Goal: Task Accomplishment & Management: Manage account settings

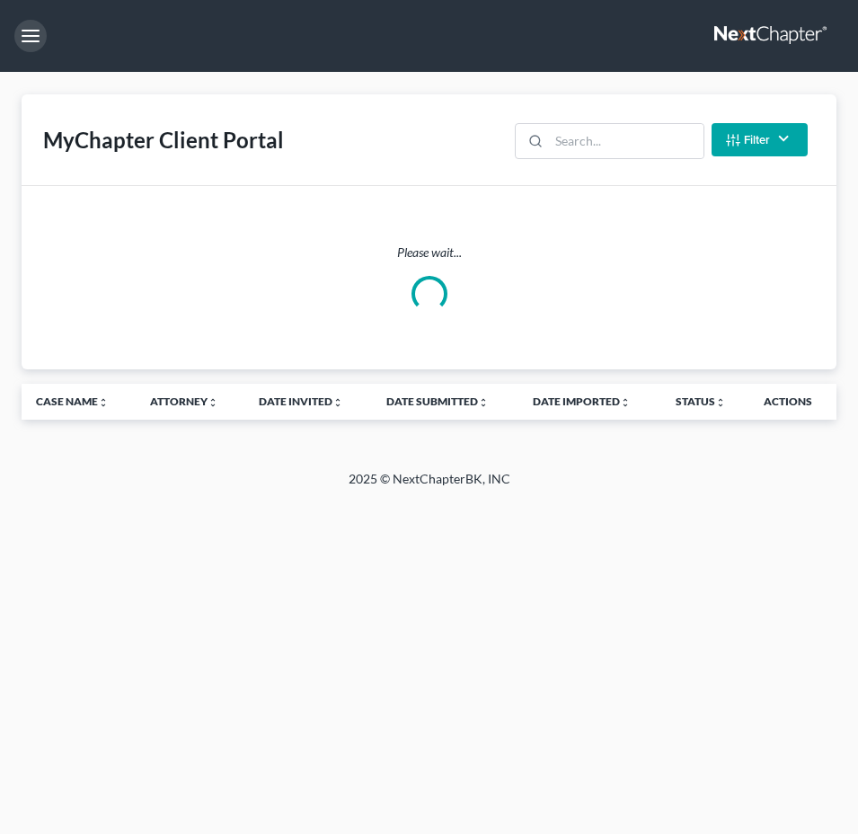
click at [26, 35] on button "button" at bounding box center [30, 36] width 32 height 32
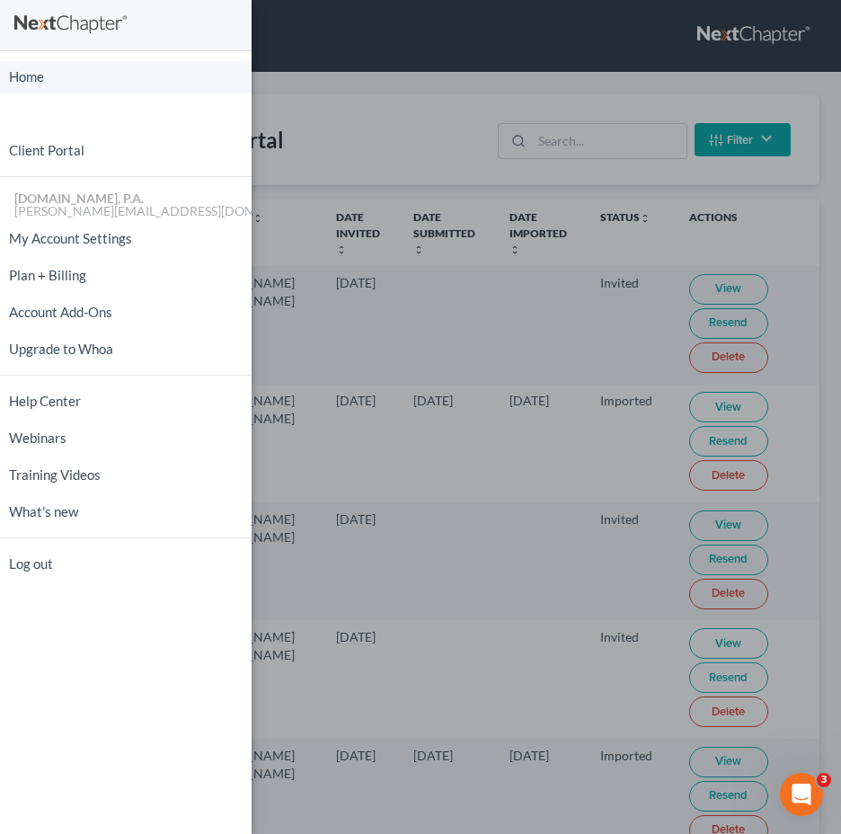
click at [57, 75] on link "Home" at bounding box center [125, 76] width 251 height 31
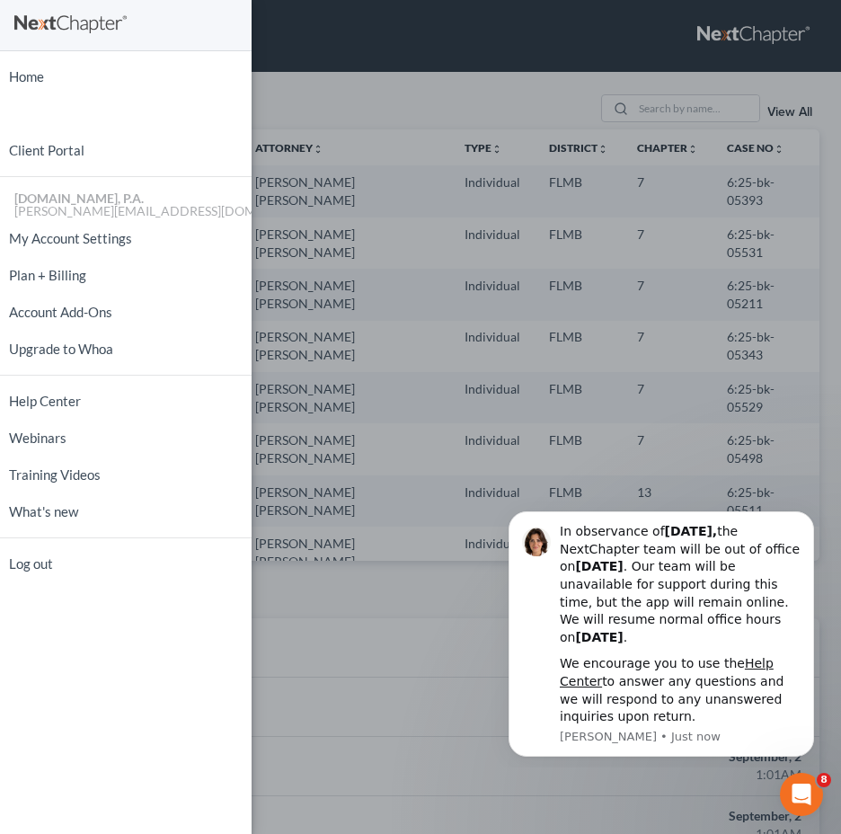
click at [674, 108] on div "Home New Case Client Portal [DOMAIN_NAME], P.A. [PERSON_NAME][EMAIL_ADDRESS][DO…" at bounding box center [420, 417] width 841 height 834
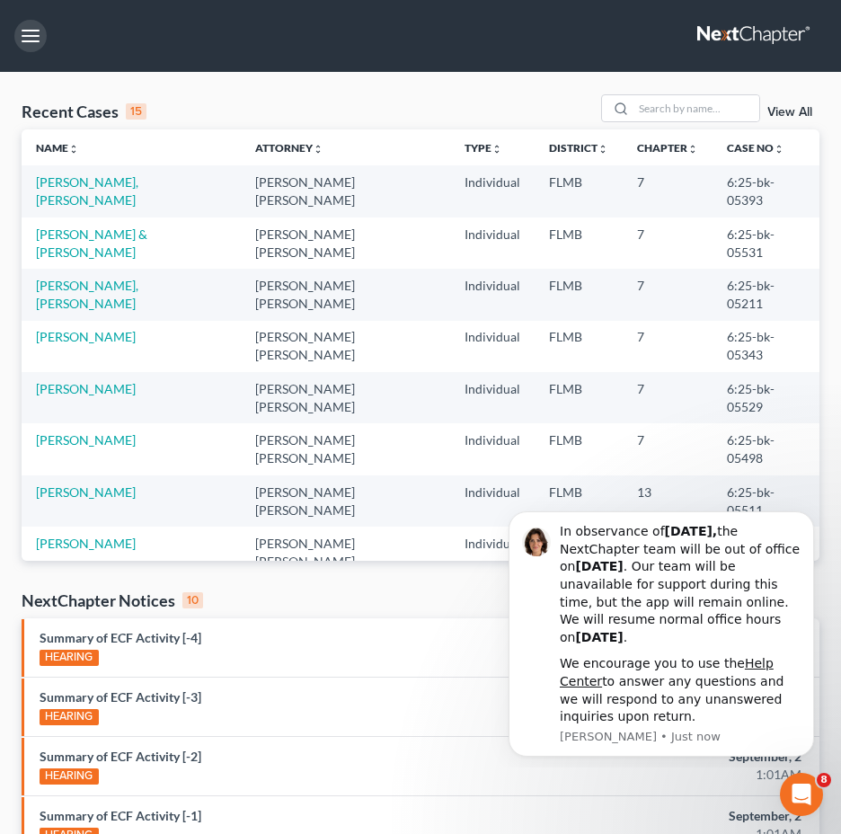
click at [674, 108] on input "search" at bounding box center [696, 108] width 126 height 26
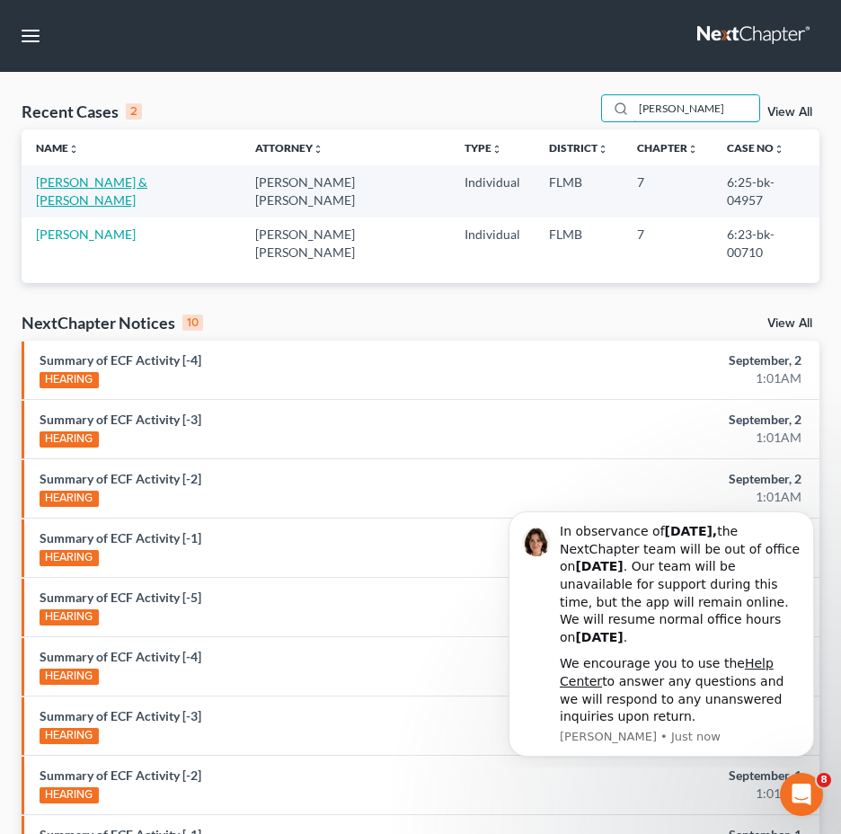
type input "[PERSON_NAME]"
click at [101, 181] on link "[PERSON_NAME] & [PERSON_NAME]" at bounding box center [91, 190] width 111 height 33
select select "2"
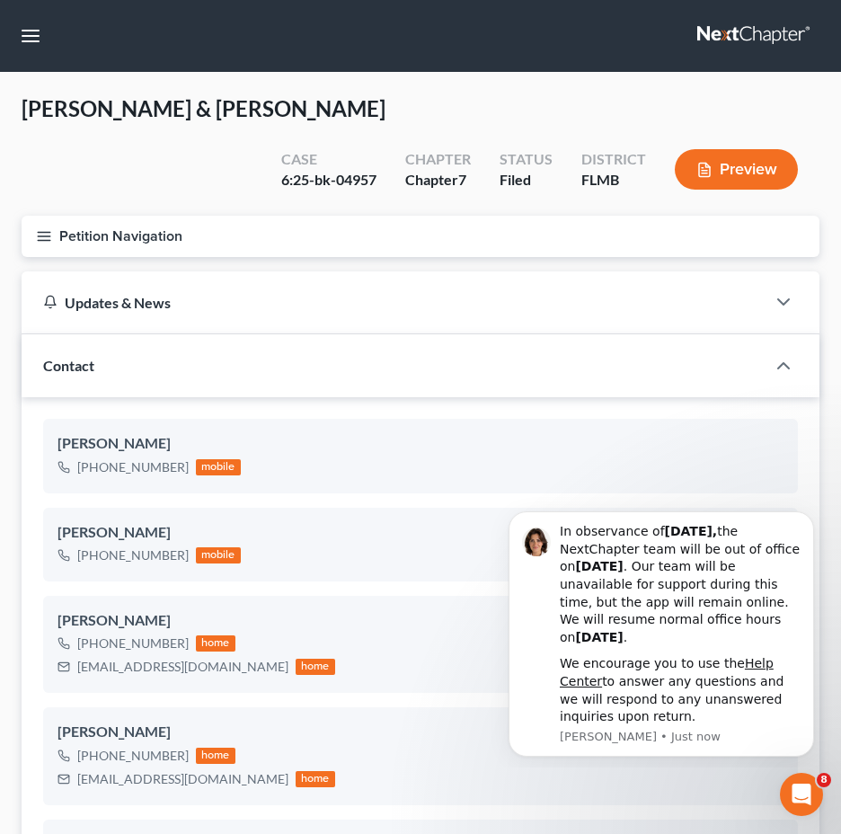
click at [37, 229] on icon "button" at bounding box center [44, 236] width 16 height 16
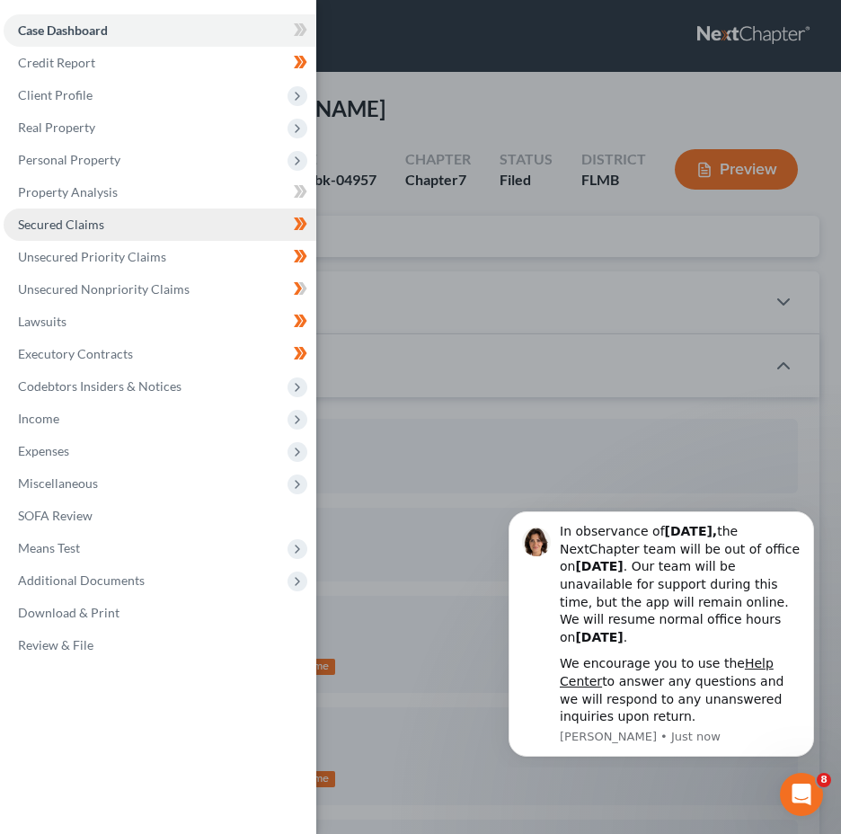
click at [154, 218] on link "Secured Claims" at bounding box center [160, 224] width 313 height 32
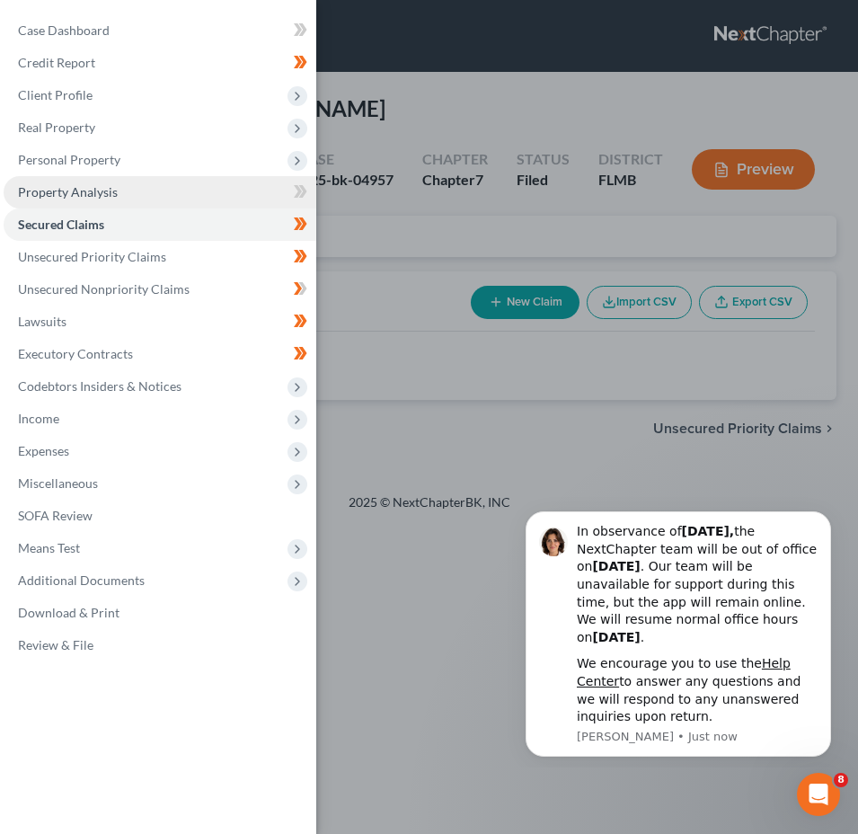
click at [140, 192] on link "Property Analysis" at bounding box center [160, 192] width 313 height 32
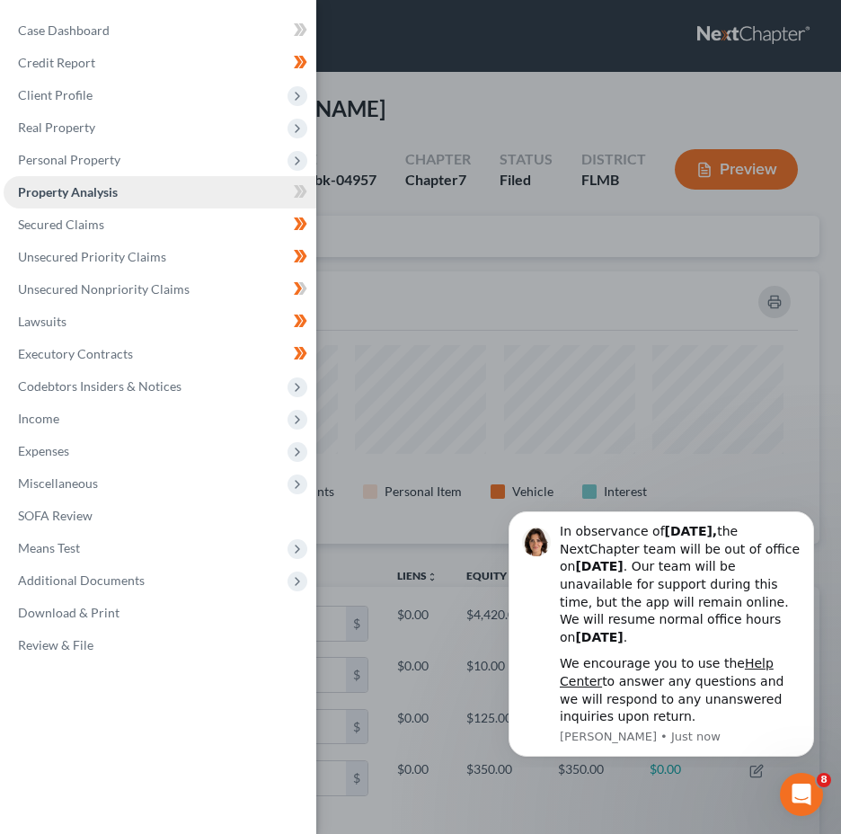
scroll to position [272, 798]
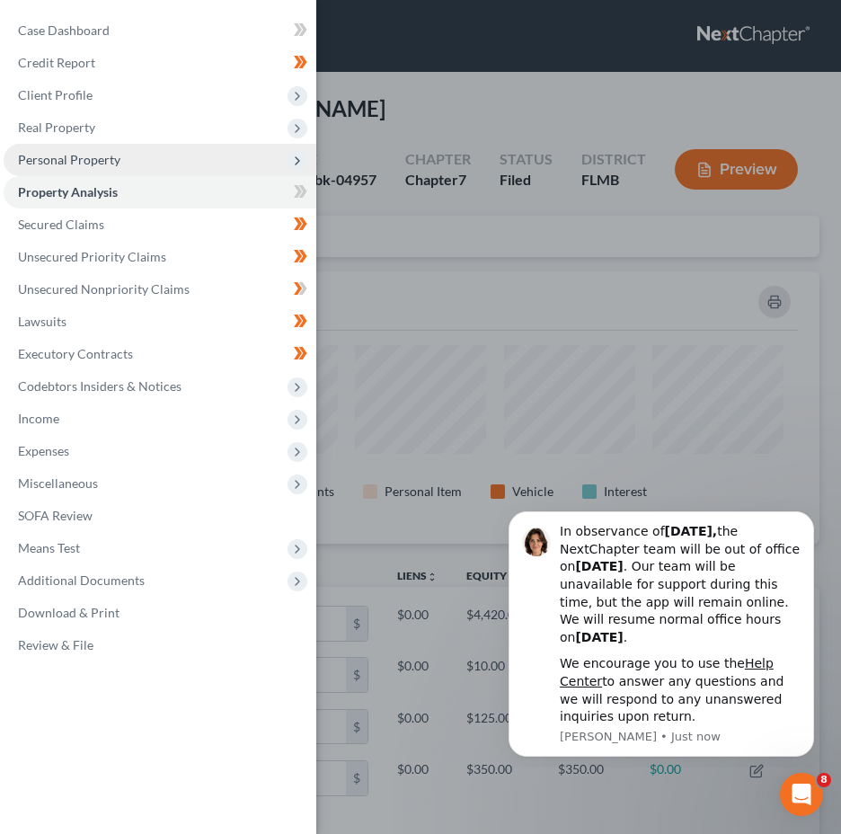
click at [162, 158] on span "Personal Property" at bounding box center [160, 160] width 313 height 32
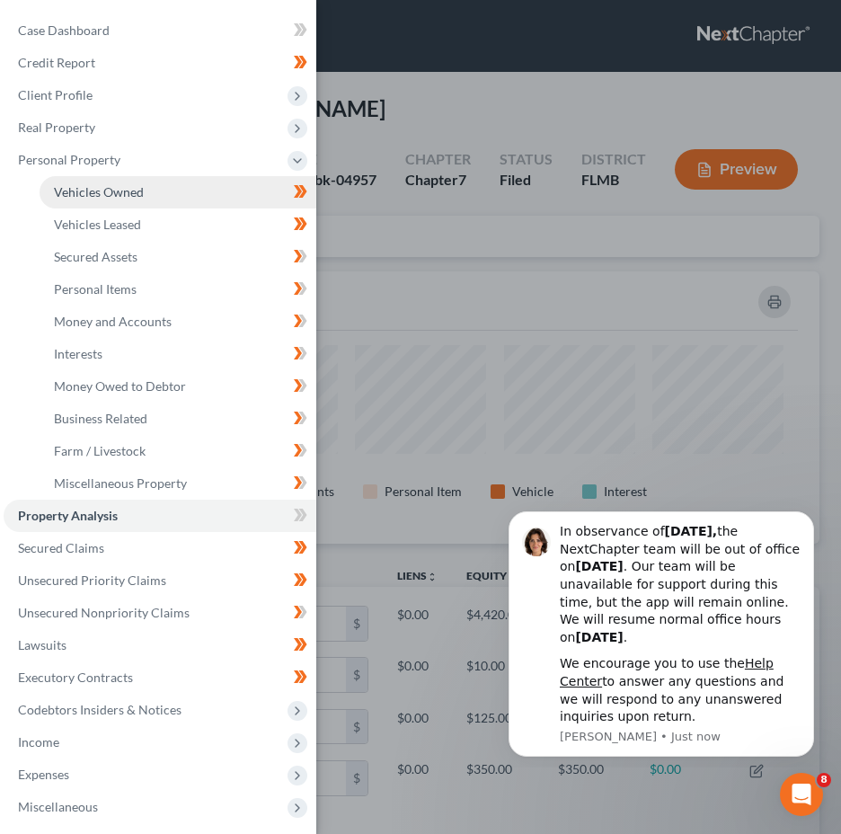
click at [147, 198] on link "Vehicles Owned" at bounding box center [178, 192] width 277 height 32
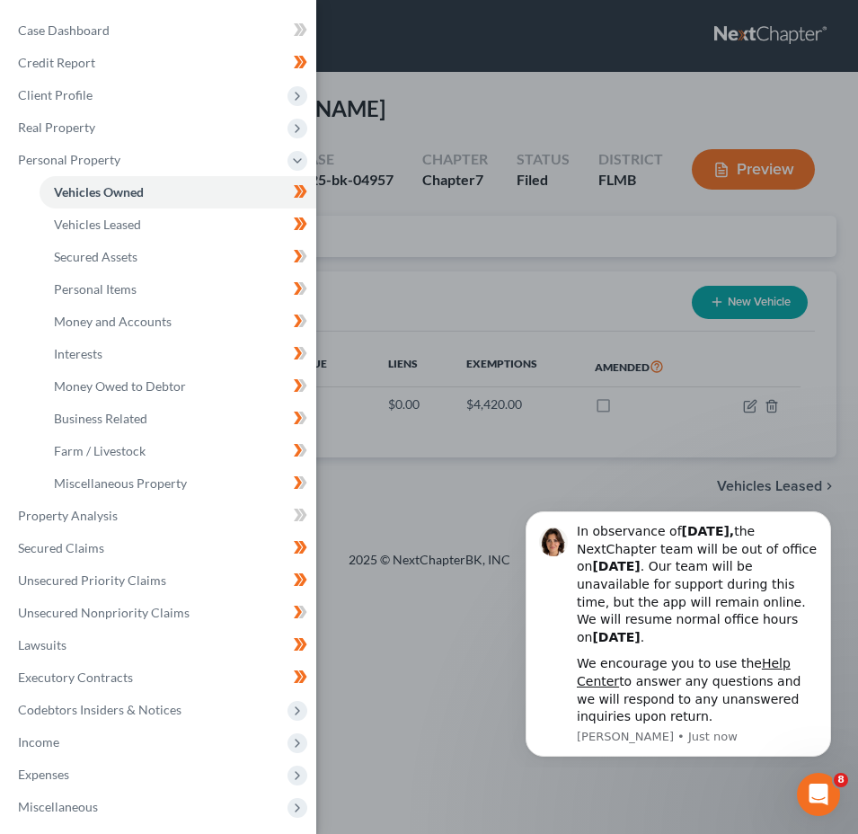
click at [517, 242] on div "Case Dashboard Payments Invoices Payments Payments Credit Report Client Profile" at bounding box center [429, 417] width 858 height 834
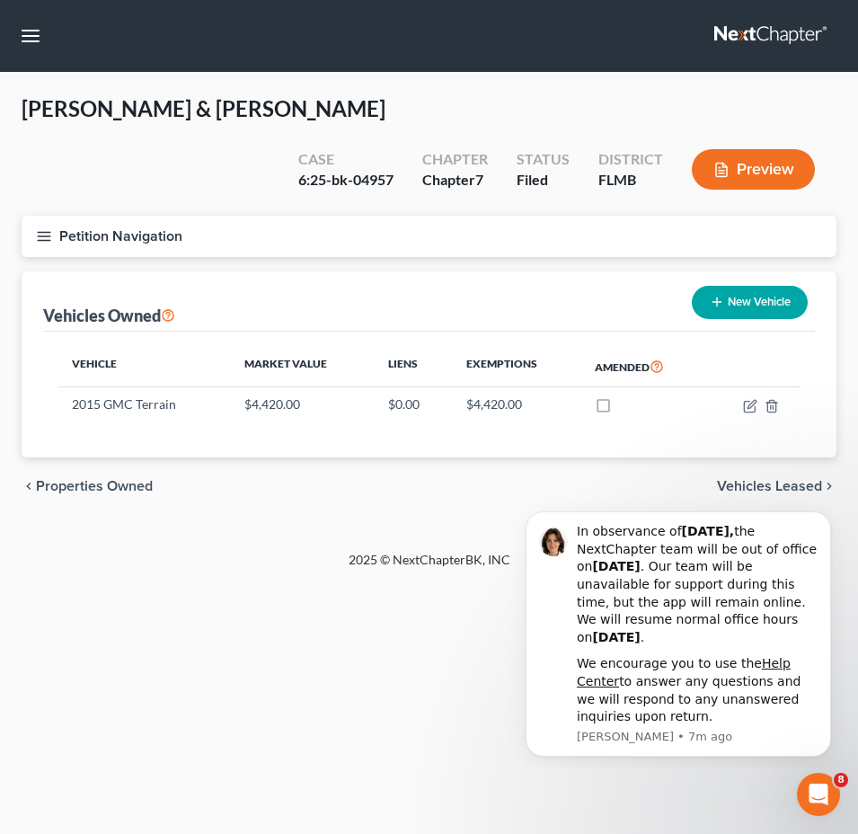
click at [38, 238] on icon "button" at bounding box center [44, 236] width 16 height 16
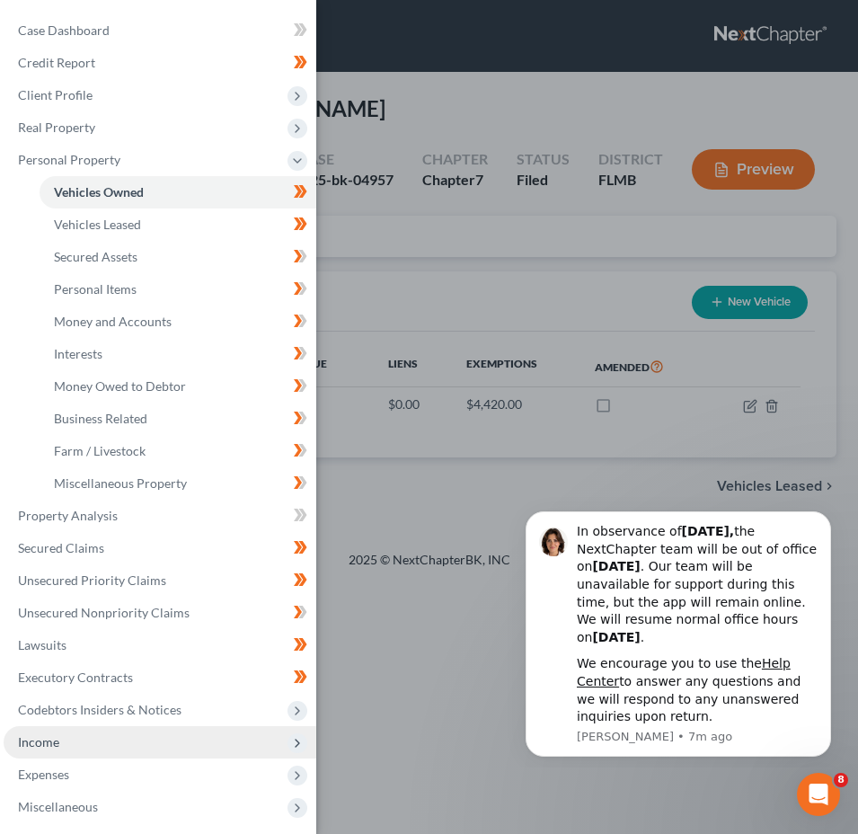
click at [149, 738] on span "Income" at bounding box center [160, 742] width 313 height 32
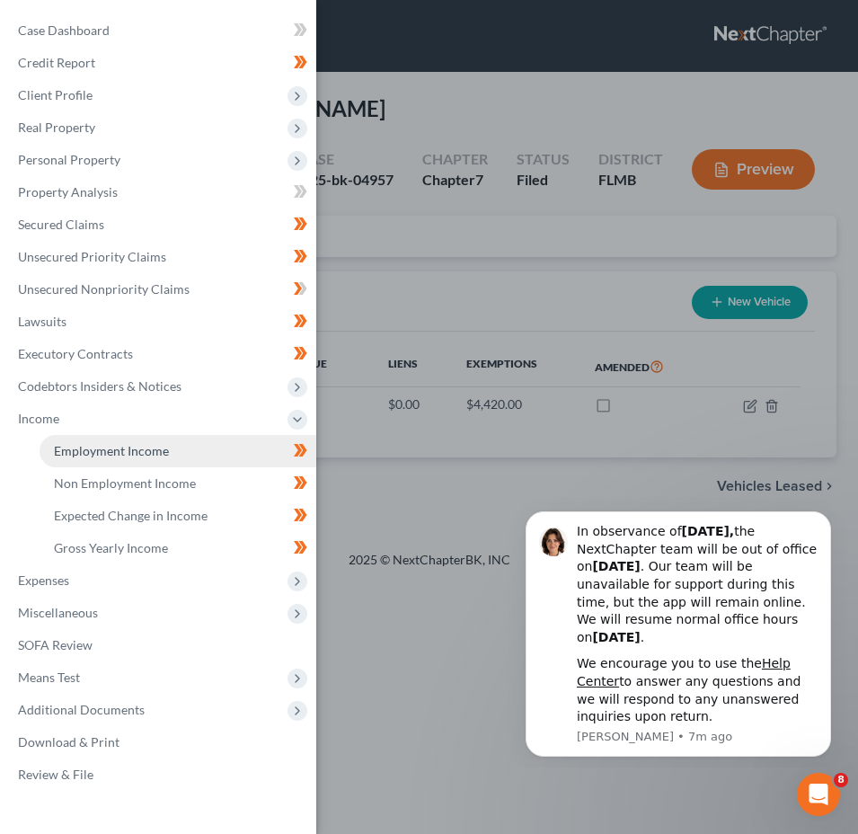
click at [136, 445] on span "Employment Income" at bounding box center [111, 450] width 115 height 15
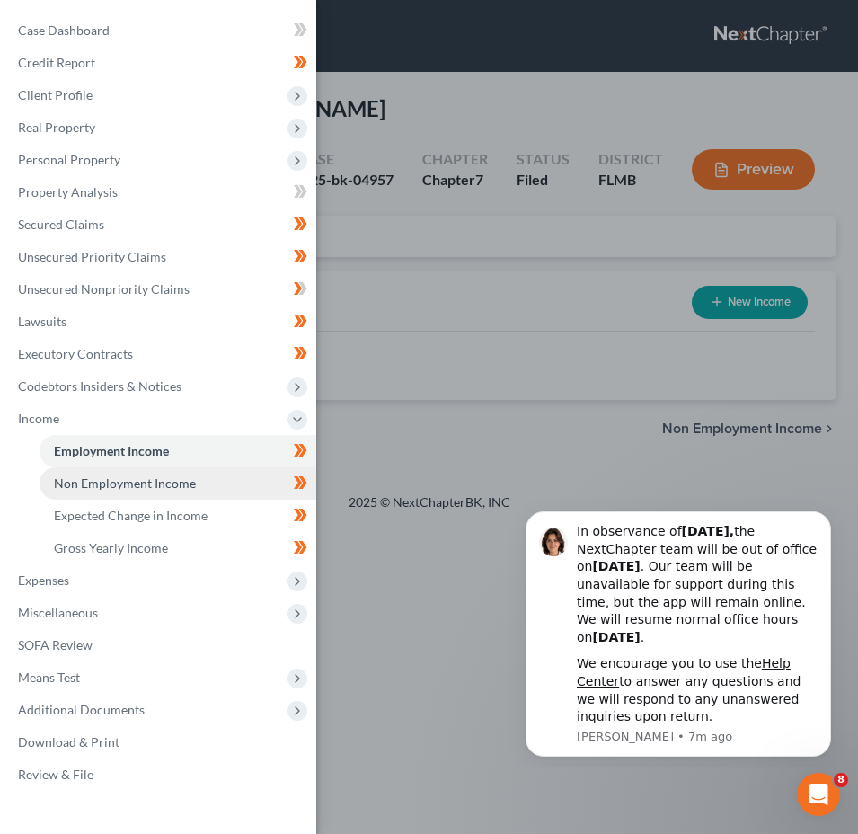
click at [146, 483] on span "Non Employment Income" at bounding box center [125, 482] width 142 height 15
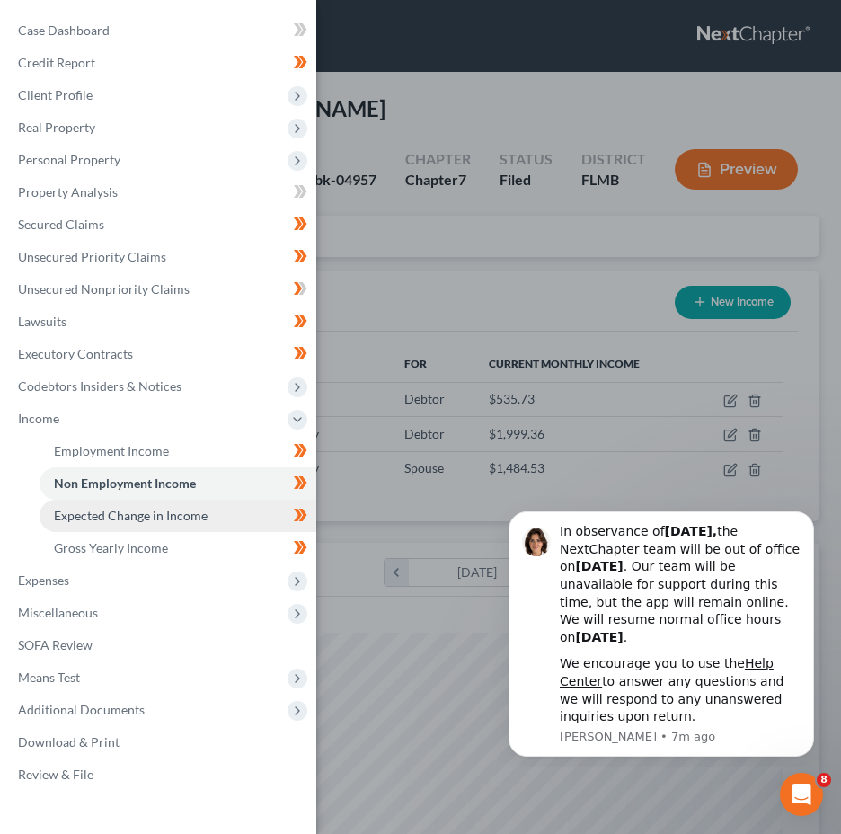
scroll to position [363, 762]
click at [146, 512] on span "Expected Change in Income" at bounding box center [131, 514] width 154 height 15
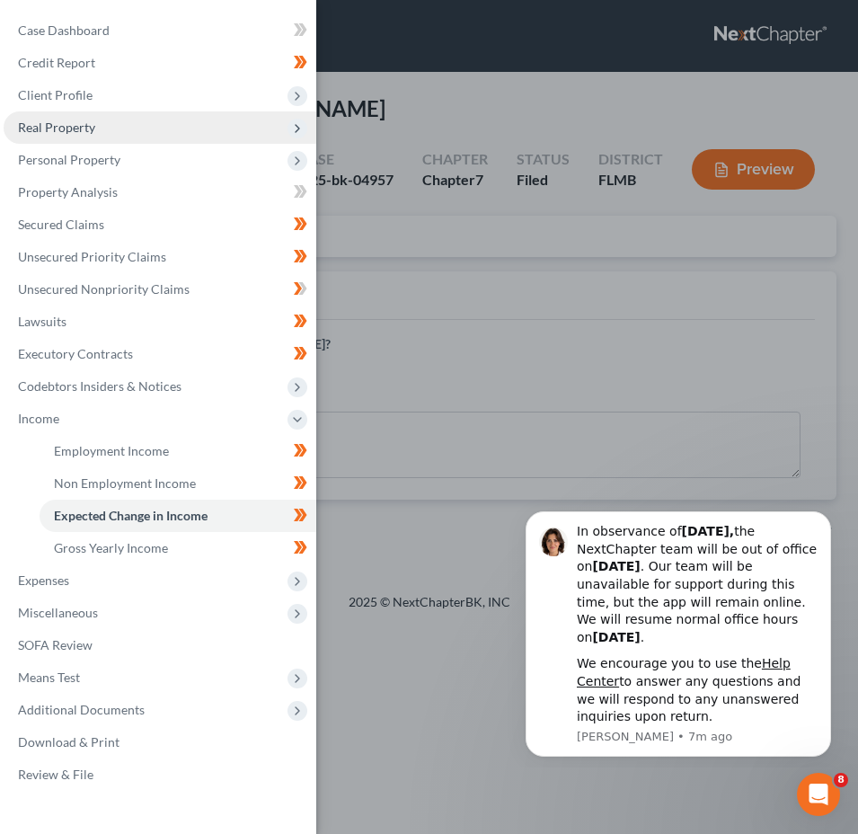
click at [146, 127] on span "Real Property" at bounding box center [160, 127] width 313 height 32
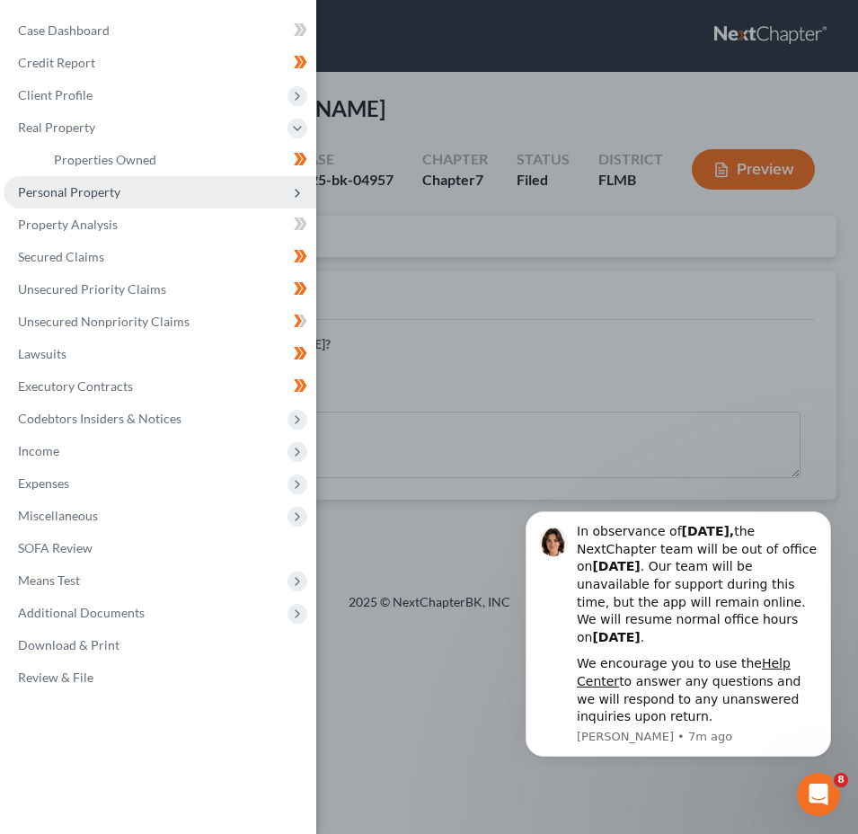
click at [102, 194] on span "Personal Property" at bounding box center [69, 191] width 102 height 15
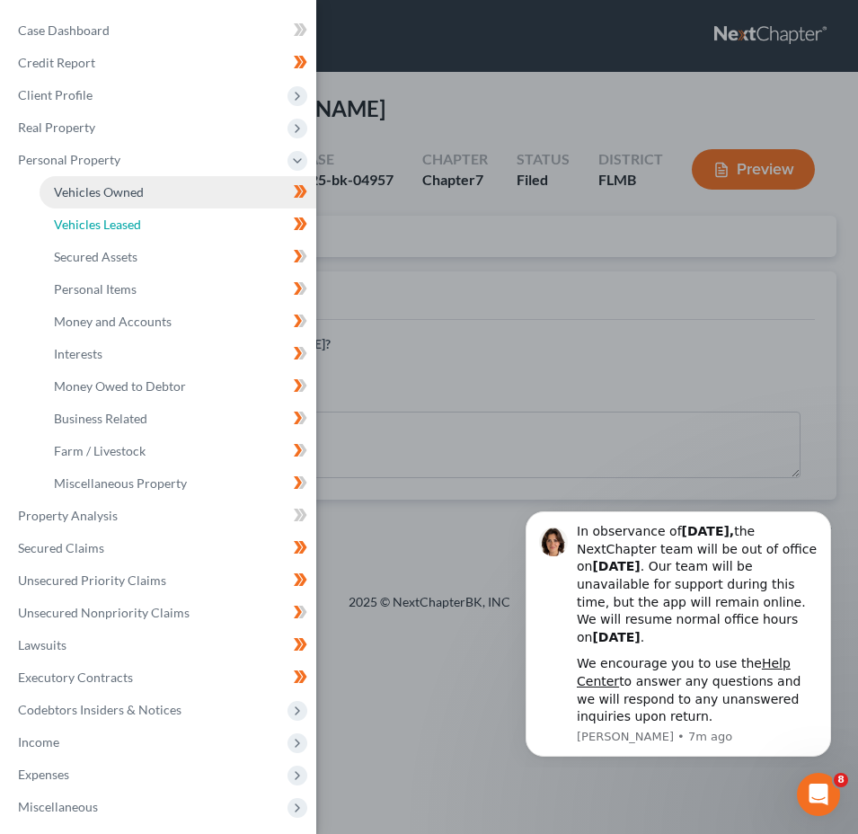
click at [108, 230] on span "Vehicles Leased" at bounding box center [97, 223] width 87 height 15
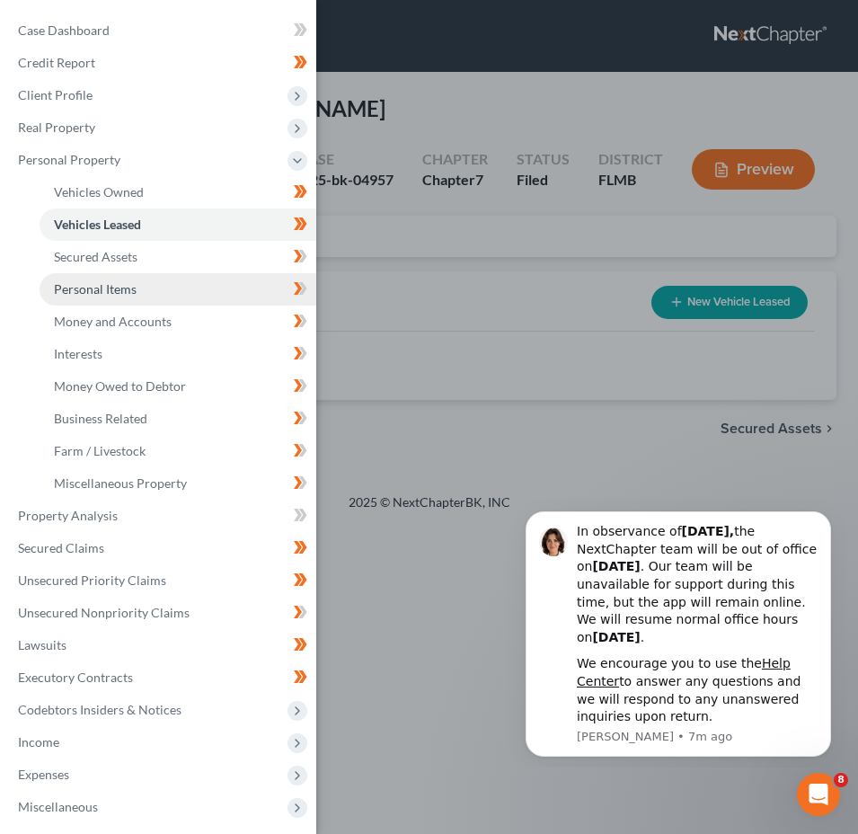
click at [128, 287] on span "Personal Items" at bounding box center [95, 288] width 83 height 15
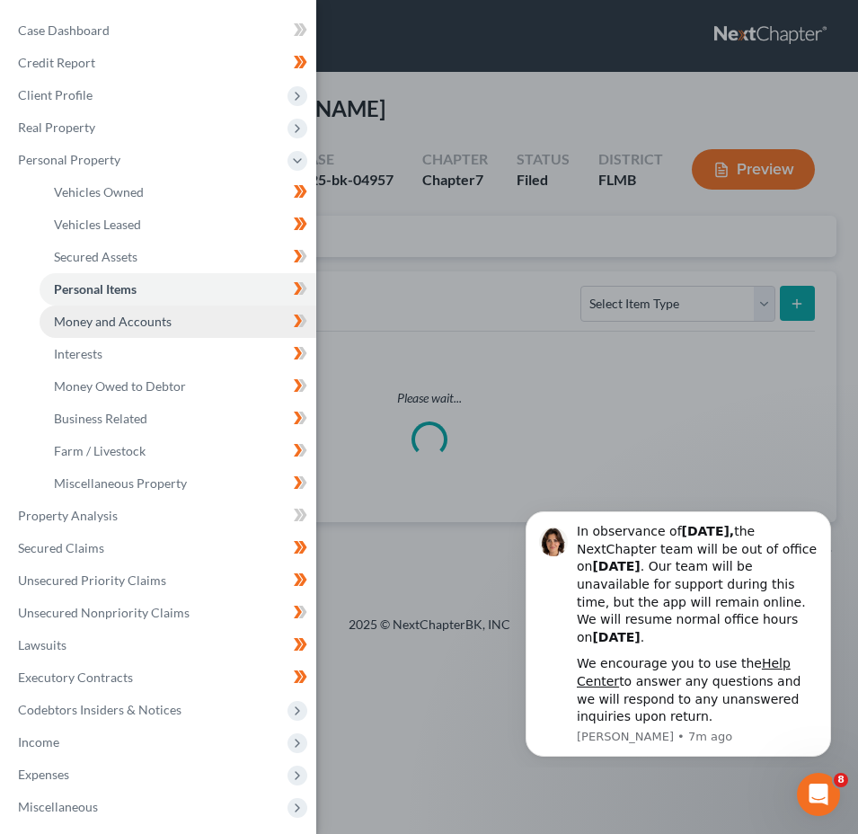
click at [131, 326] on span "Money and Accounts" at bounding box center [113, 320] width 118 height 15
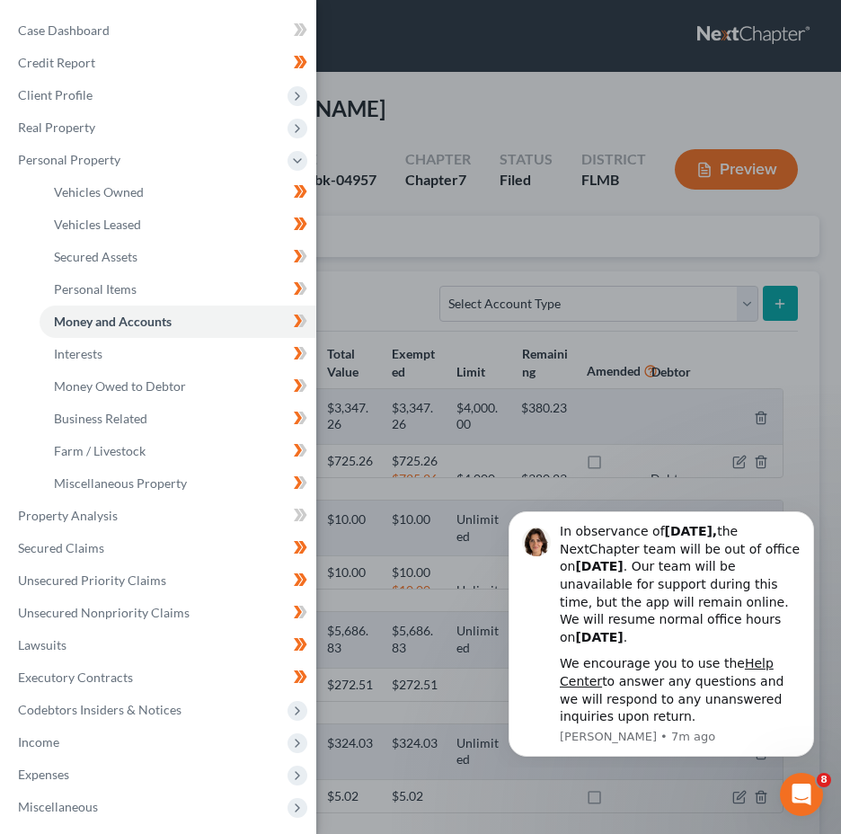
click at [375, 295] on div "Case Dashboard Payments Invoices Payments Payments Credit Report Client Profile" at bounding box center [420, 417] width 841 height 834
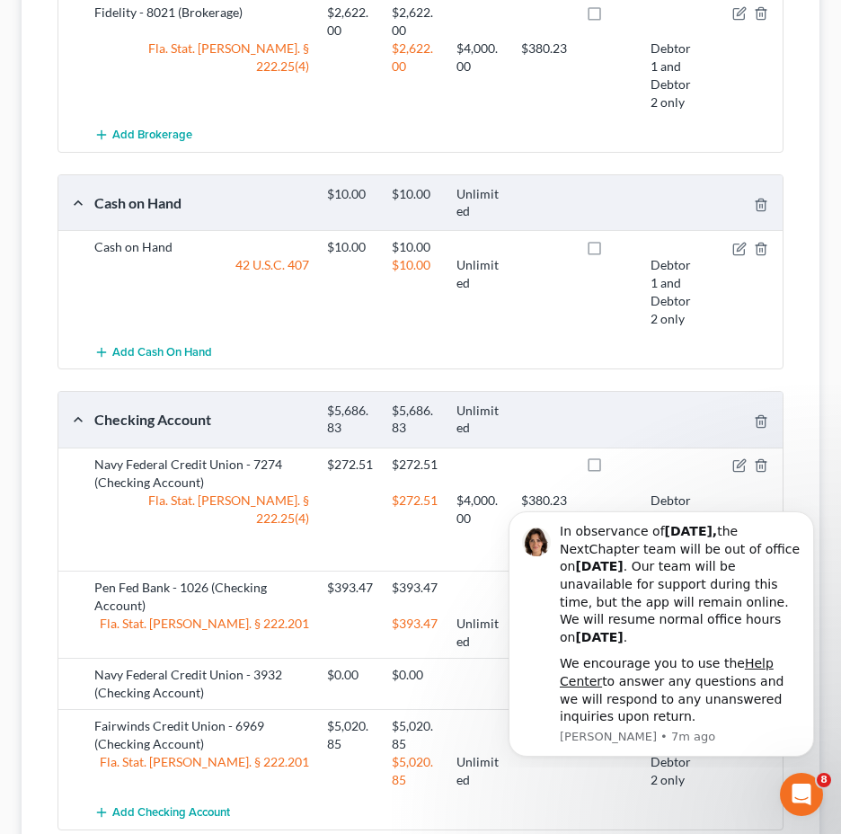
scroll to position [225, 0]
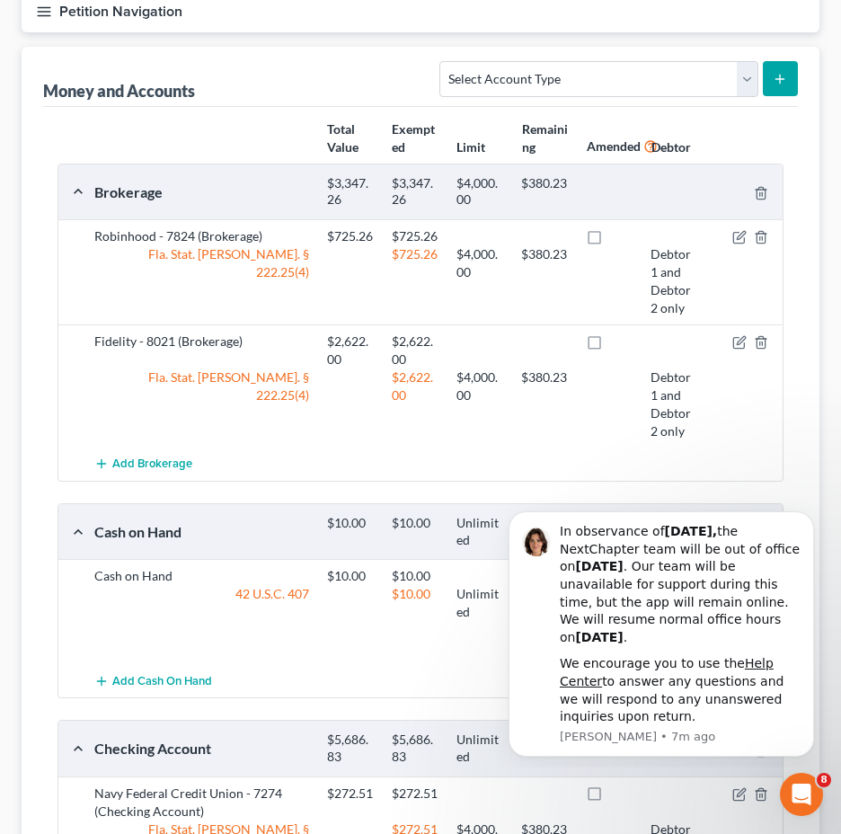
click at [50, 13] on icon "button" at bounding box center [44, 12] width 16 height 16
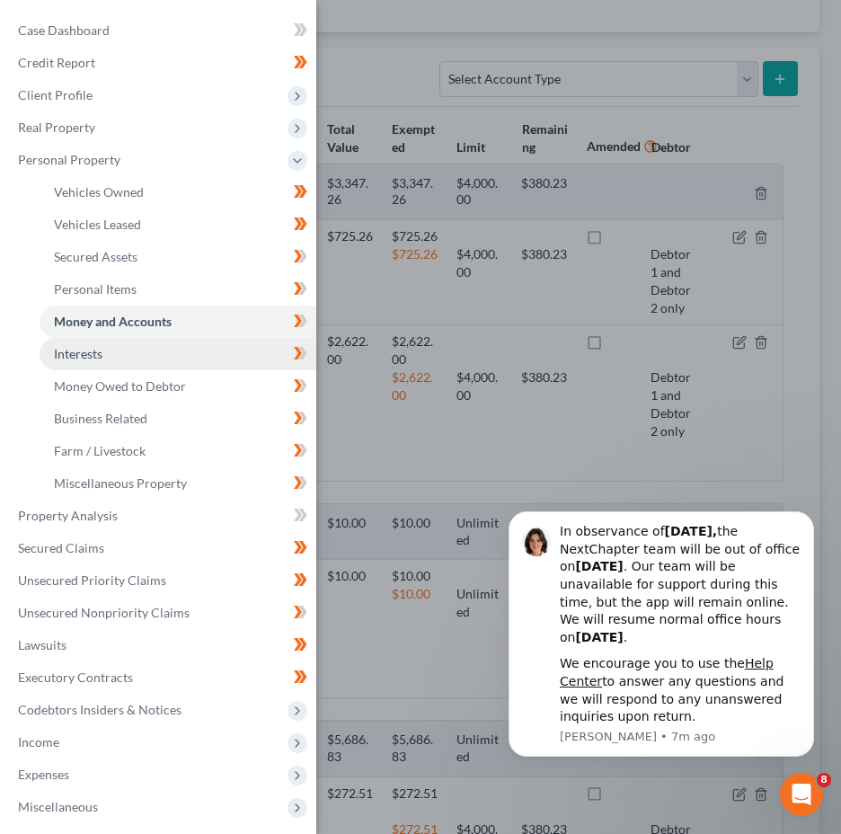
click at [118, 351] on link "Interests" at bounding box center [178, 354] width 277 height 32
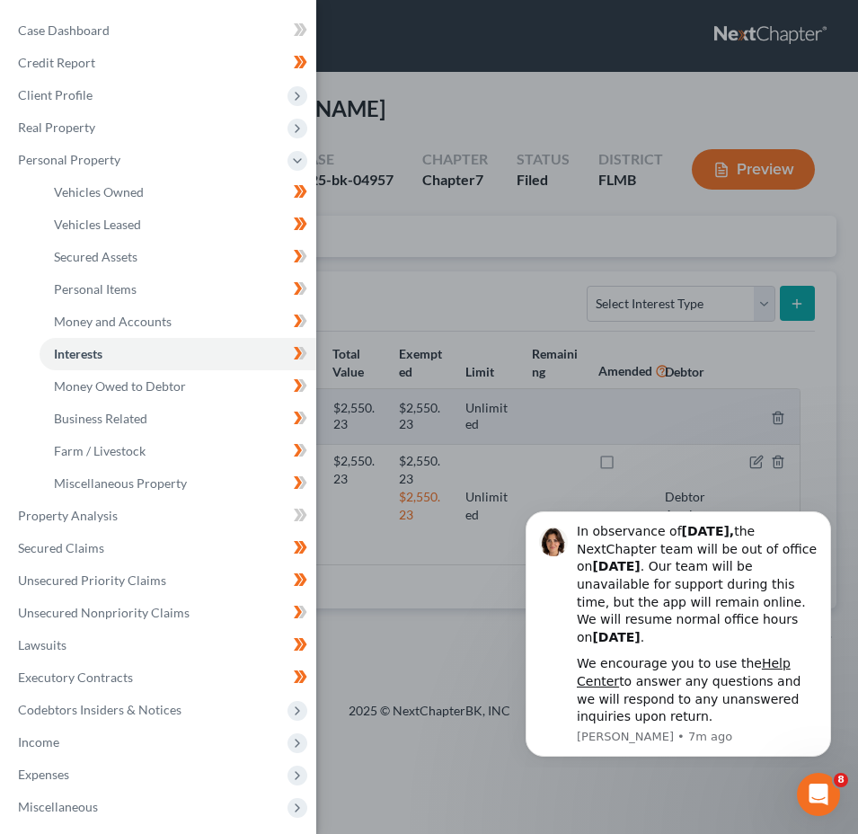
click at [443, 254] on div "Case Dashboard Payments Invoices Payments Payments Credit Report Client Profile" at bounding box center [429, 417] width 858 height 834
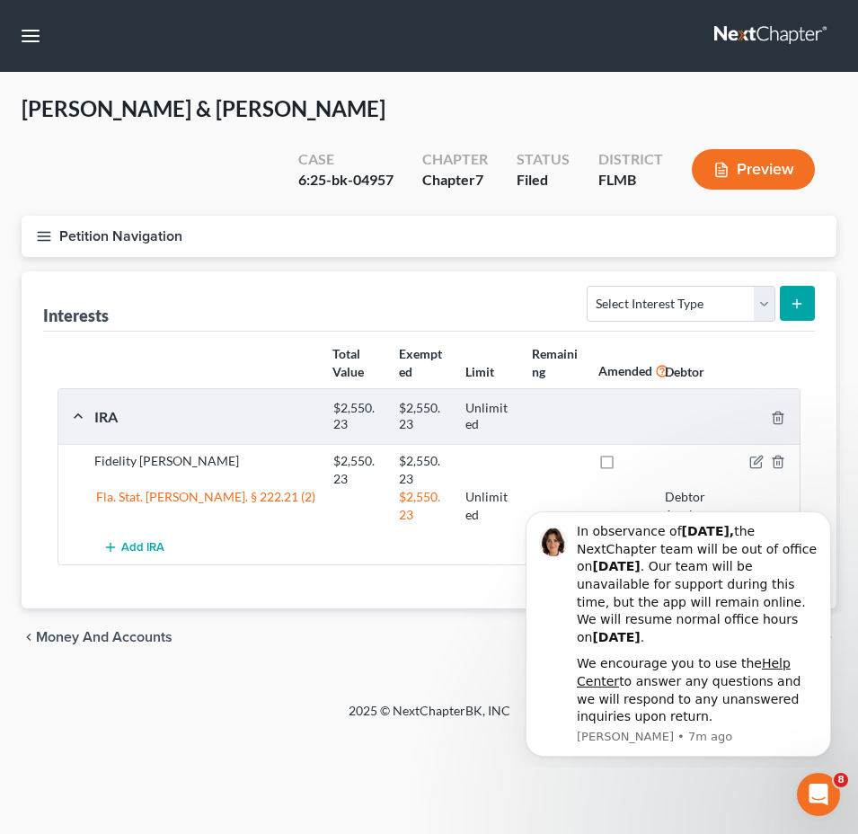
click at [44, 239] on icon "button" at bounding box center [44, 236] width 16 height 16
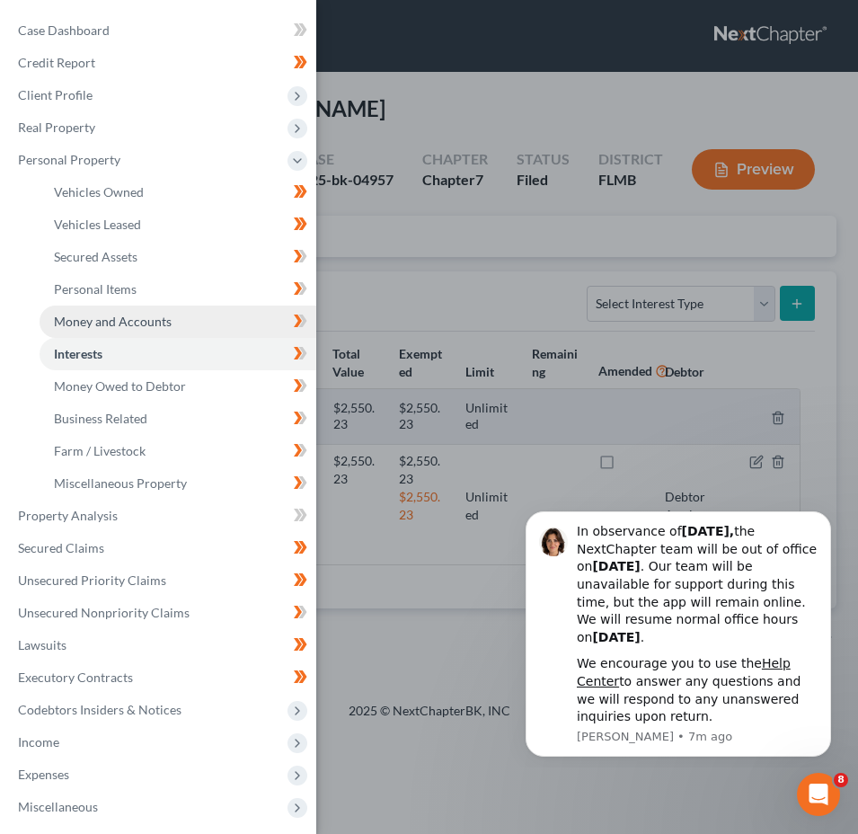
click at [137, 322] on span "Money and Accounts" at bounding box center [113, 320] width 118 height 15
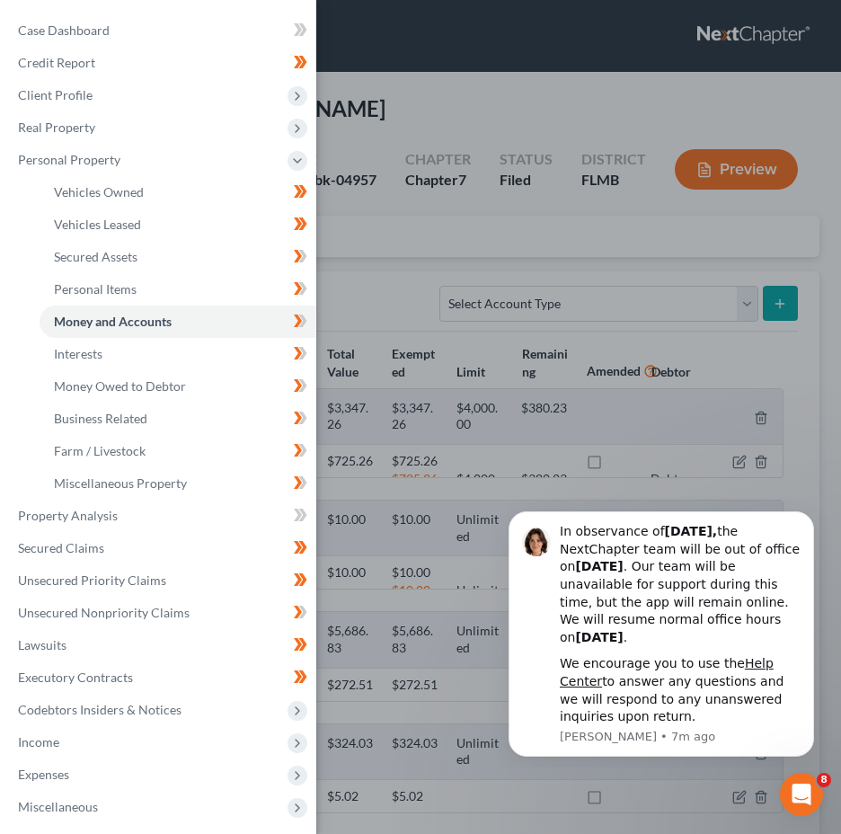
click at [358, 243] on div "Case Dashboard Payments Invoices Payments Payments Credit Report Client Profile" at bounding box center [420, 417] width 841 height 834
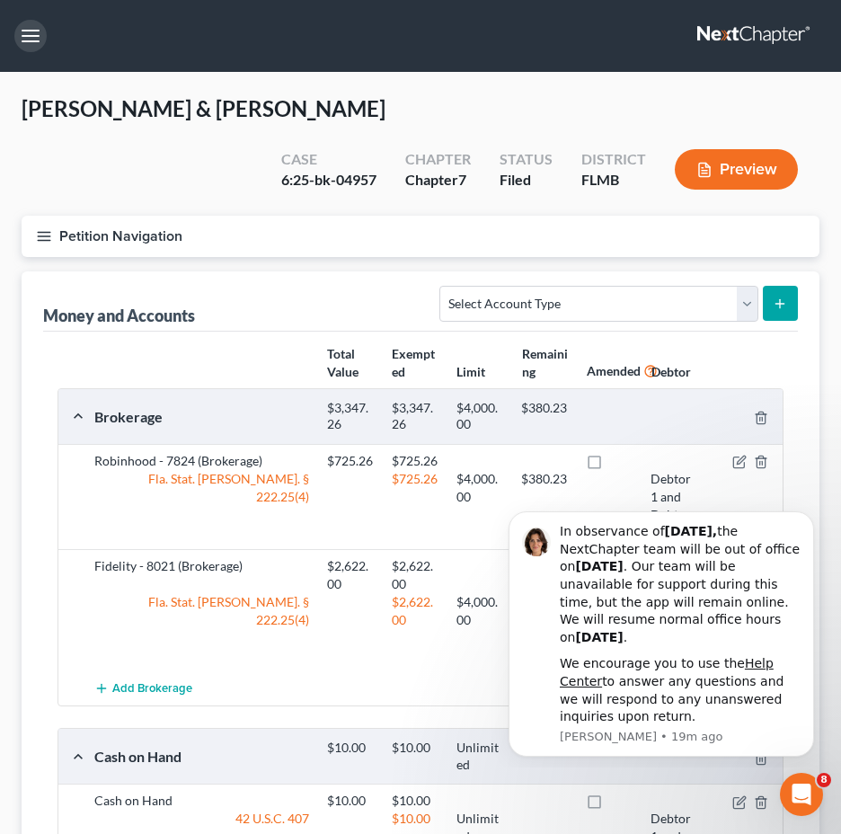
click at [29, 39] on button "button" at bounding box center [30, 36] width 32 height 32
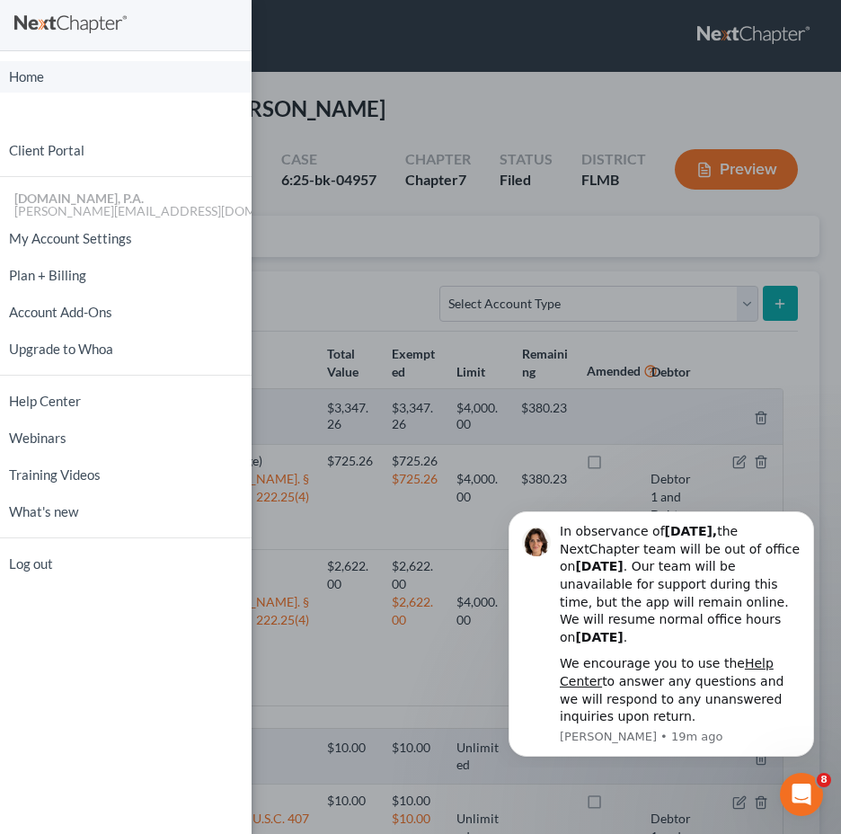
click at [66, 88] on link "Home" at bounding box center [125, 76] width 251 height 31
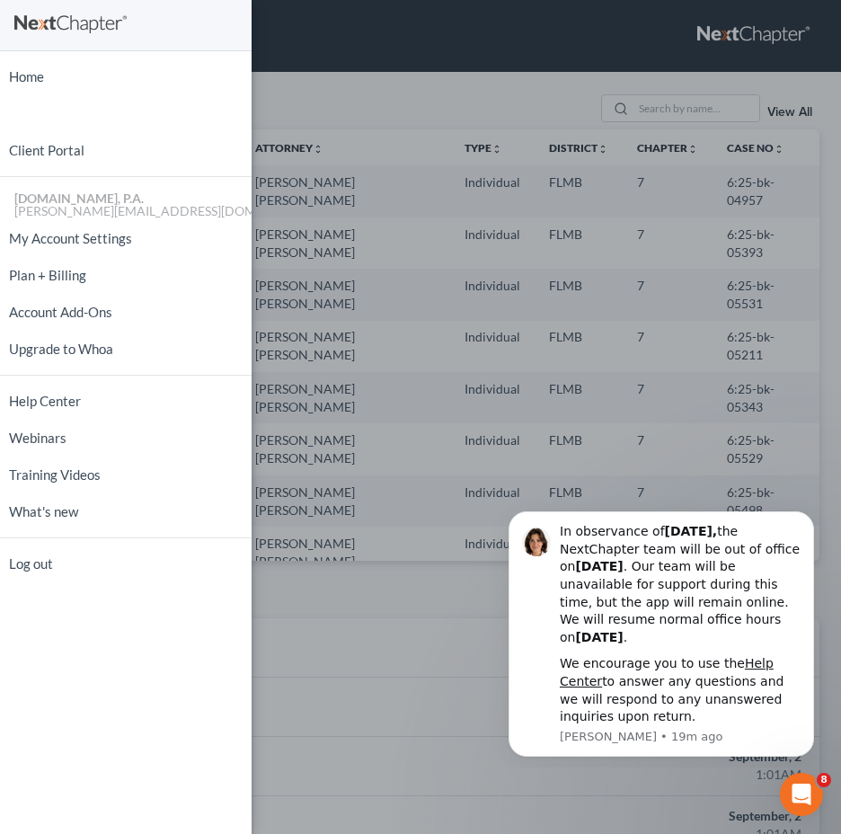
click at [420, 675] on div "Home New Case Client Portal [DOMAIN_NAME], P.A. [PERSON_NAME][EMAIL_ADDRESS][DO…" at bounding box center [420, 417] width 841 height 834
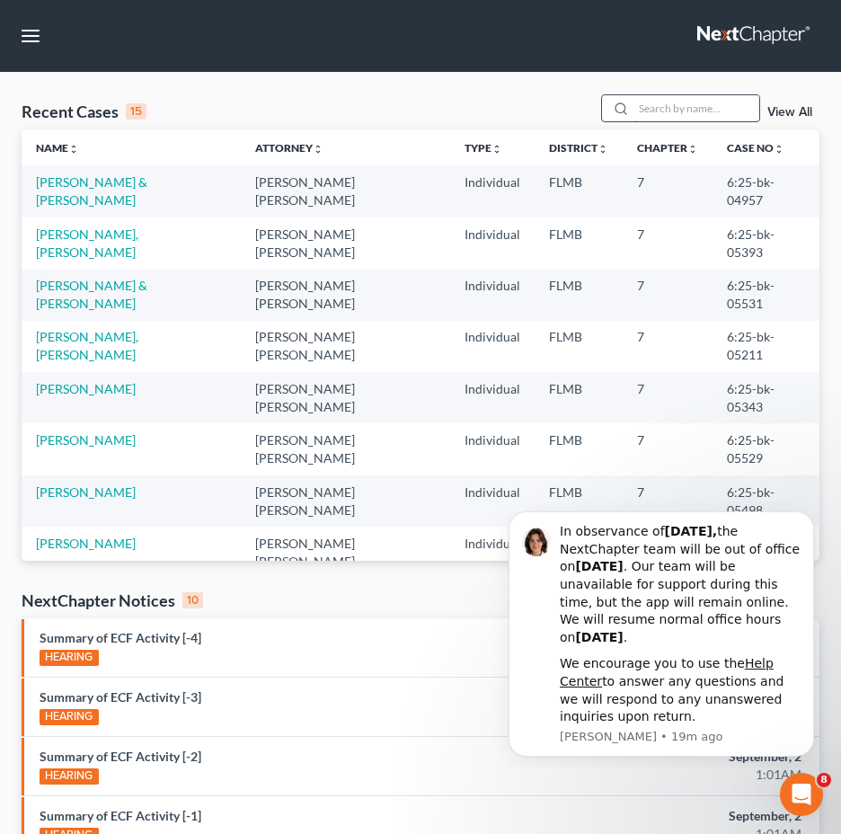
click at [729, 109] on input "search" at bounding box center [696, 108] width 126 height 26
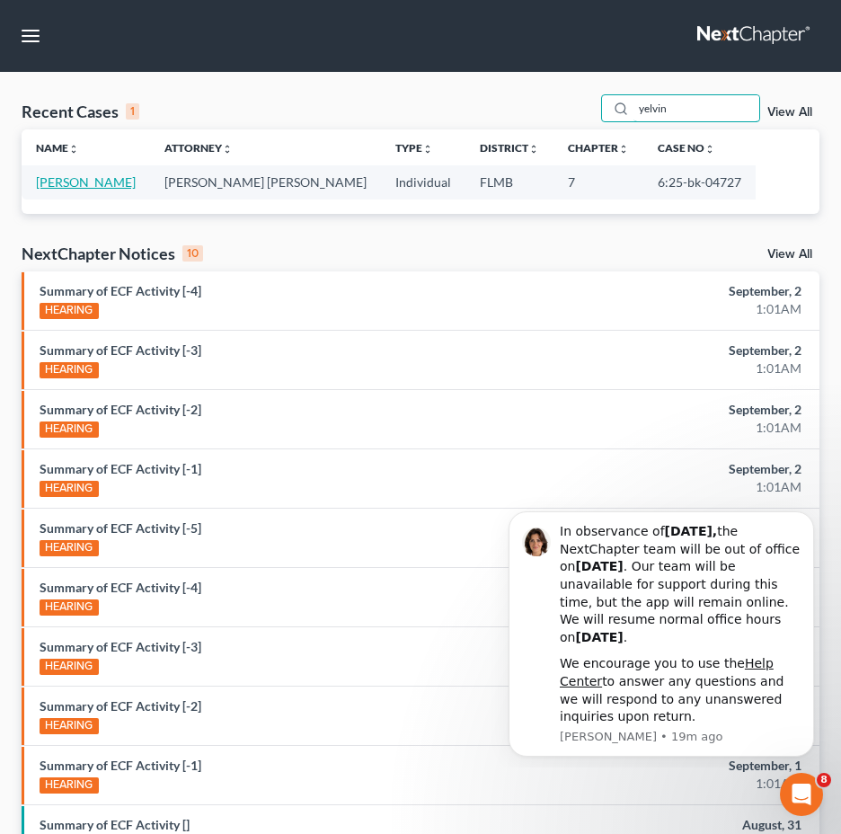
type input "yelvin"
click at [91, 186] on link "[PERSON_NAME]" at bounding box center [86, 181] width 100 height 15
select select "2"
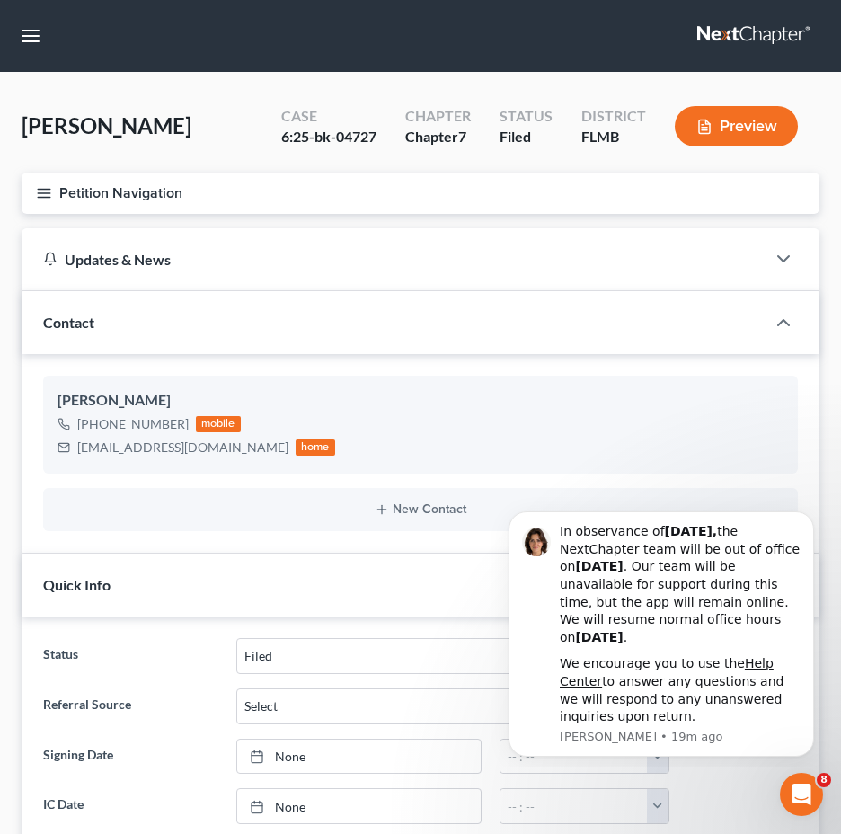
click at [51, 190] on icon "button" at bounding box center [44, 193] width 16 height 16
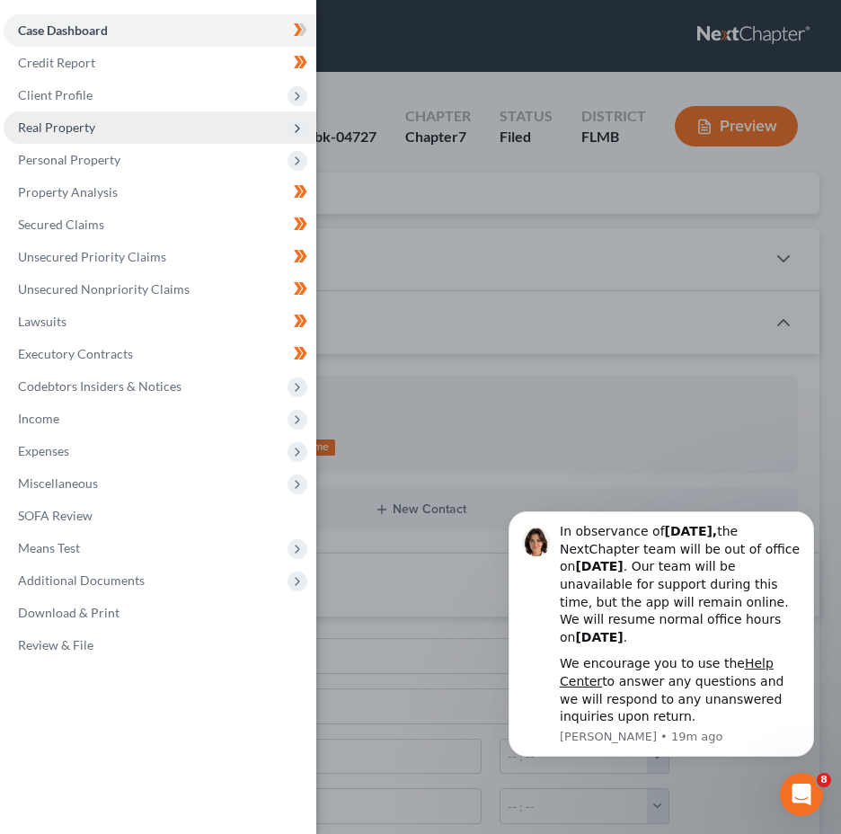
click at [85, 124] on span "Real Property" at bounding box center [56, 126] width 77 height 15
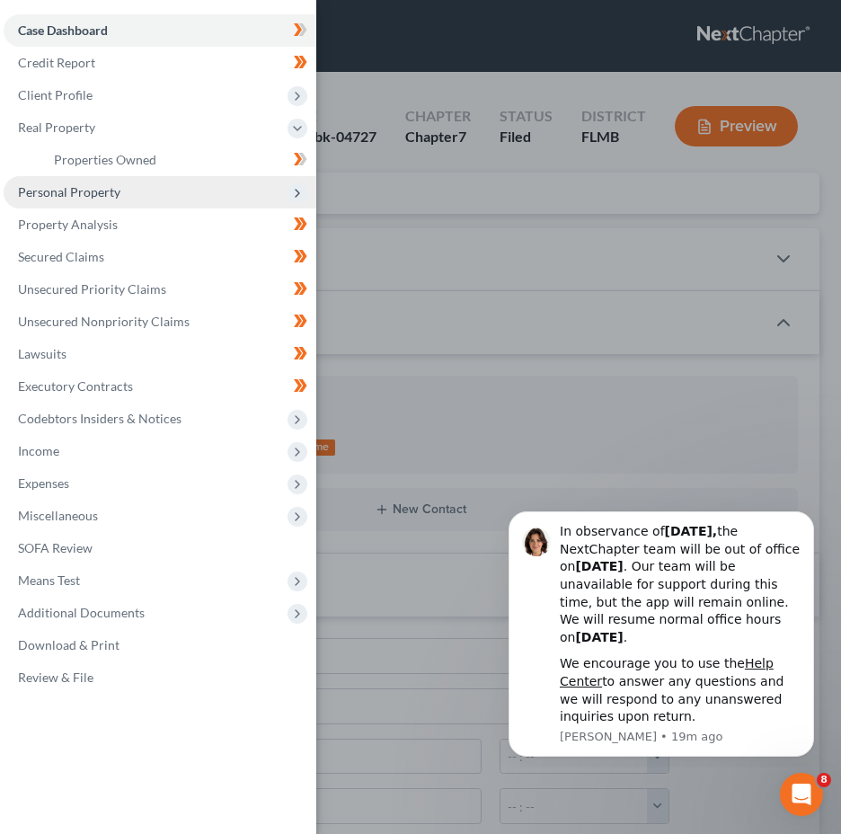
click at [93, 204] on span "Personal Property" at bounding box center [160, 192] width 313 height 32
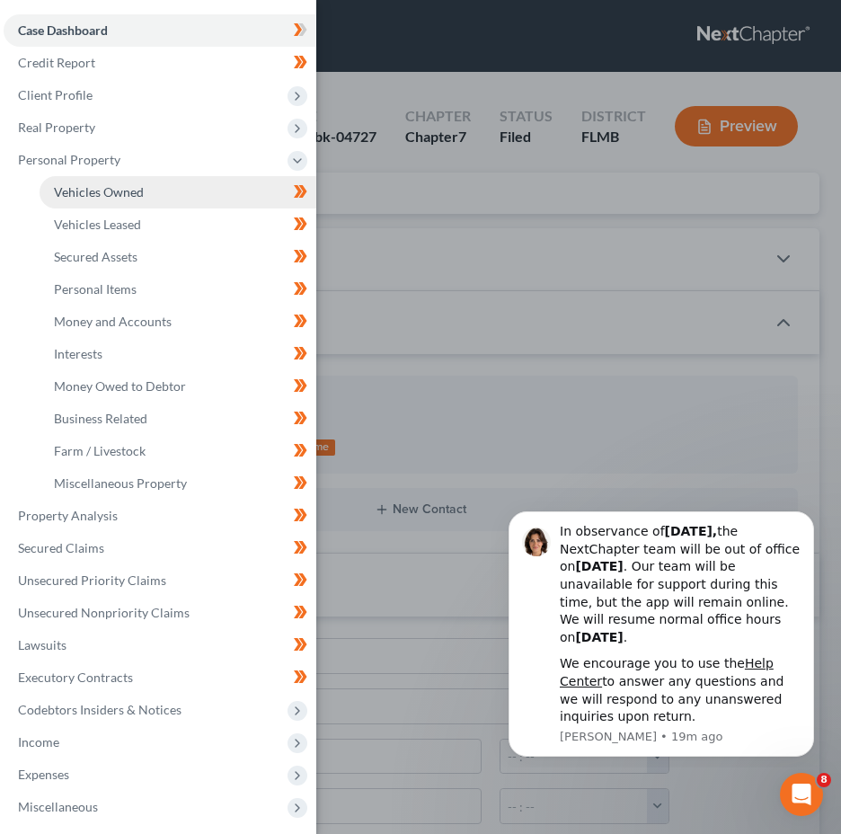
click at [119, 196] on span "Vehicles Owned" at bounding box center [99, 191] width 90 height 15
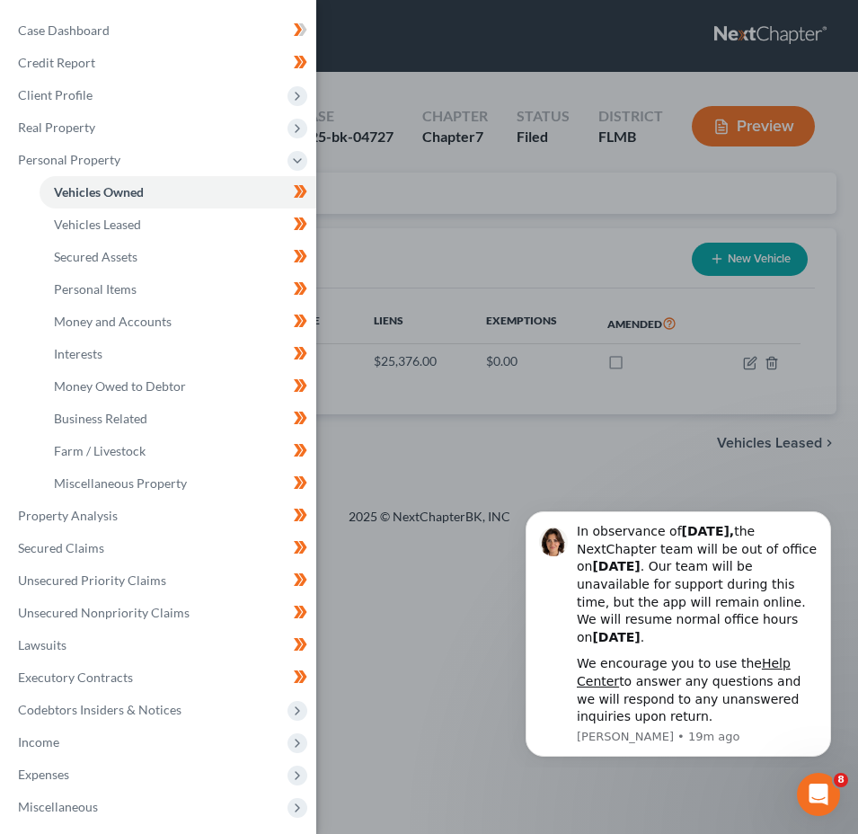
click at [581, 236] on div "Case Dashboard Payments Invoices Payments Payments Credit Report Client Profile" at bounding box center [429, 417] width 858 height 834
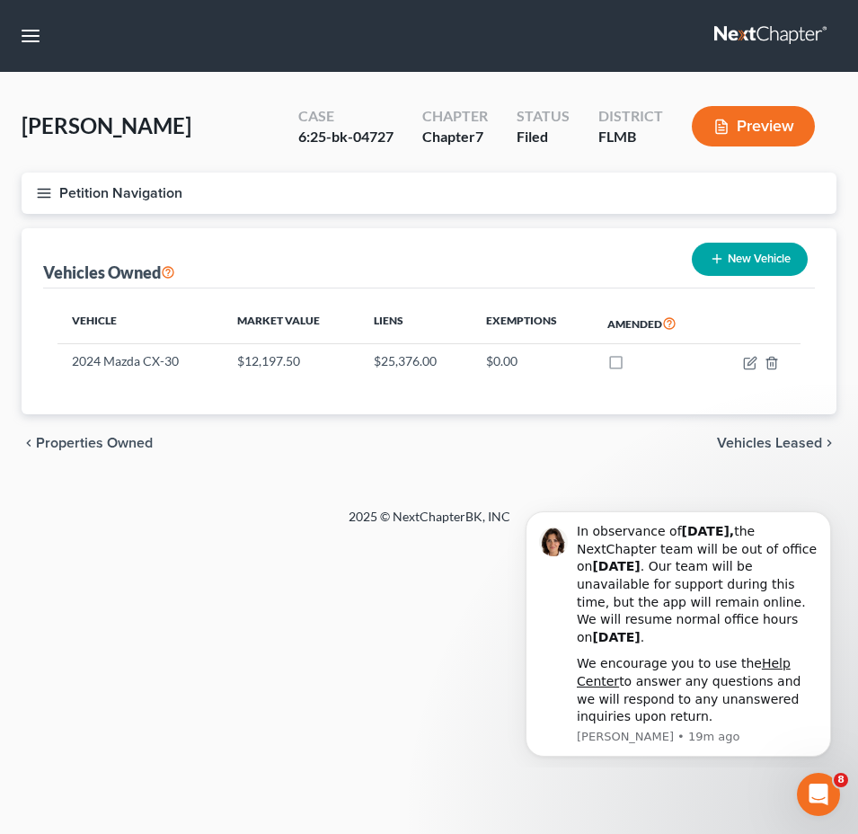
click at [48, 185] on icon "button" at bounding box center [44, 193] width 16 height 16
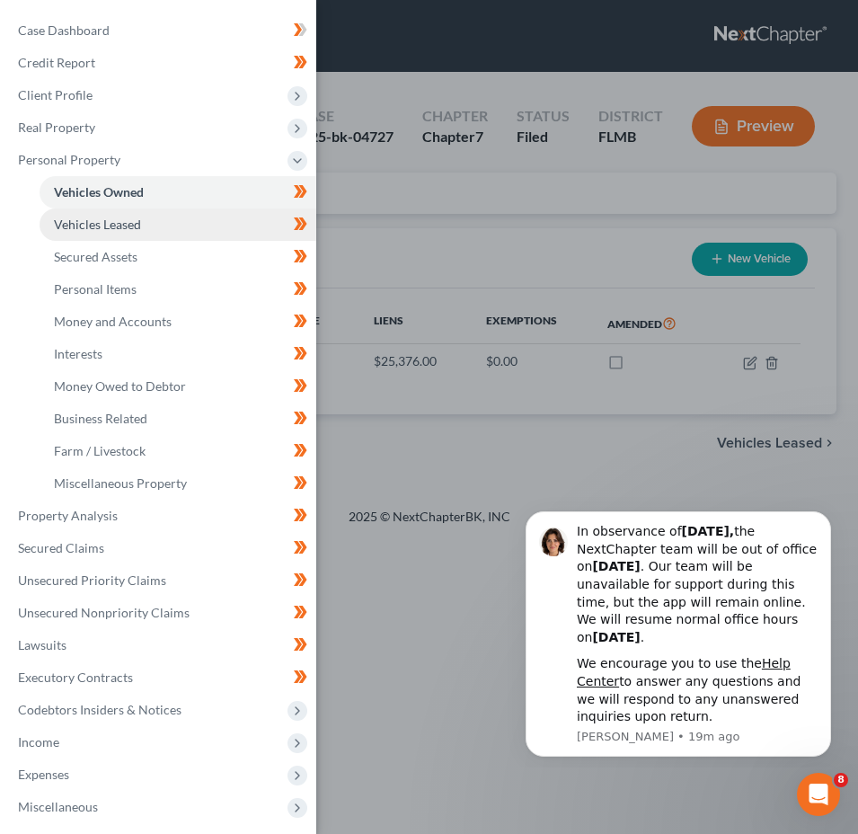
click at [145, 221] on link "Vehicles Leased" at bounding box center [178, 224] width 277 height 32
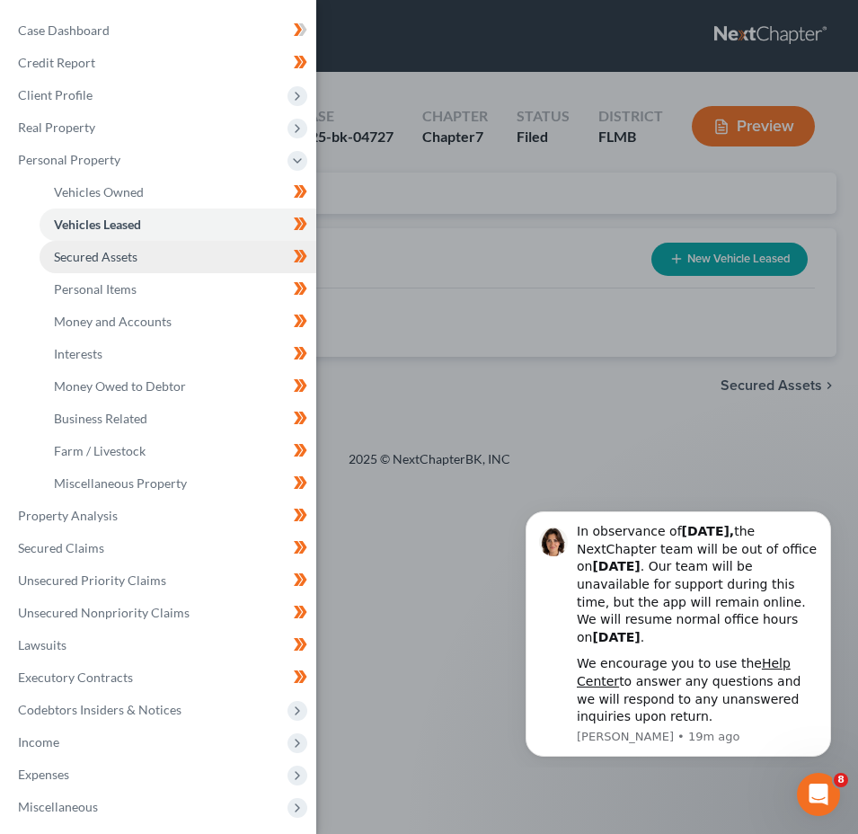
click at [127, 258] on span "Secured Assets" at bounding box center [96, 256] width 84 height 15
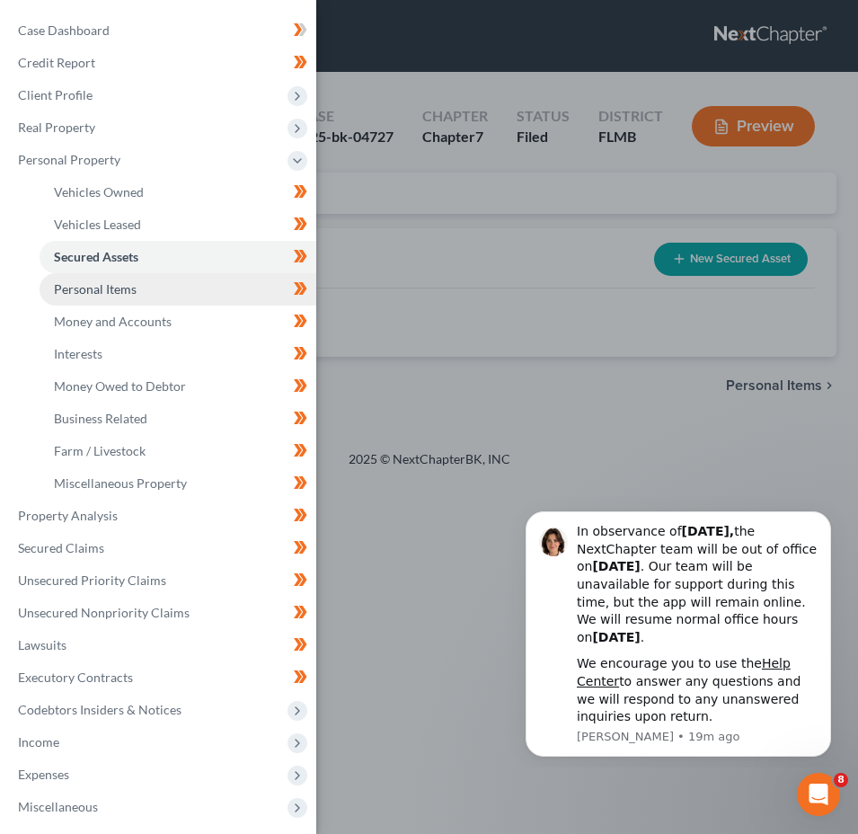
click at [120, 291] on span "Personal Items" at bounding box center [95, 288] width 83 height 15
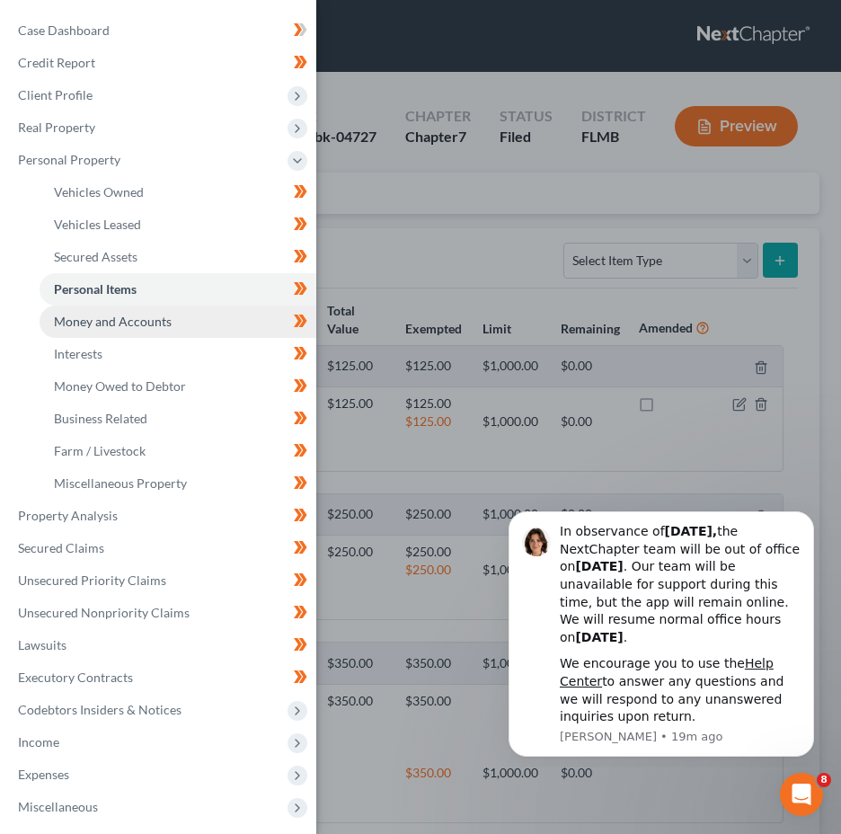
click at [106, 325] on span "Money and Accounts" at bounding box center [113, 320] width 118 height 15
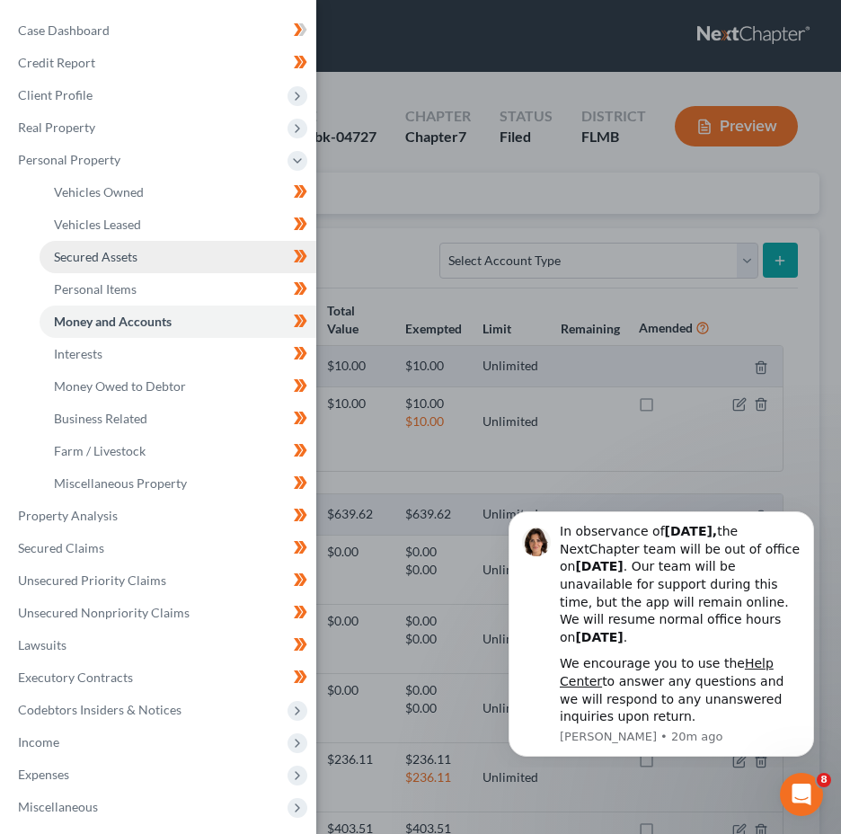
click at [125, 246] on link "Secured Assets" at bounding box center [178, 257] width 277 height 32
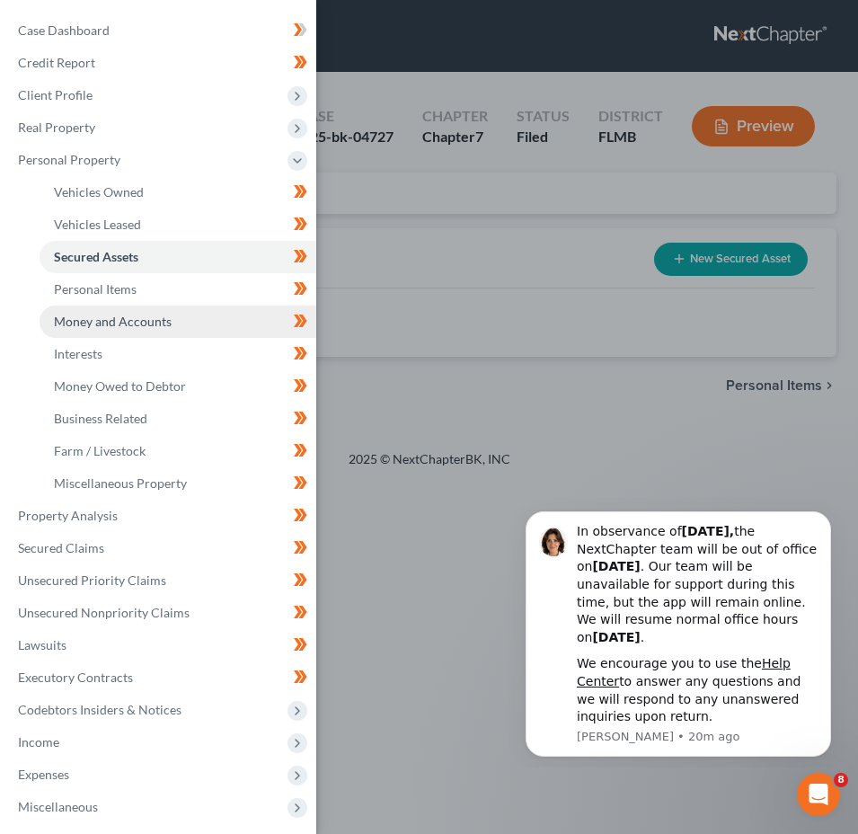
click at [134, 322] on span "Money and Accounts" at bounding box center [113, 320] width 118 height 15
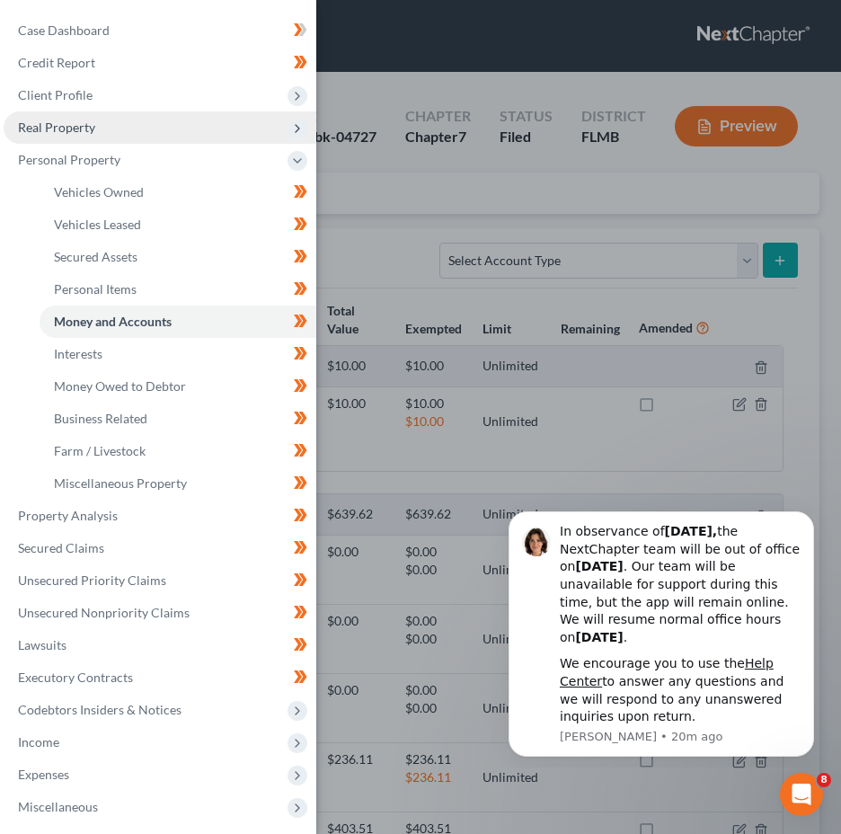
click at [105, 132] on span "Real Property" at bounding box center [160, 127] width 313 height 32
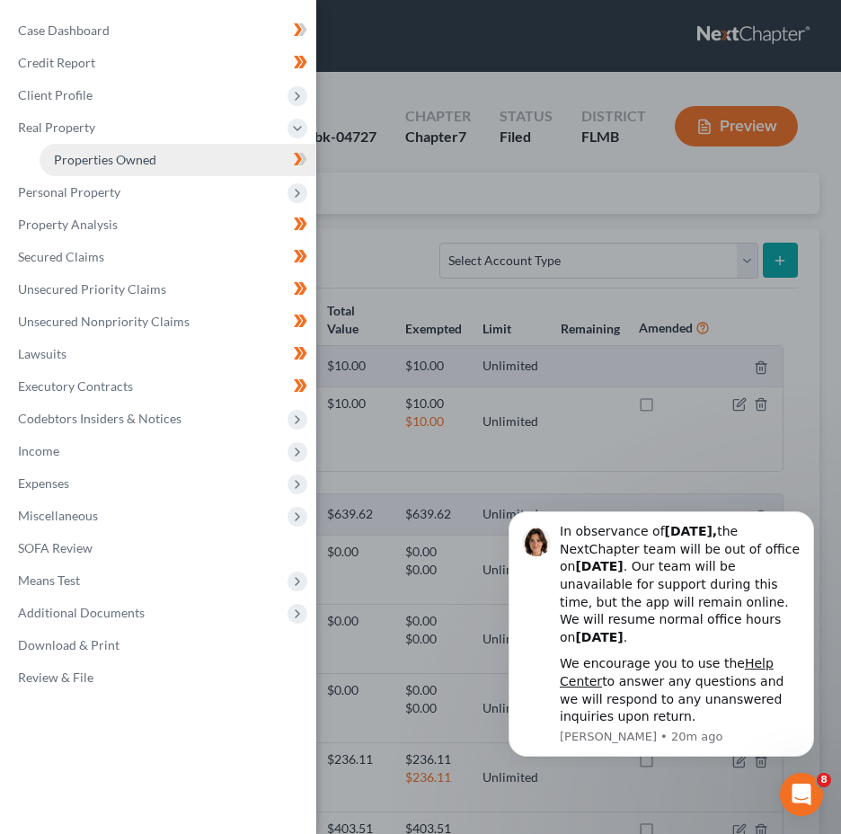
click at [119, 159] on span "Properties Owned" at bounding box center [105, 159] width 102 height 15
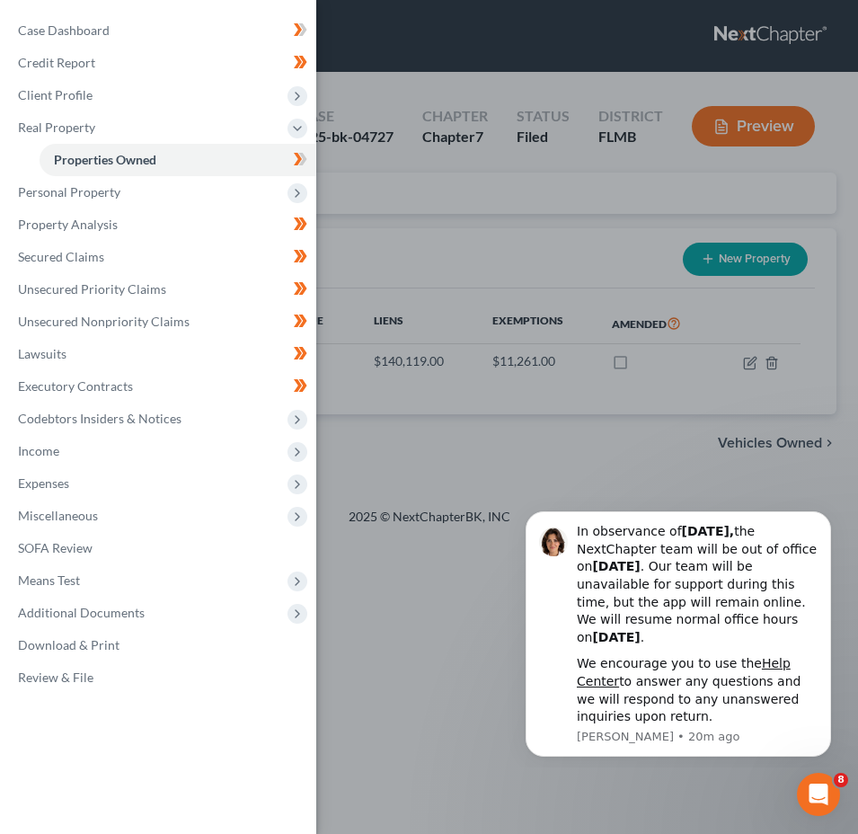
click at [477, 235] on div "Case Dashboard Payments Invoices Payments Payments Credit Report Client Profile" at bounding box center [429, 417] width 858 height 834
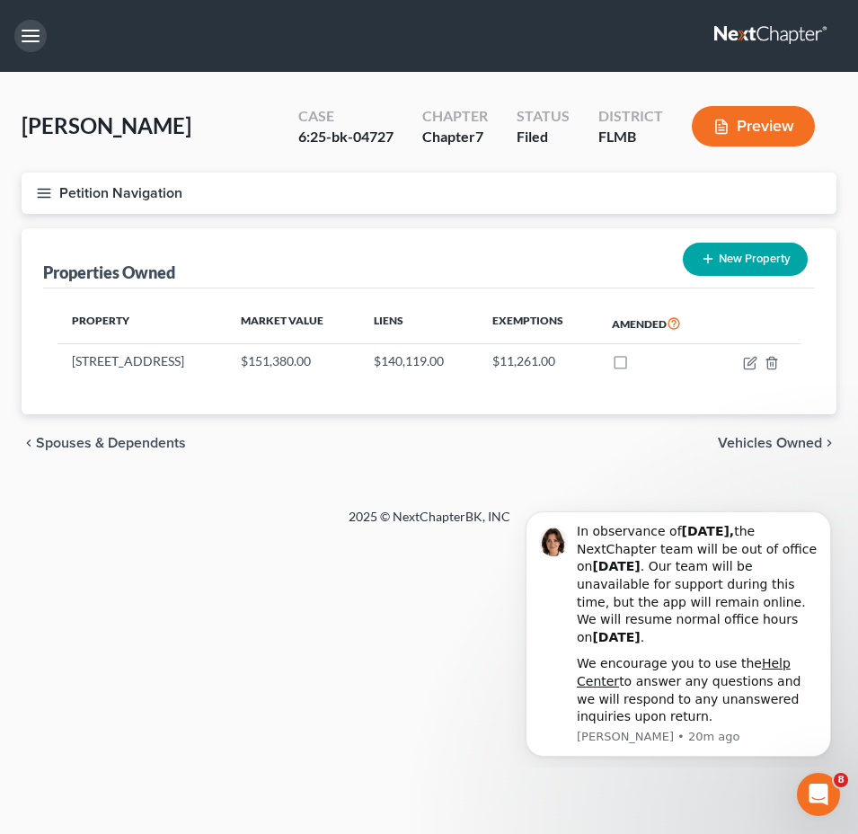
click at [28, 35] on button "button" at bounding box center [30, 36] width 32 height 32
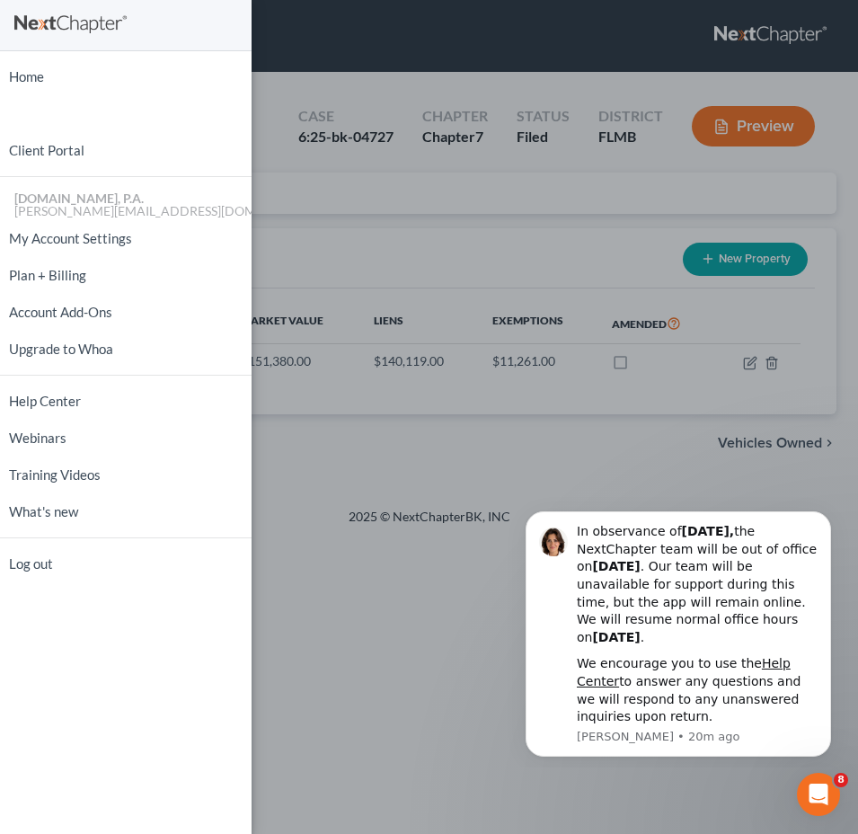
click at [403, 216] on div "Home New Case Client Portal [DOMAIN_NAME], P.A. [PERSON_NAME][EMAIL_ADDRESS][DO…" at bounding box center [429, 417] width 858 height 834
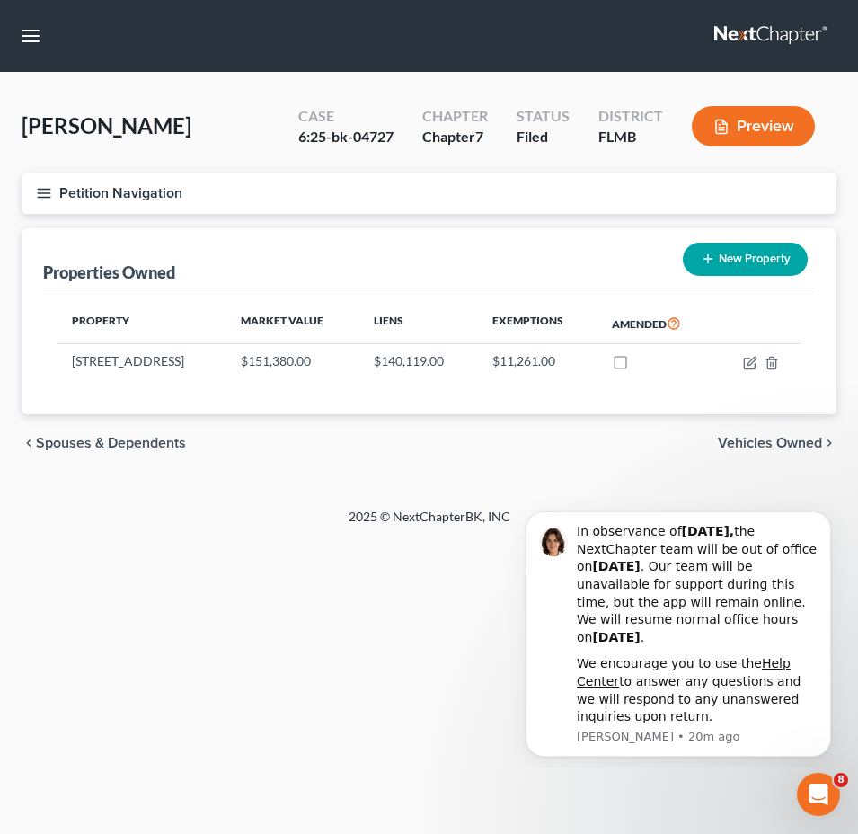
click at [42, 200] on icon "button" at bounding box center [44, 193] width 16 height 16
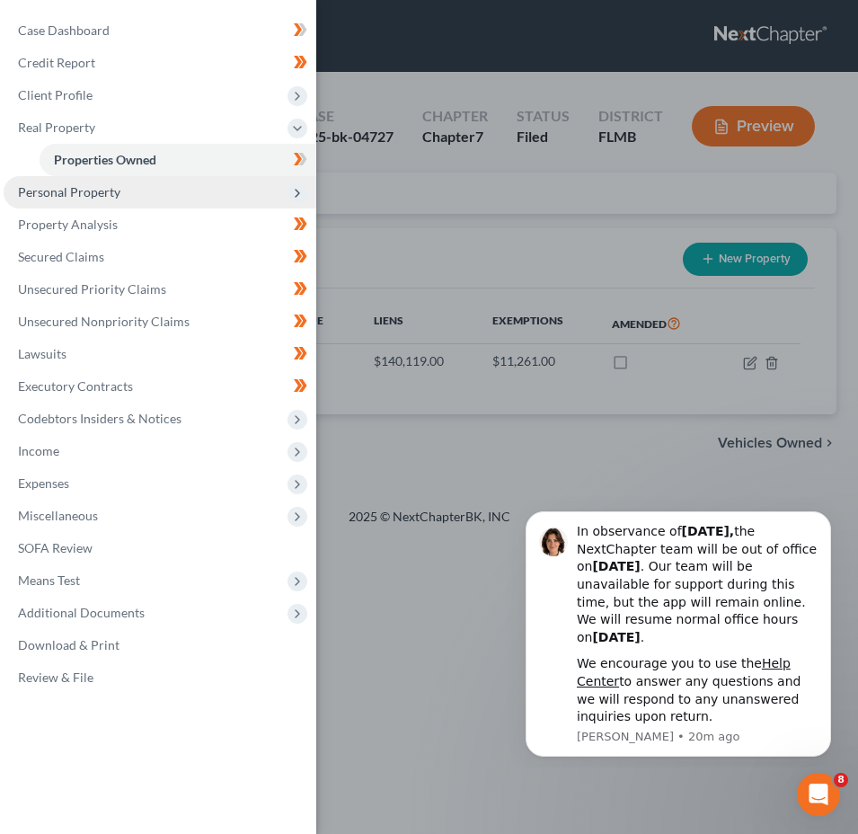
click at [149, 193] on span "Personal Property" at bounding box center [160, 192] width 313 height 32
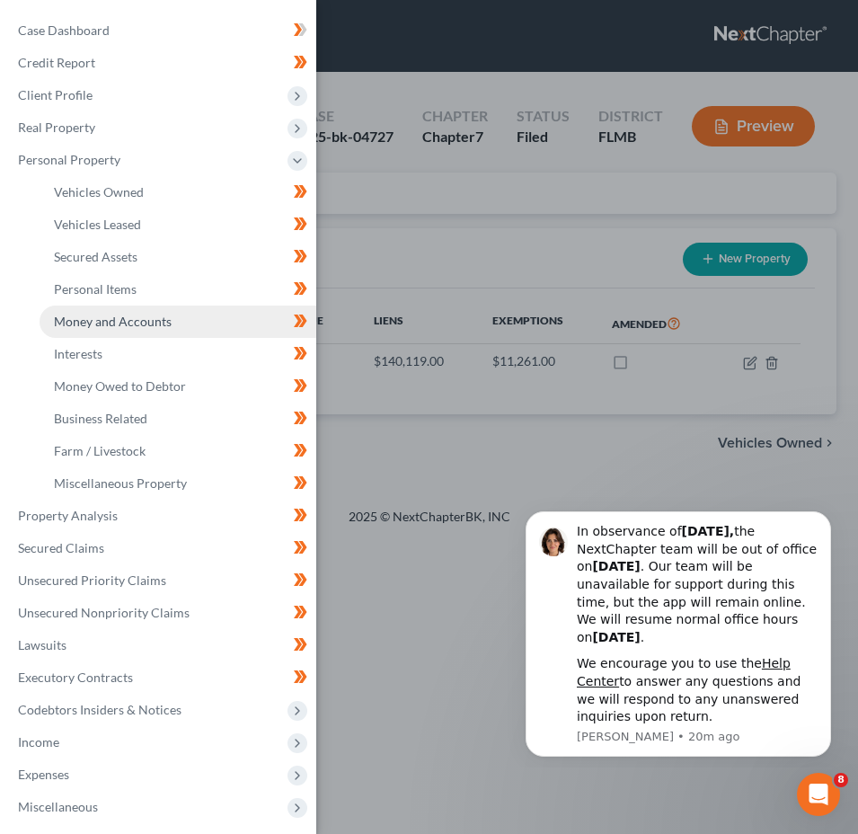
click at [159, 330] on link "Money and Accounts" at bounding box center [178, 321] width 277 height 32
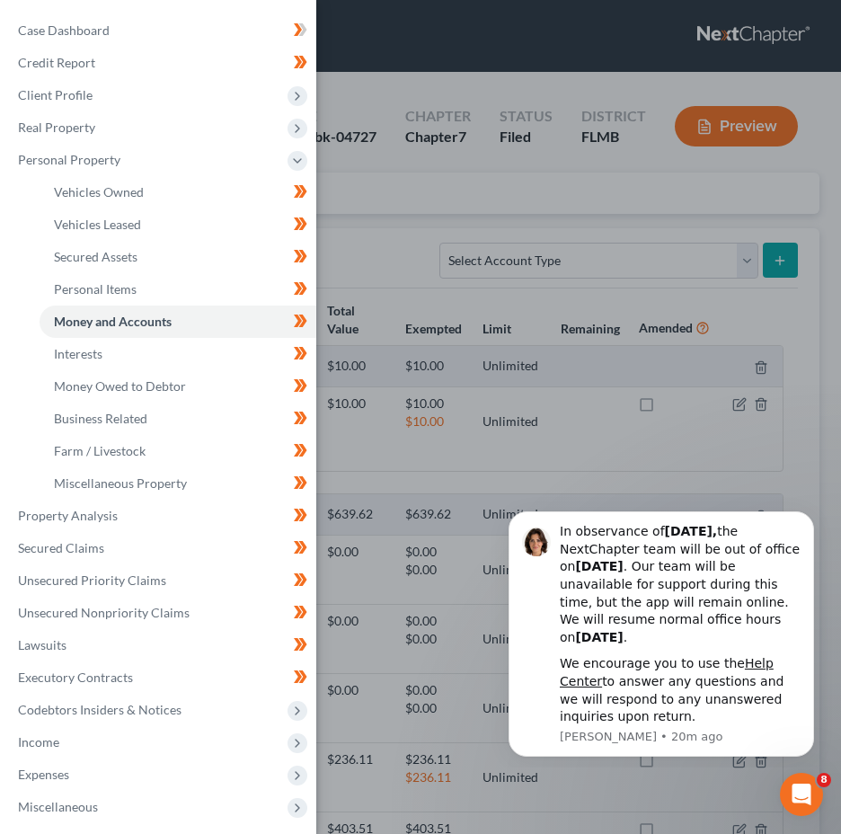
click at [557, 384] on div "Case Dashboard Payments Invoices Payments Payments Credit Report Client Profile" at bounding box center [420, 417] width 841 height 834
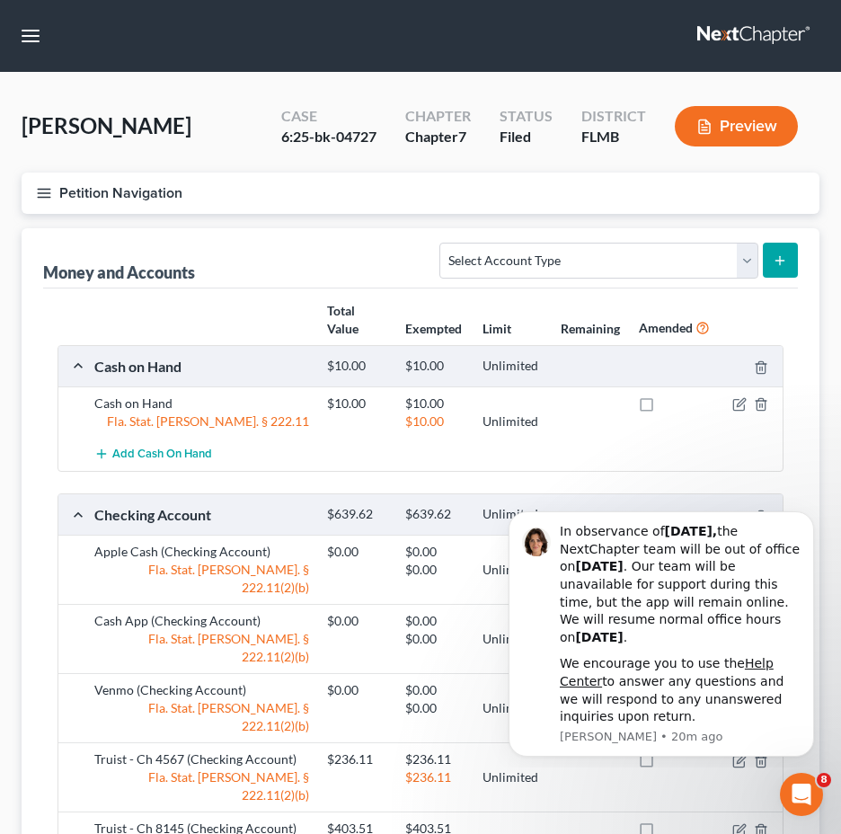
click at [49, 191] on icon "button" at bounding box center [44, 193] width 16 height 16
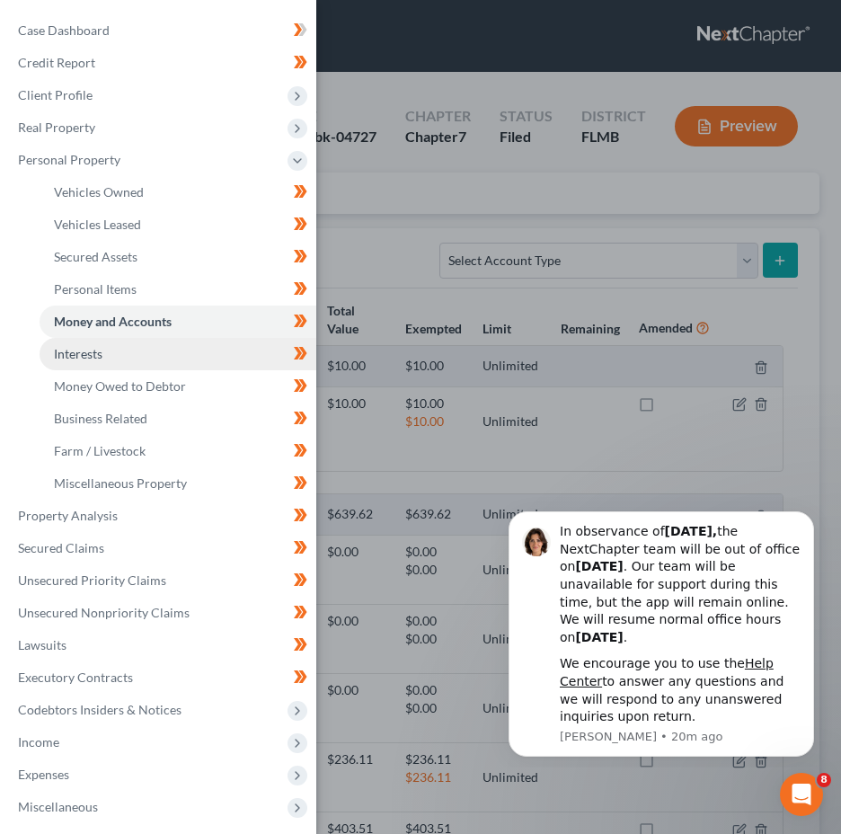
click at [151, 351] on link "Interests" at bounding box center [178, 354] width 277 height 32
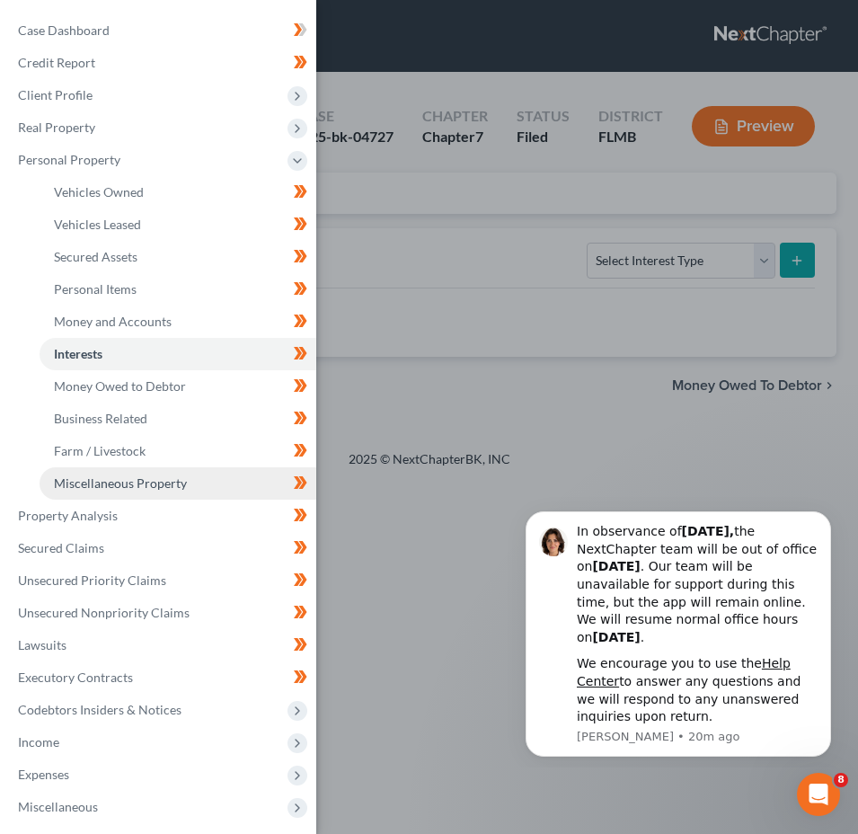
click at [145, 480] on span "Miscellaneous Property" at bounding box center [120, 482] width 133 height 15
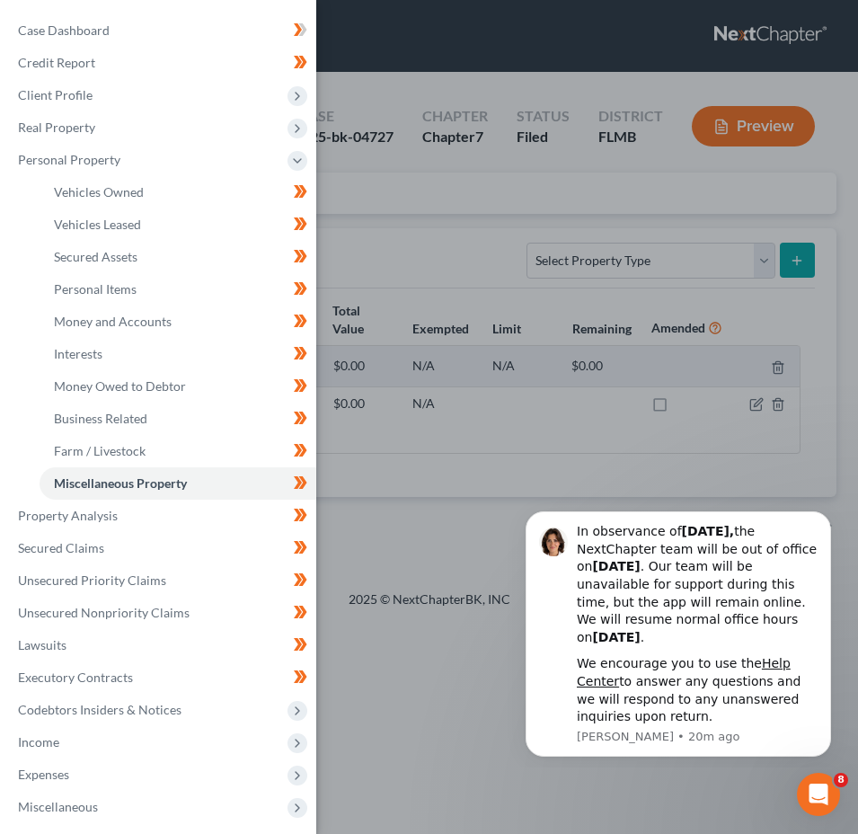
click at [396, 427] on div "Case Dashboard Payments Invoices Payments Payments Credit Report Client Profile" at bounding box center [429, 417] width 858 height 834
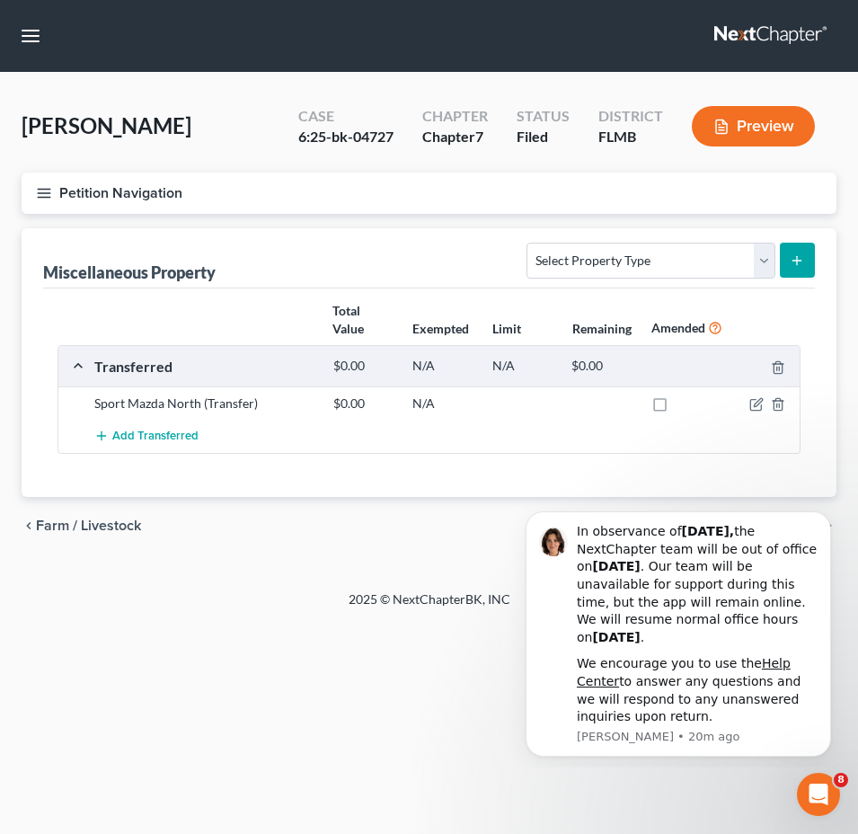
click at [49, 190] on icon "button" at bounding box center [44, 193] width 16 height 16
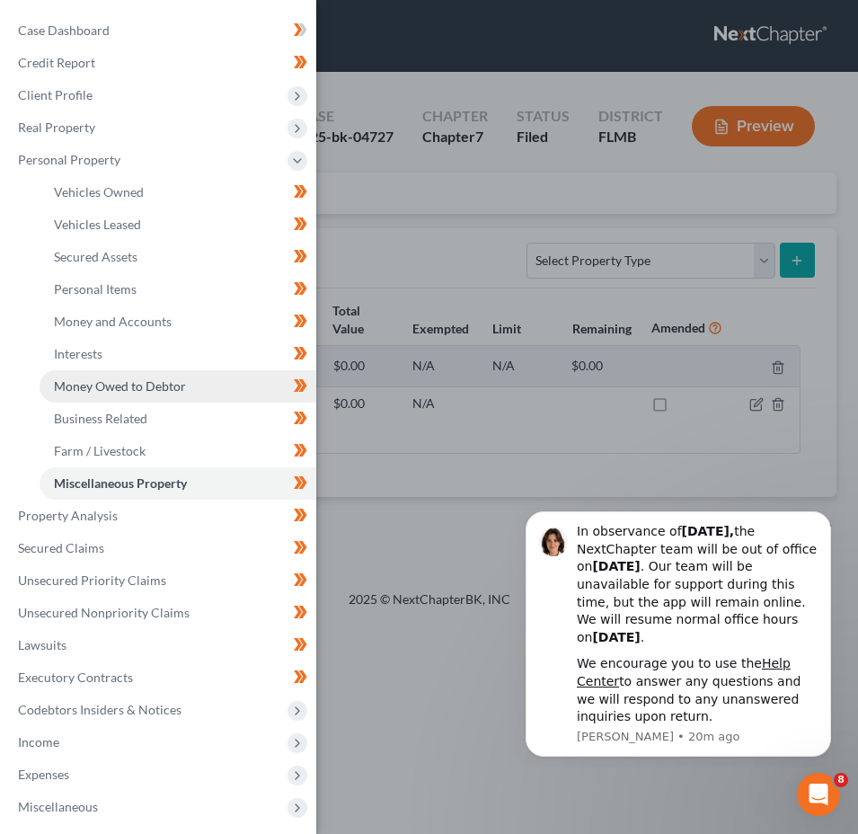
scroll to position [165, 0]
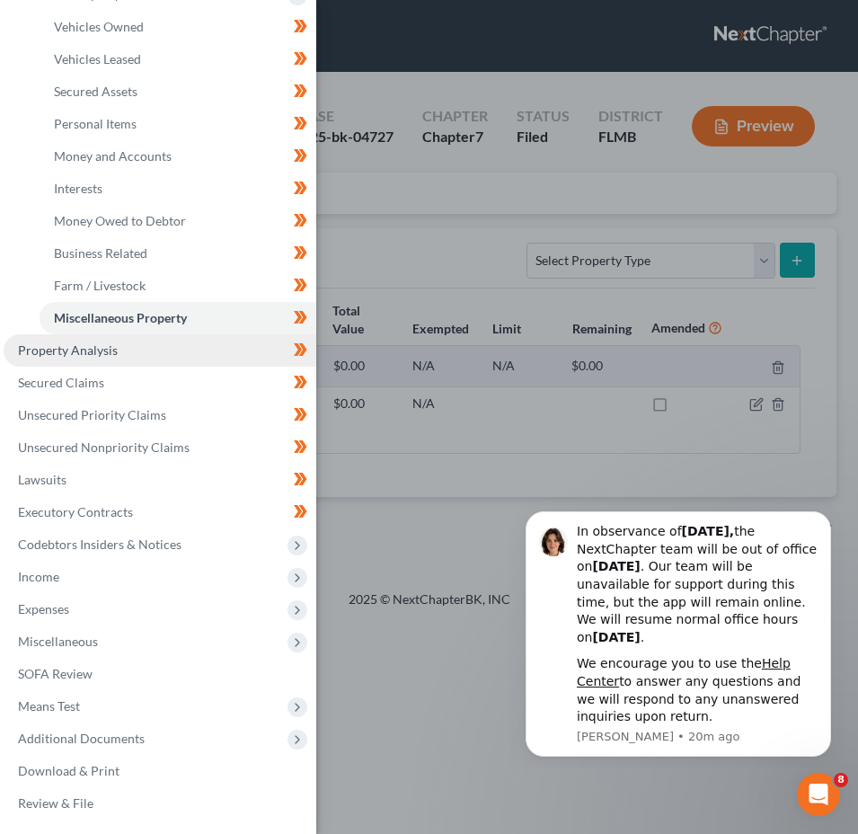
click at [108, 349] on span "Property Analysis" at bounding box center [68, 349] width 100 height 15
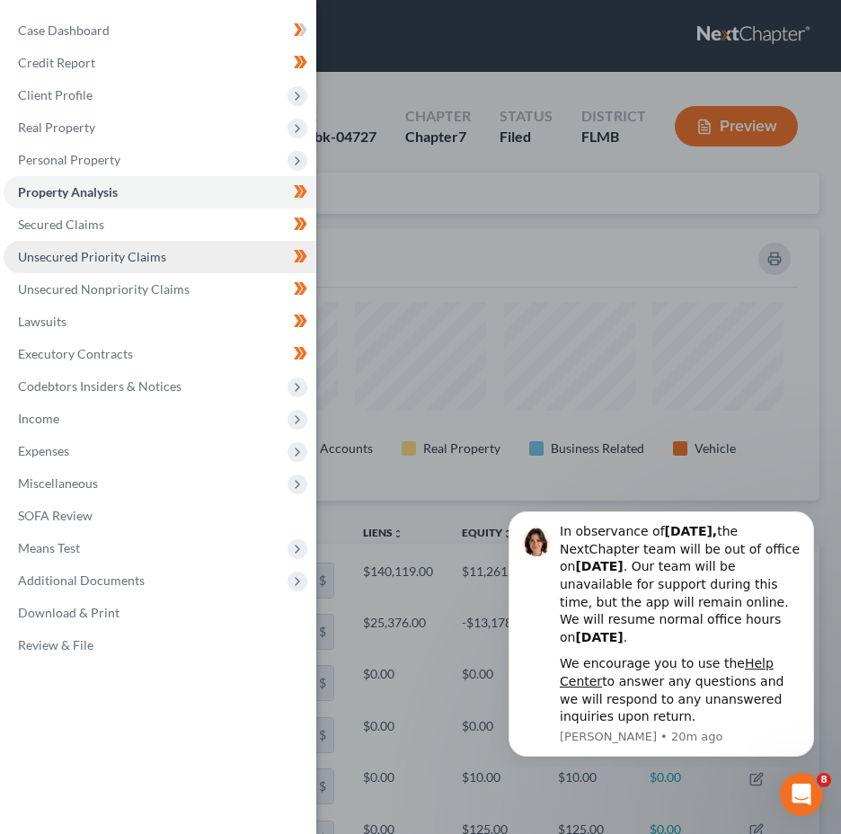
click at [123, 252] on span "Unsecured Priority Claims" at bounding box center [92, 256] width 148 height 15
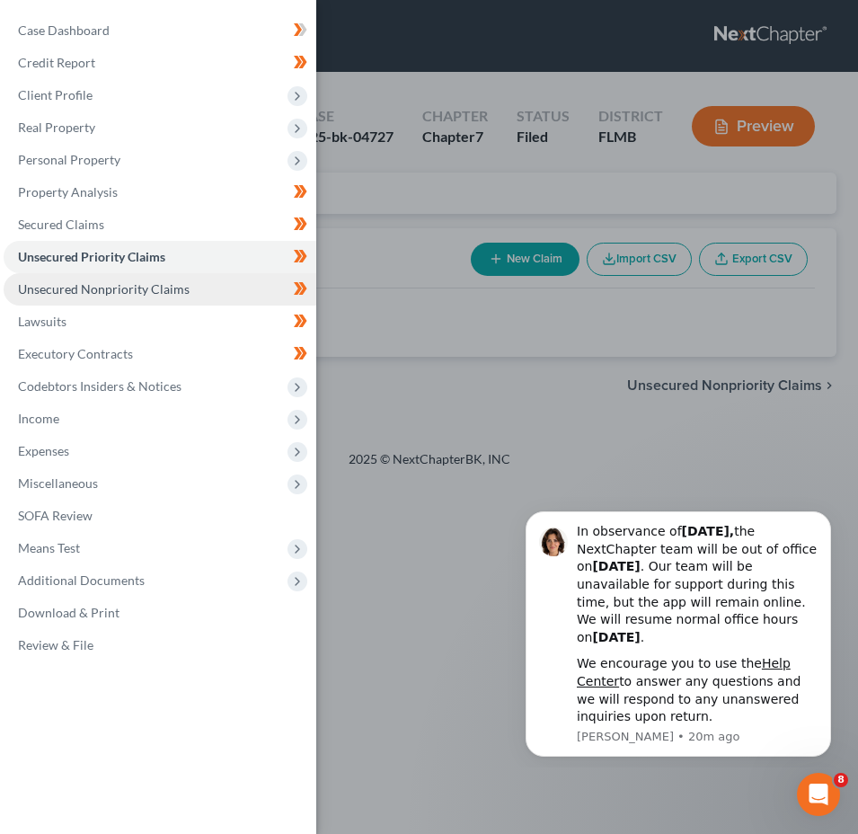
click at [144, 287] on span "Unsecured Nonpriority Claims" at bounding box center [104, 288] width 172 height 15
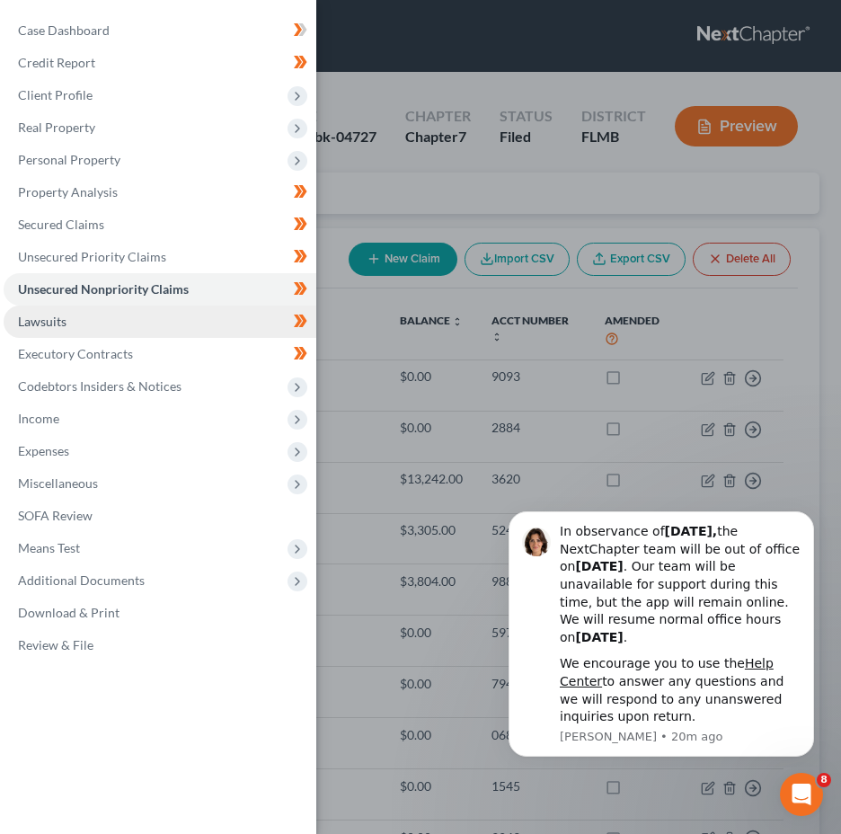
click at [104, 327] on link "Lawsuits" at bounding box center [160, 321] width 313 height 32
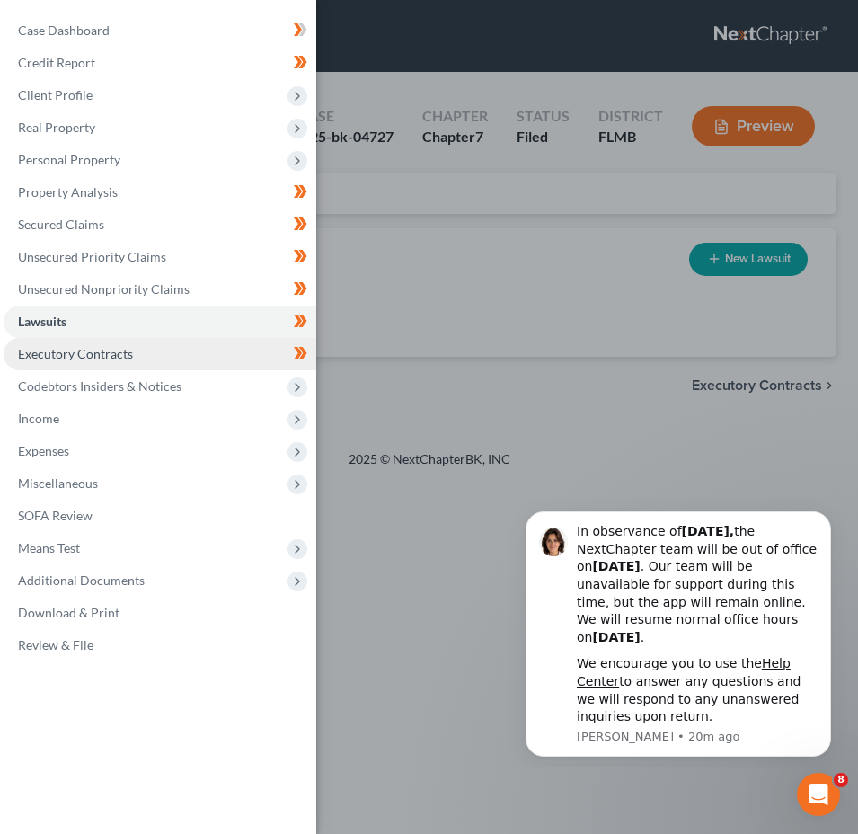
click at [121, 361] on link "Executory Contracts" at bounding box center [160, 354] width 313 height 32
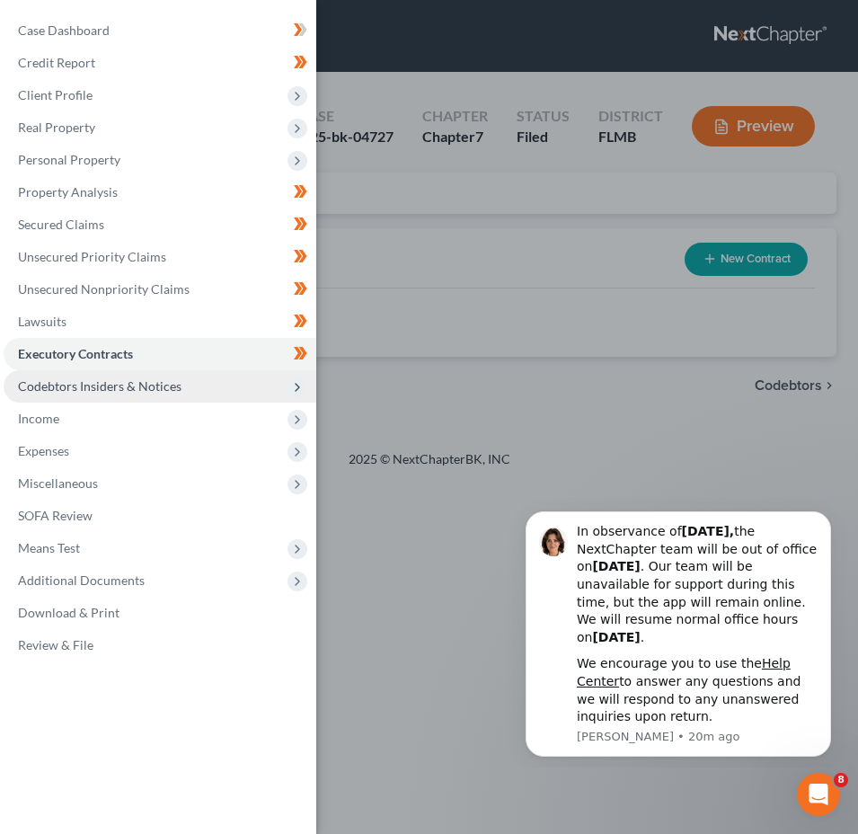
click at [172, 385] on span "Codebtors Insiders & Notices" at bounding box center [99, 385] width 163 height 15
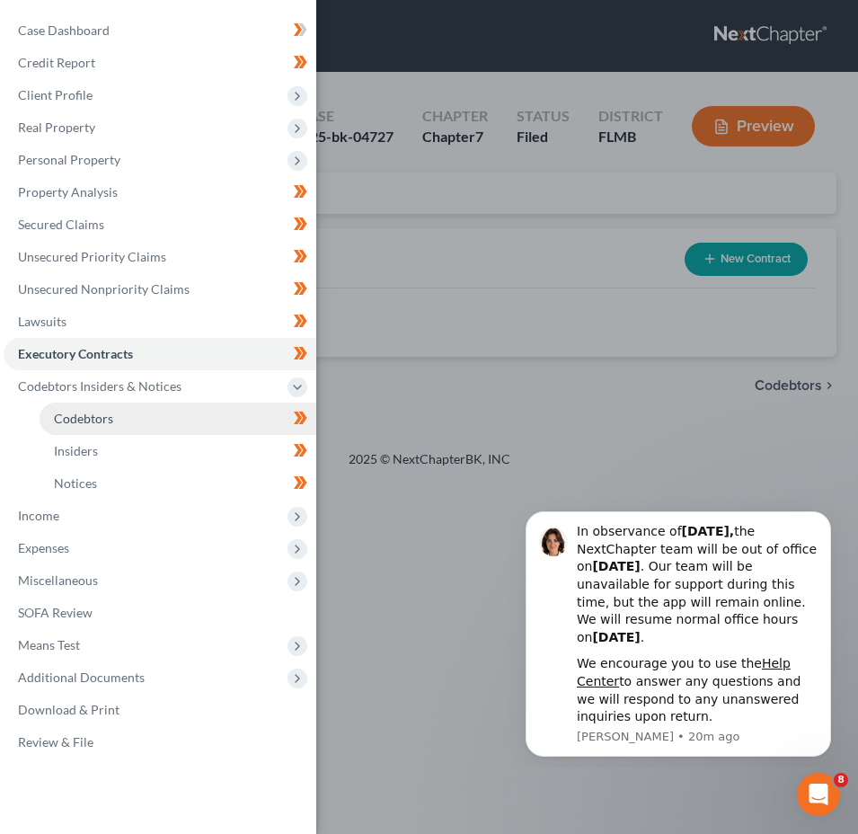
click at [163, 423] on link "Codebtors" at bounding box center [178, 418] width 277 height 32
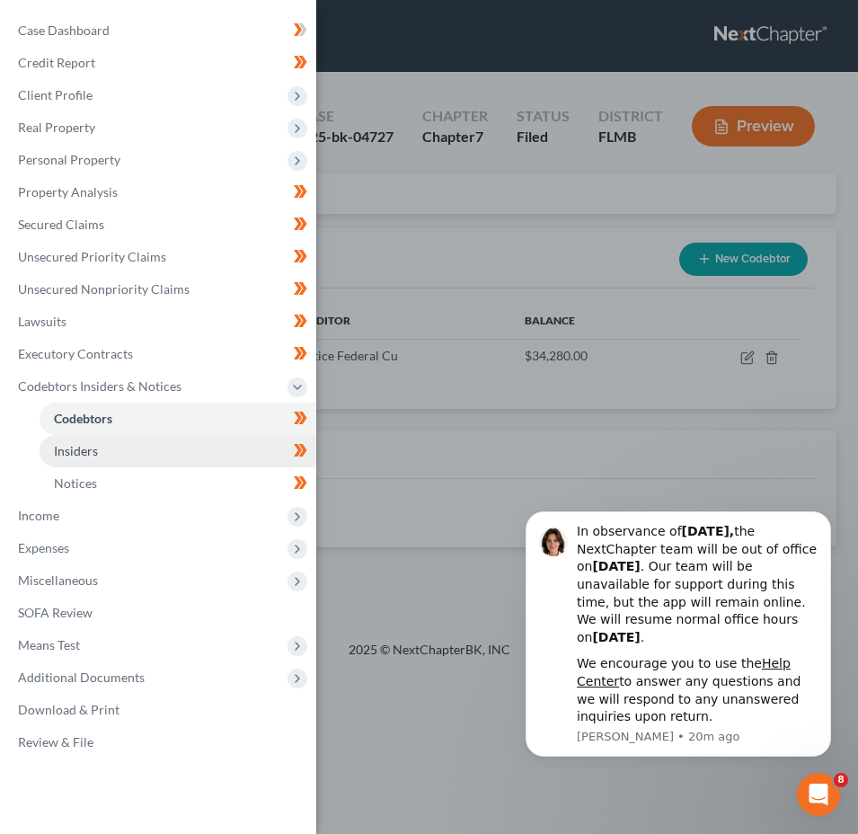
click at [142, 454] on link "Insiders" at bounding box center [178, 451] width 277 height 32
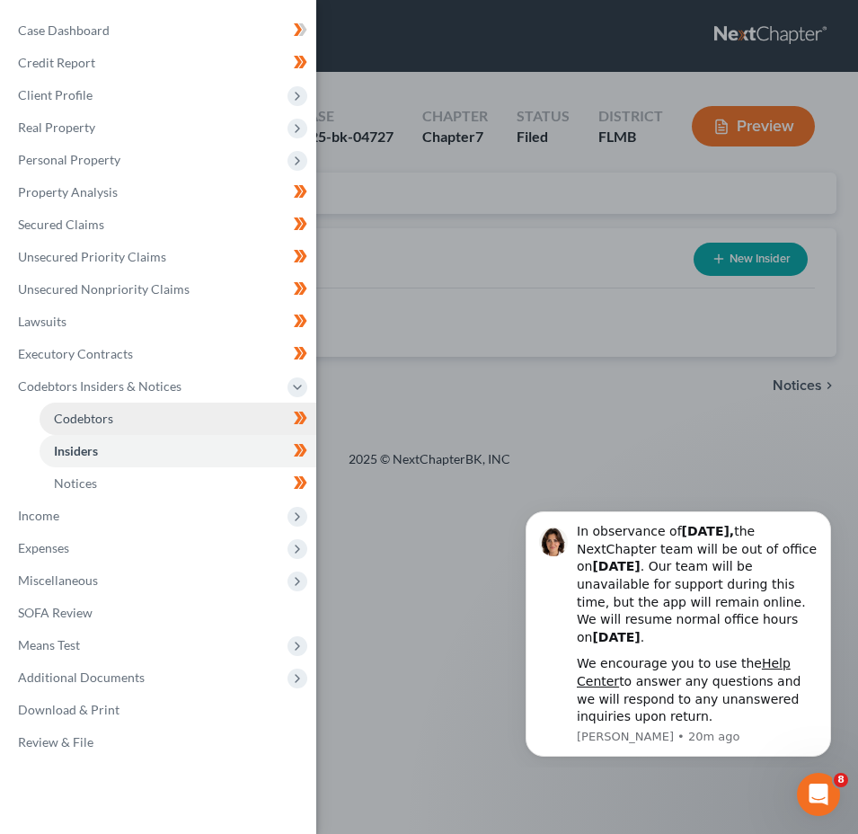
click at [154, 421] on link "Codebtors" at bounding box center [178, 418] width 277 height 32
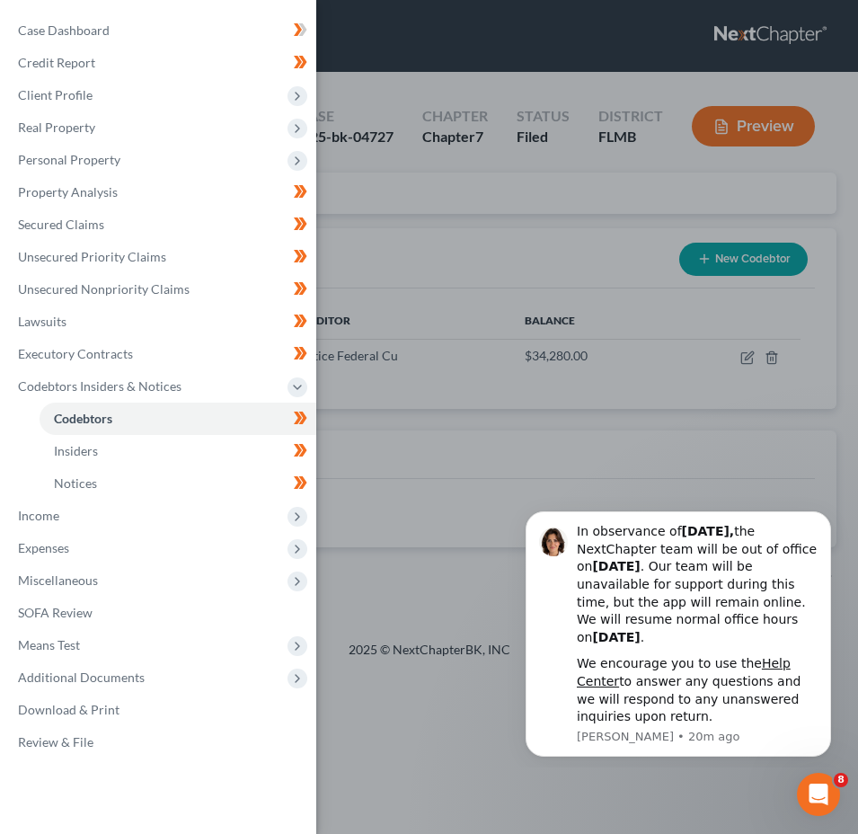
click at [453, 277] on div "Case Dashboard Payments Invoices Payments Payments Credit Report Client Profile" at bounding box center [429, 417] width 858 height 834
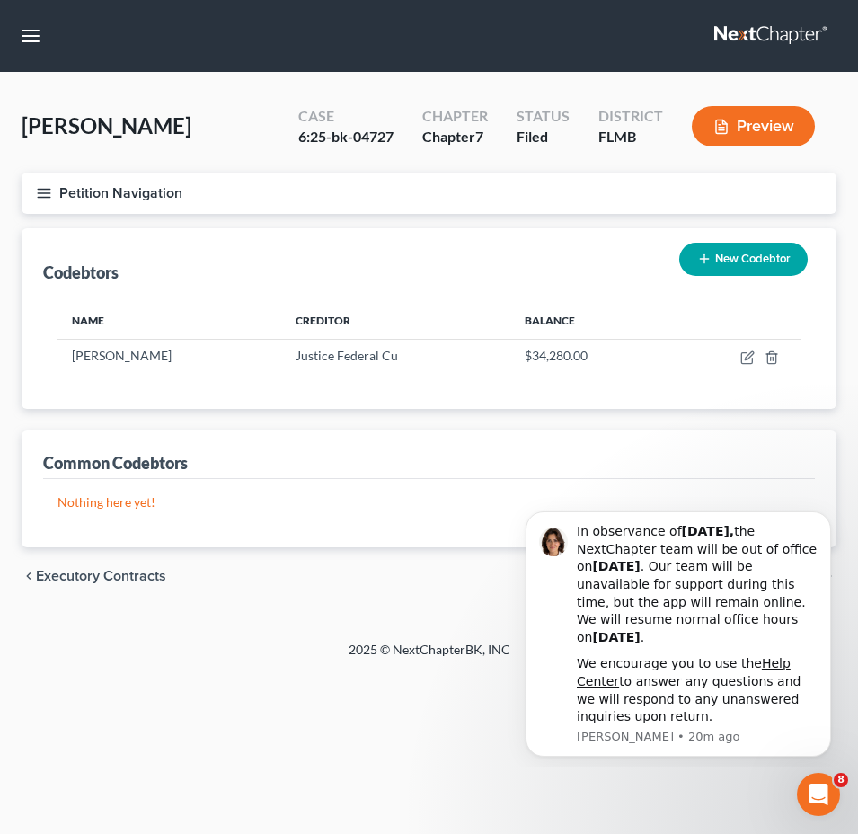
click at [52, 190] on button "Petition Navigation" at bounding box center [429, 192] width 815 height 41
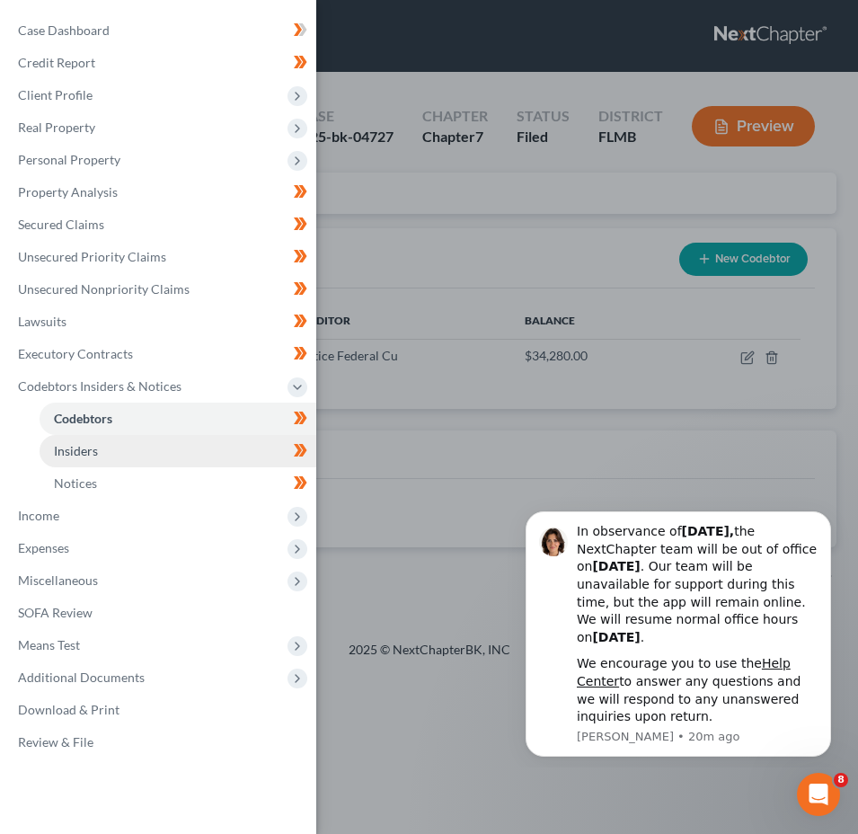
click at [140, 443] on link "Insiders" at bounding box center [178, 451] width 277 height 32
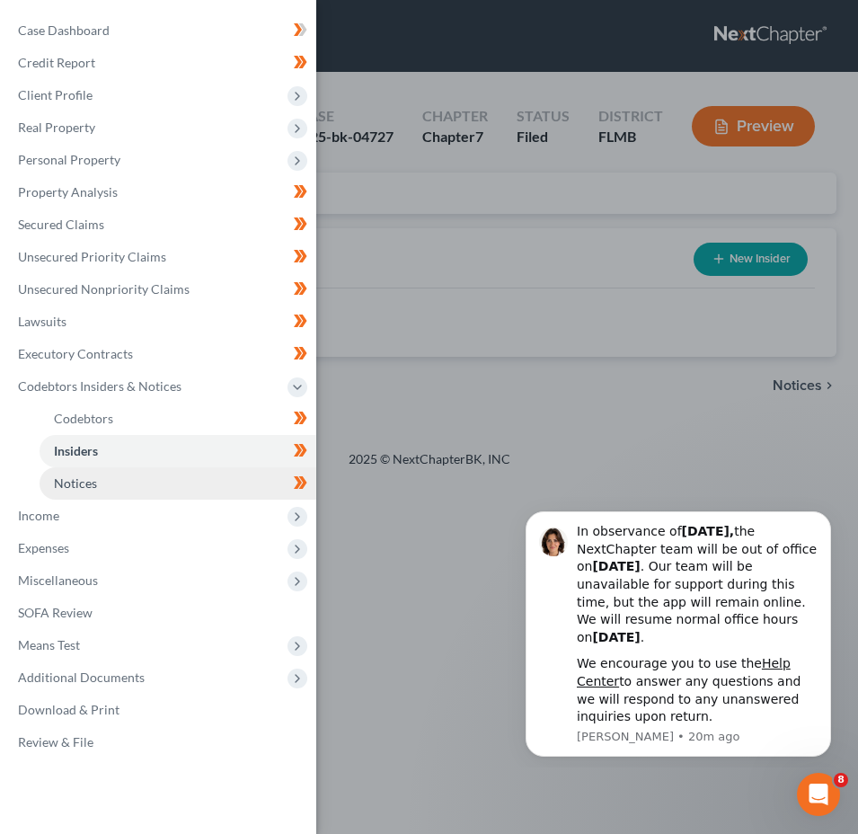
click at [148, 481] on link "Notices" at bounding box center [178, 483] width 277 height 32
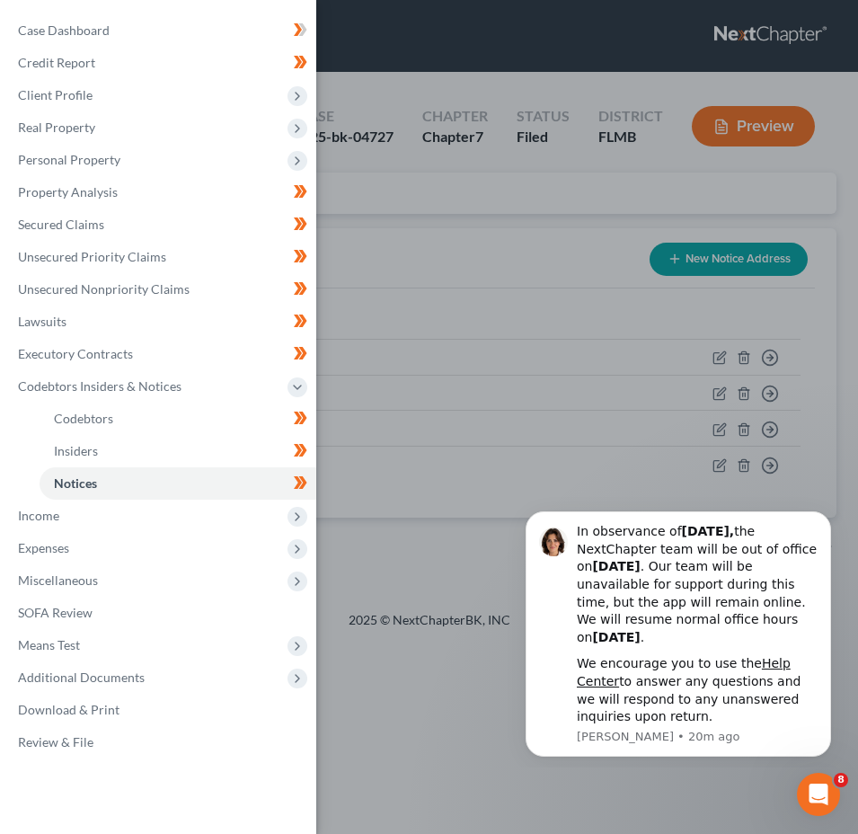
click at [545, 319] on div "Case Dashboard Payments Invoices Payments Payments Credit Report Client Profile" at bounding box center [429, 417] width 858 height 834
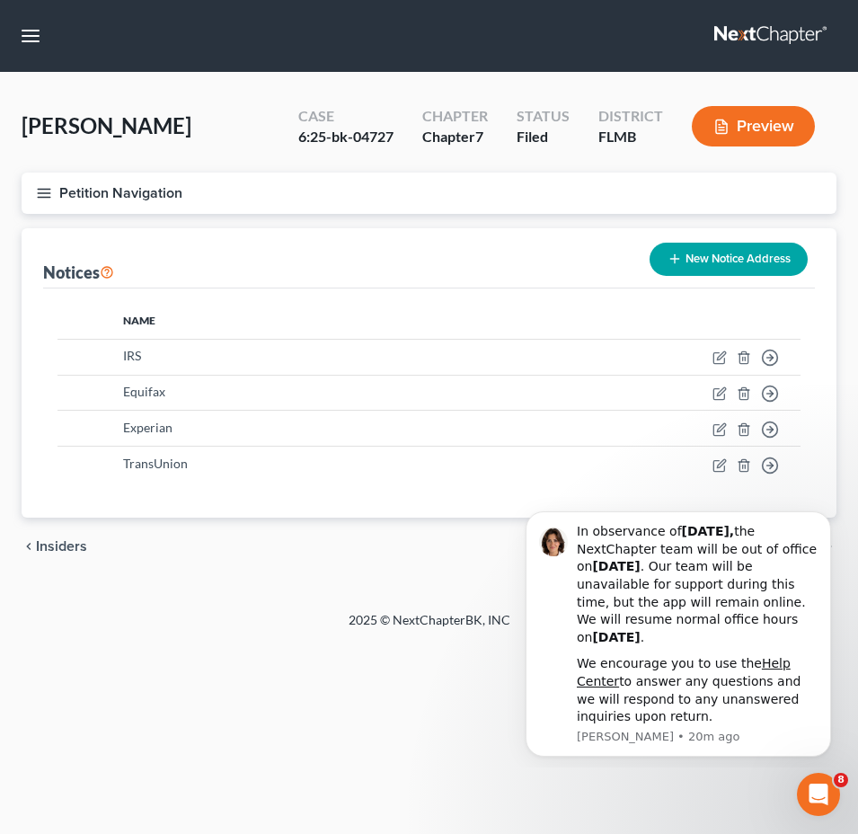
click at [49, 193] on line "button" at bounding box center [44, 193] width 13 height 0
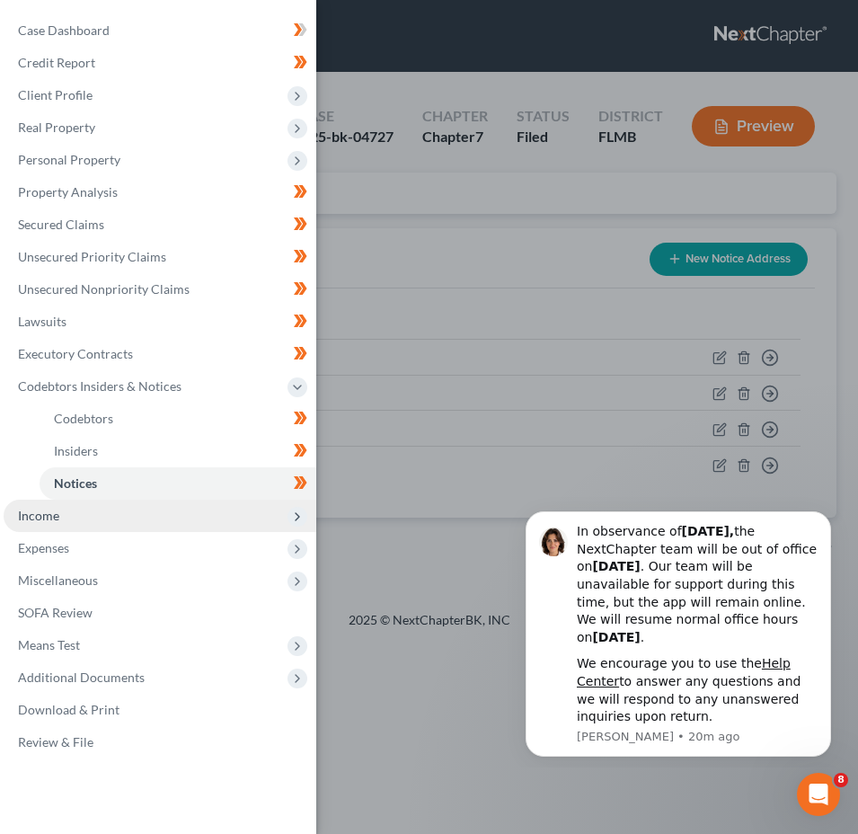
click at [143, 499] on span "Income" at bounding box center [160, 515] width 313 height 32
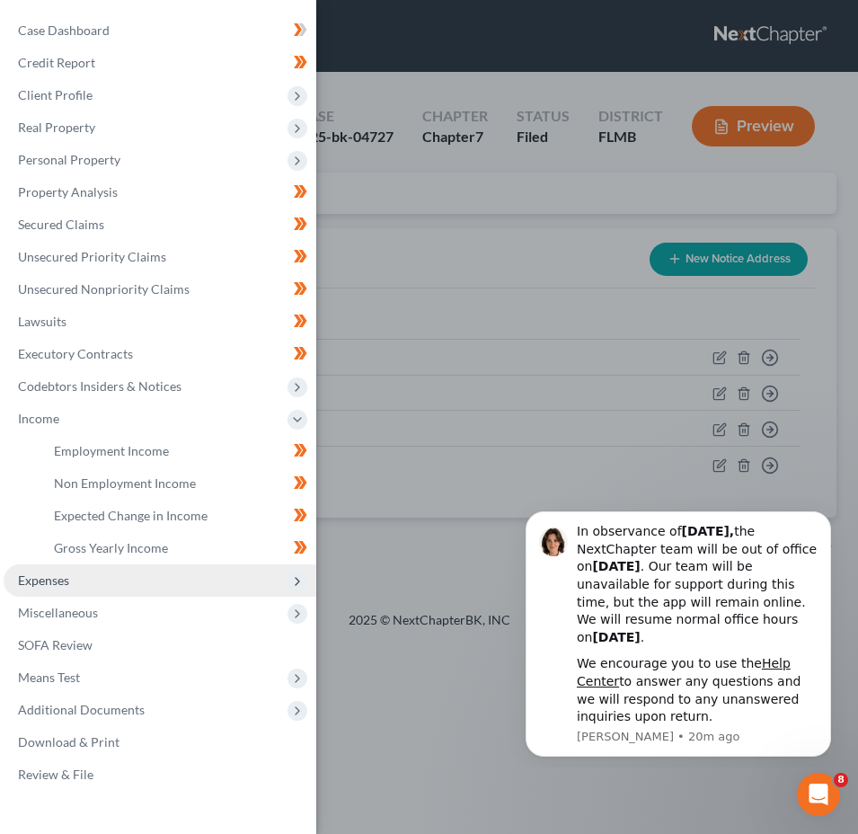
click at [135, 587] on span "Expenses" at bounding box center [160, 580] width 313 height 32
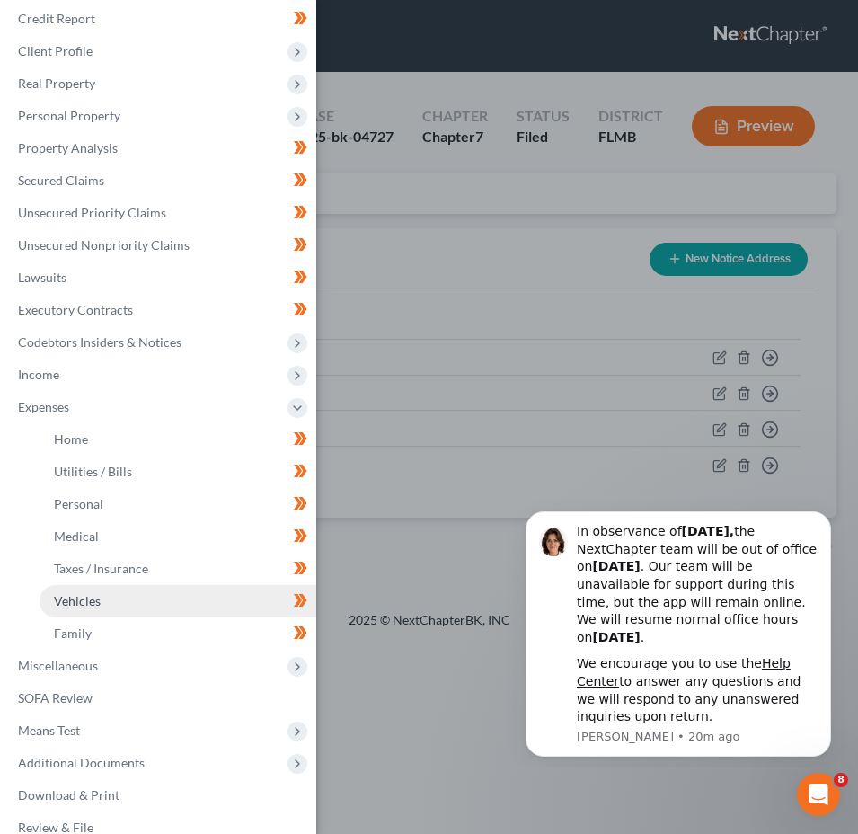
scroll to position [68, 0]
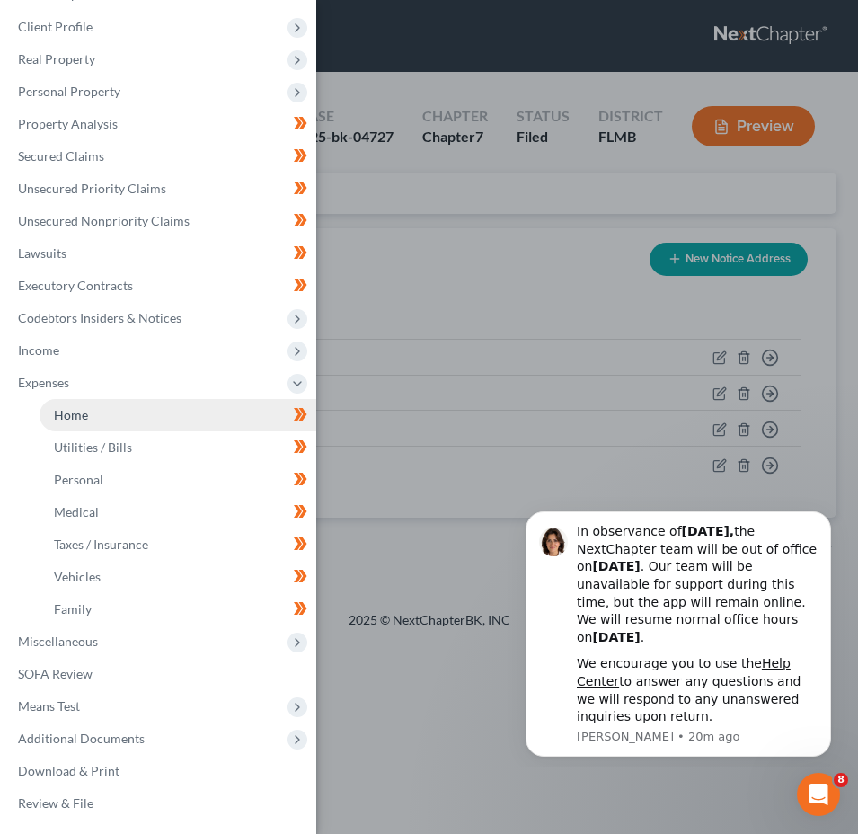
click at [121, 412] on link "Home" at bounding box center [178, 415] width 277 height 32
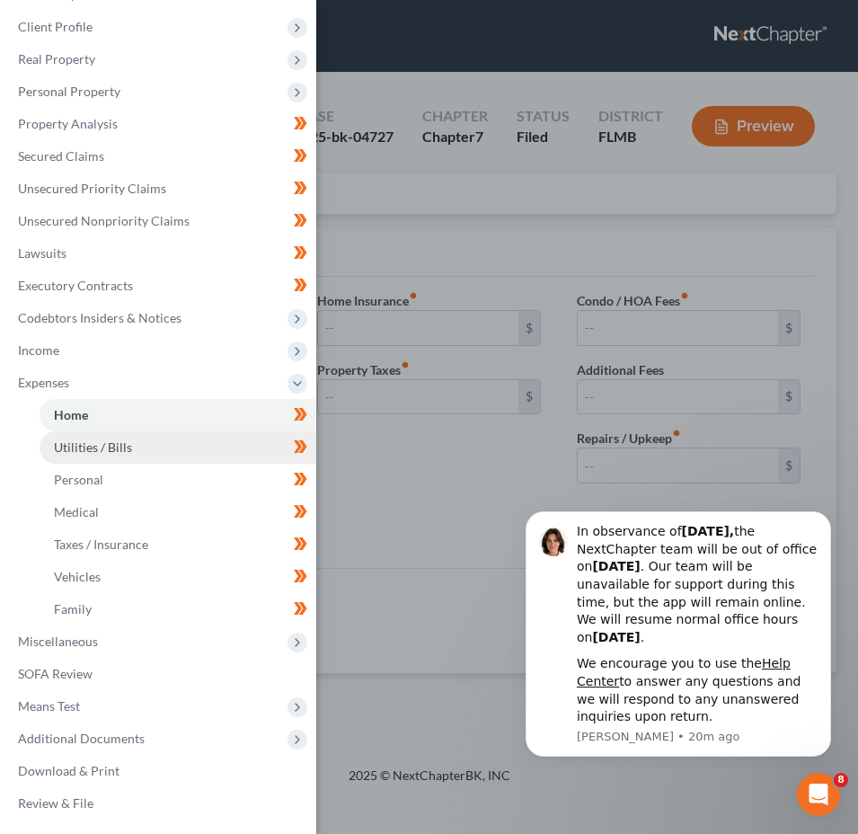
type input "1,119.44"
radio input "true"
type input "518.64"
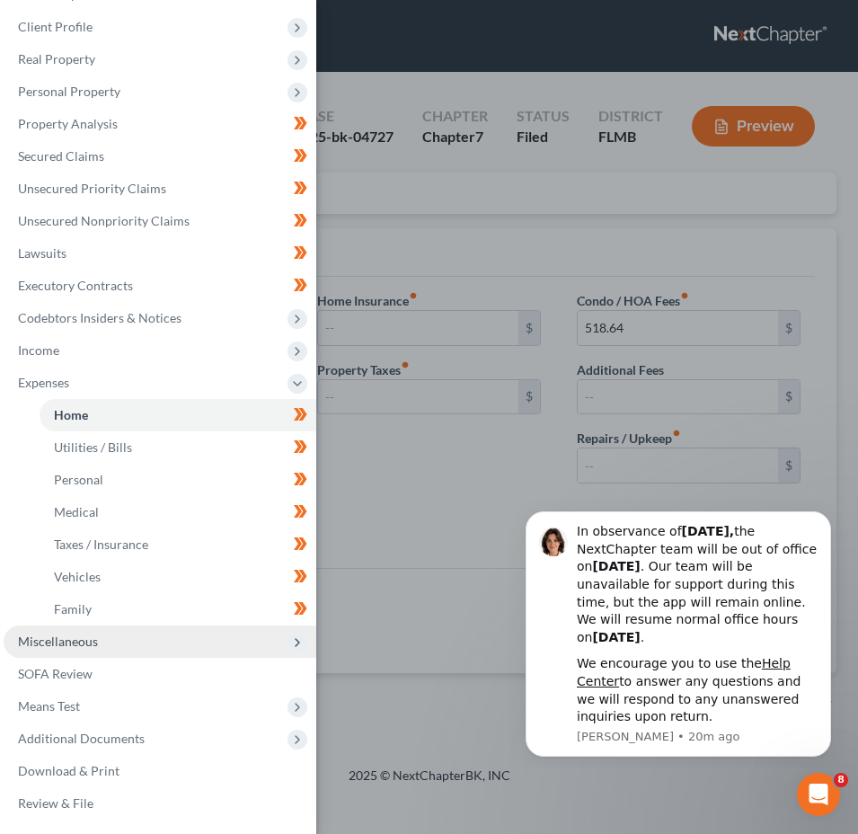
click at [101, 642] on span "Miscellaneous" at bounding box center [160, 641] width 313 height 32
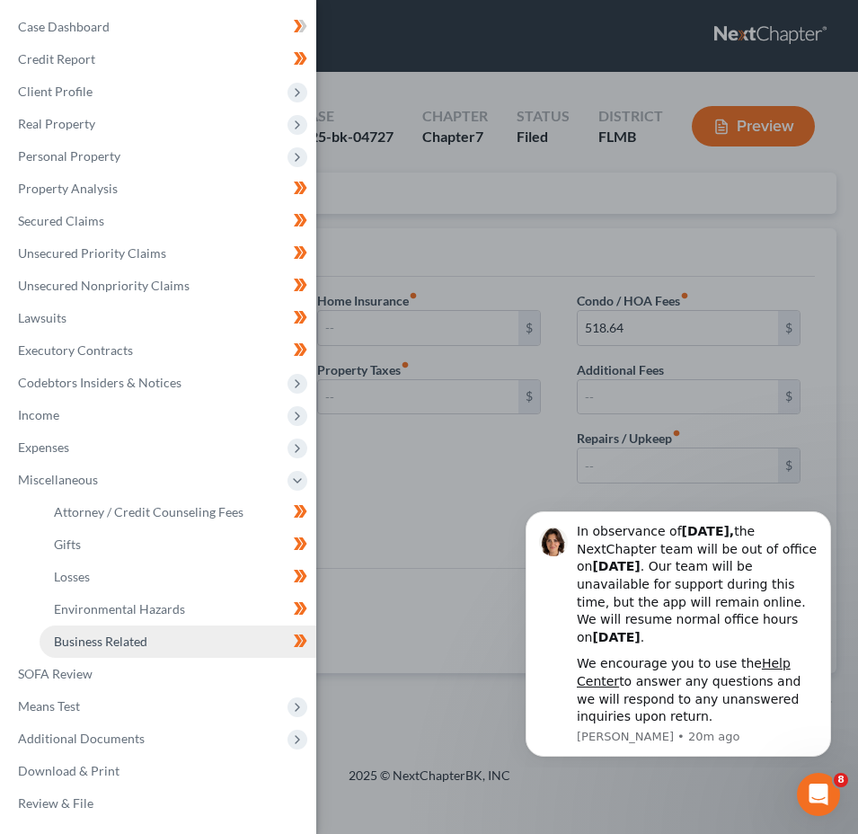
scroll to position [4, 0]
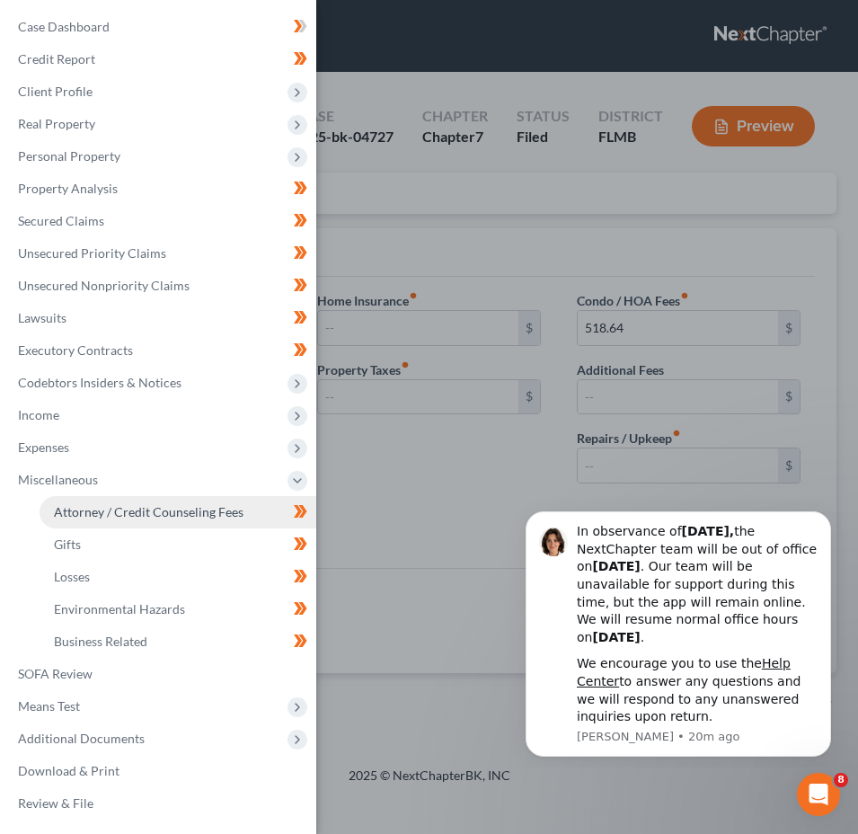
click at [117, 508] on span "Attorney / Credit Counseling Fees" at bounding box center [149, 511] width 190 height 15
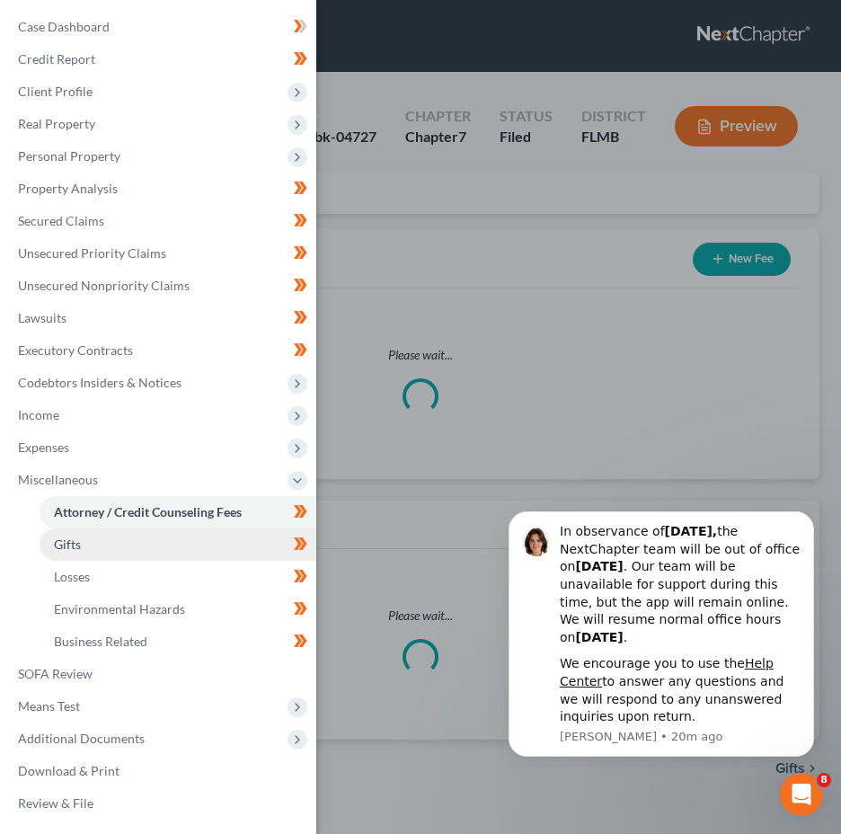
select select "3"
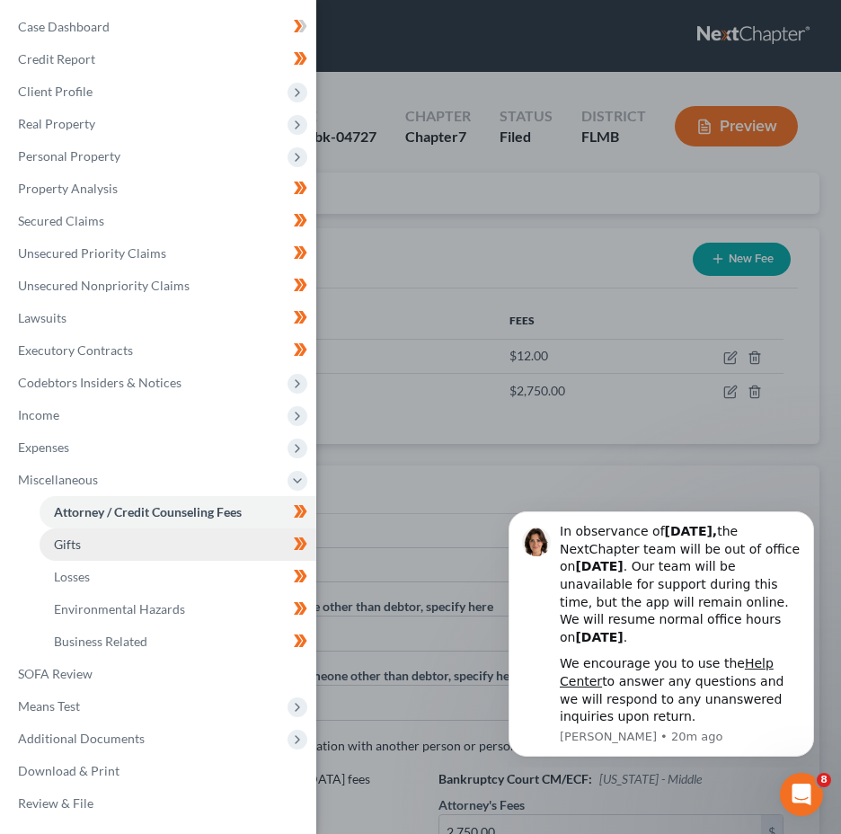
click at [68, 545] on span "Gifts" at bounding box center [67, 543] width 27 height 15
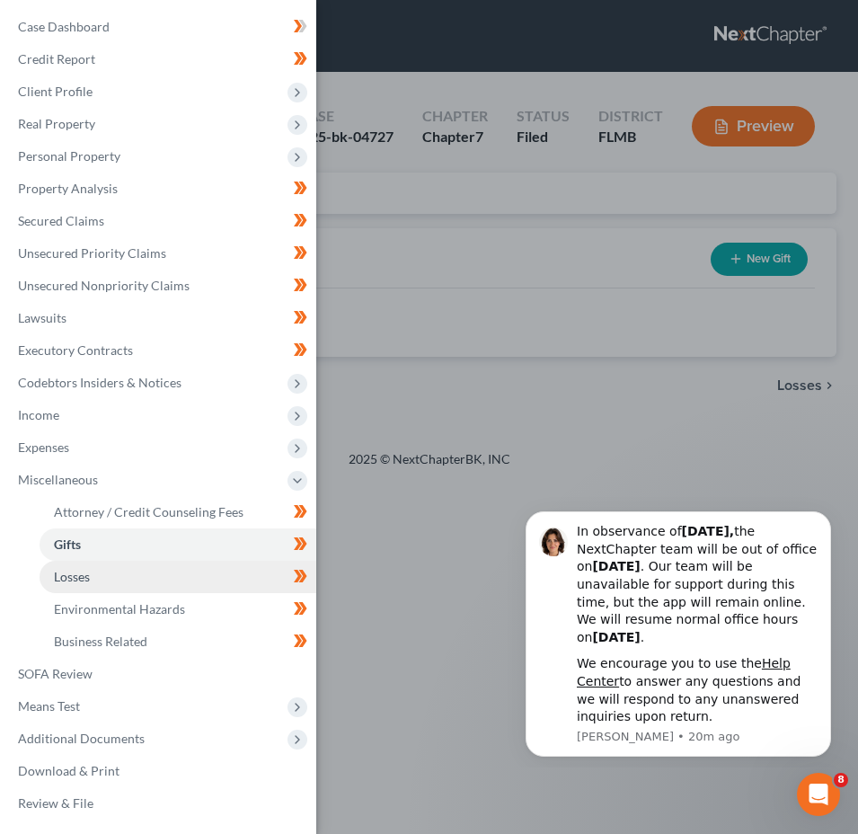
click at [76, 578] on span "Losses" at bounding box center [72, 576] width 36 height 15
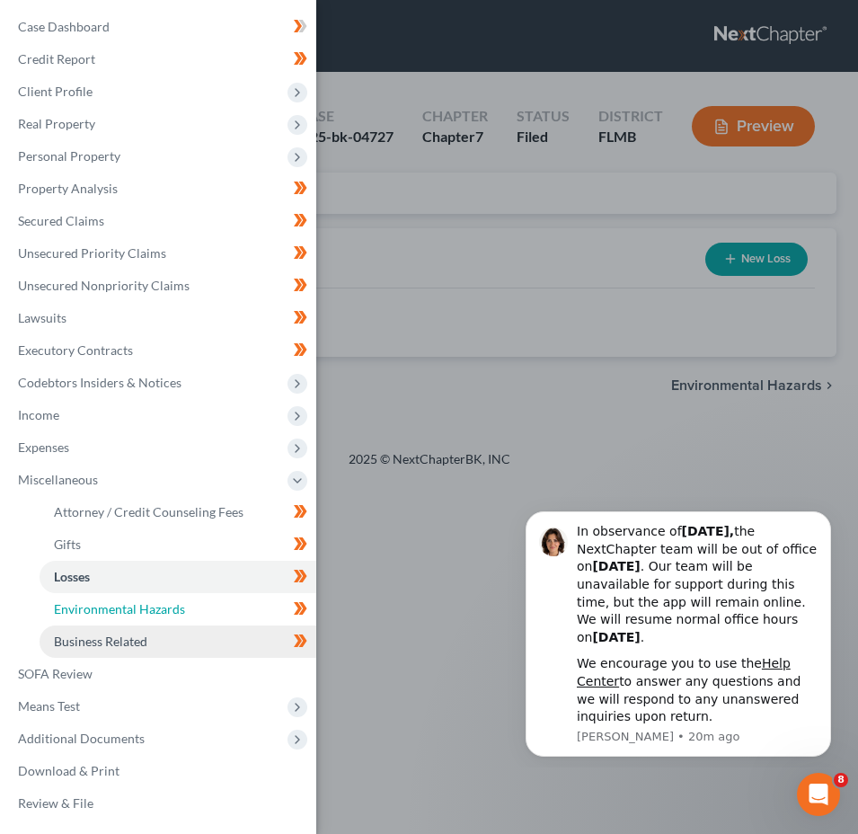
drag, startPoint x: 83, startPoint y: 603, endPoint x: 101, endPoint y: 640, distance: 42.2
click at [83, 604] on span "Environmental Hazards" at bounding box center [119, 608] width 131 height 15
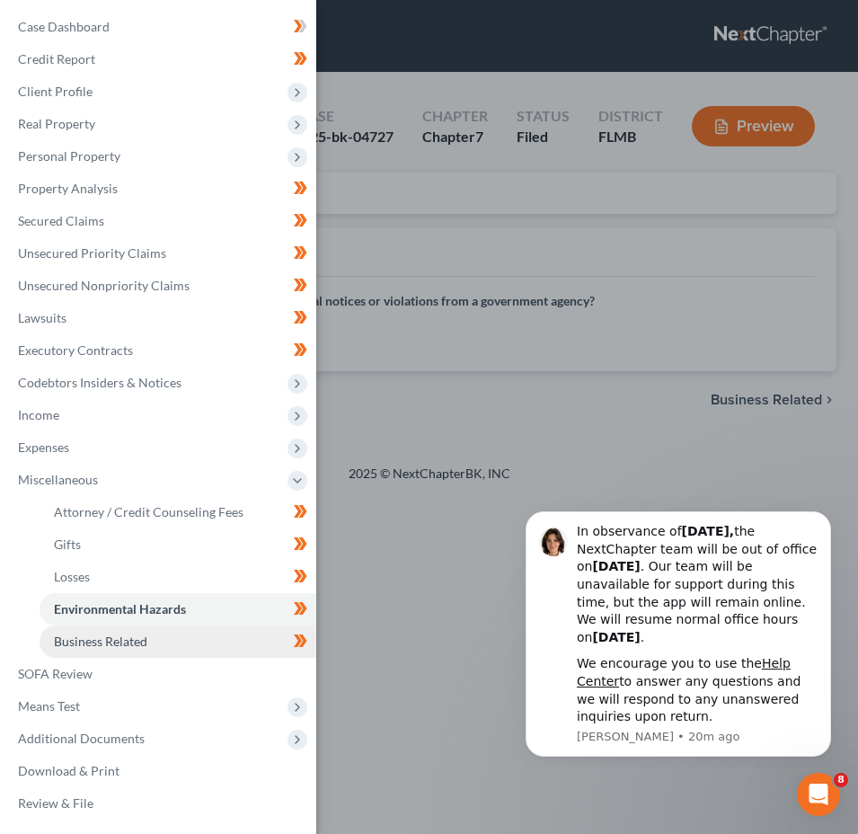
click at [101, 645] on span "Business Related" at bounding box center [100, 640] width 93 height 15
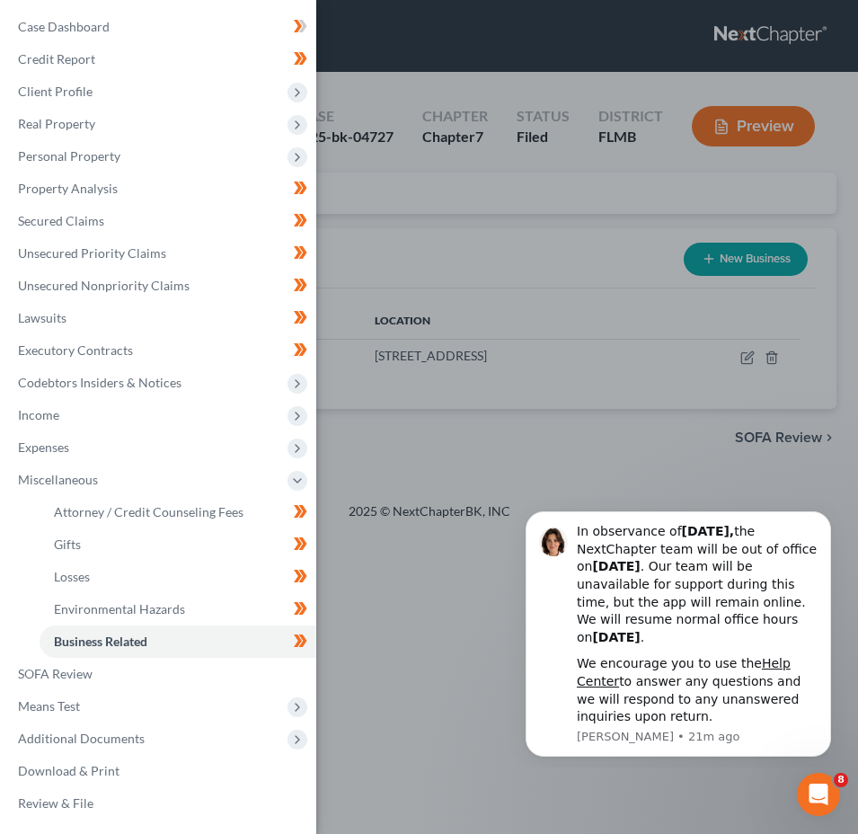
click at [493, 212] on div "Case Dashboard Payments Invoices Payments Payments Credit Report Client Profile" at bounding box center [429, 417] width 858 height 834
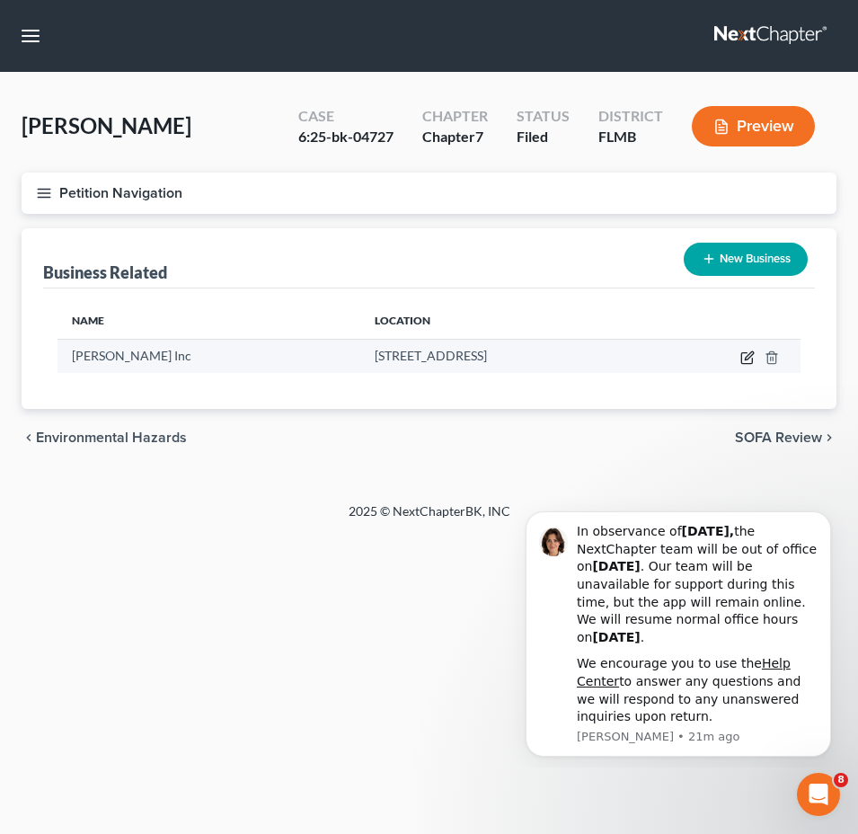
click at [741, 357] on icon "button" at bounding box center [746, 358] width 11 height 11
select select "officer"
select select "9"
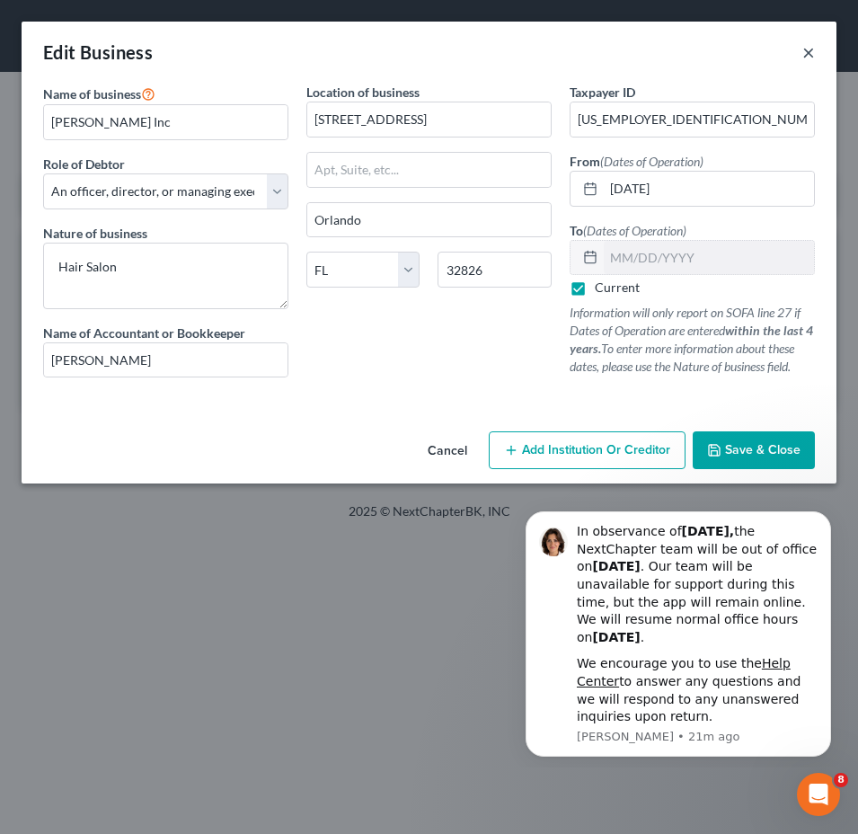
click at [807, 49] on button "×" at bounding box center [808, 52] width 13 height 22
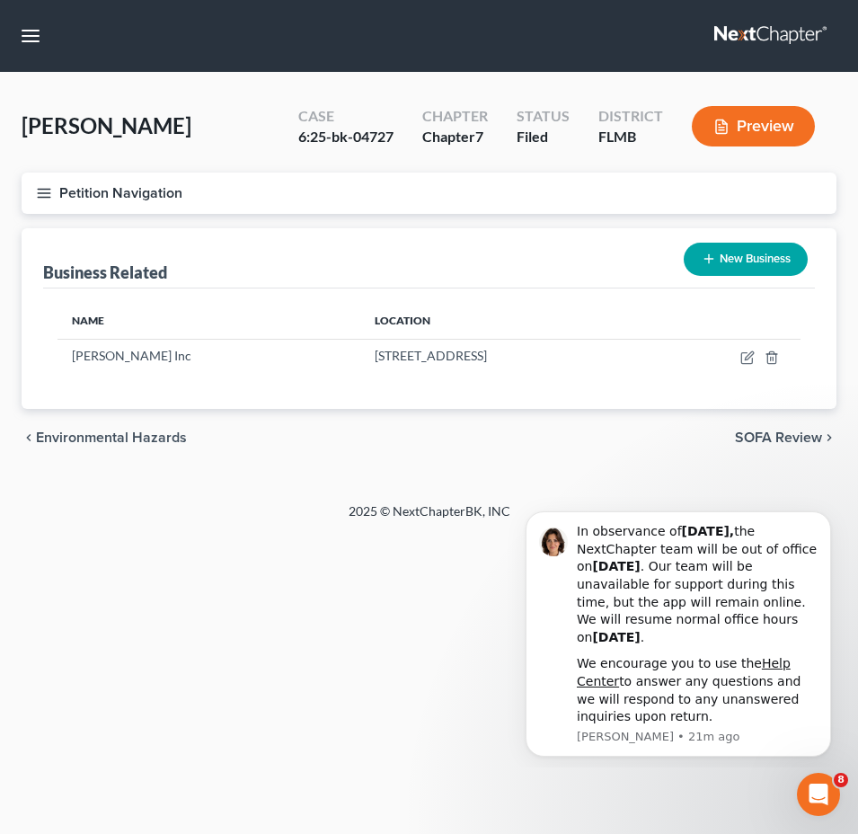
click at [41, 204] on button "Petition Navigation" at bounding box center [429, 192] width 815 height 41
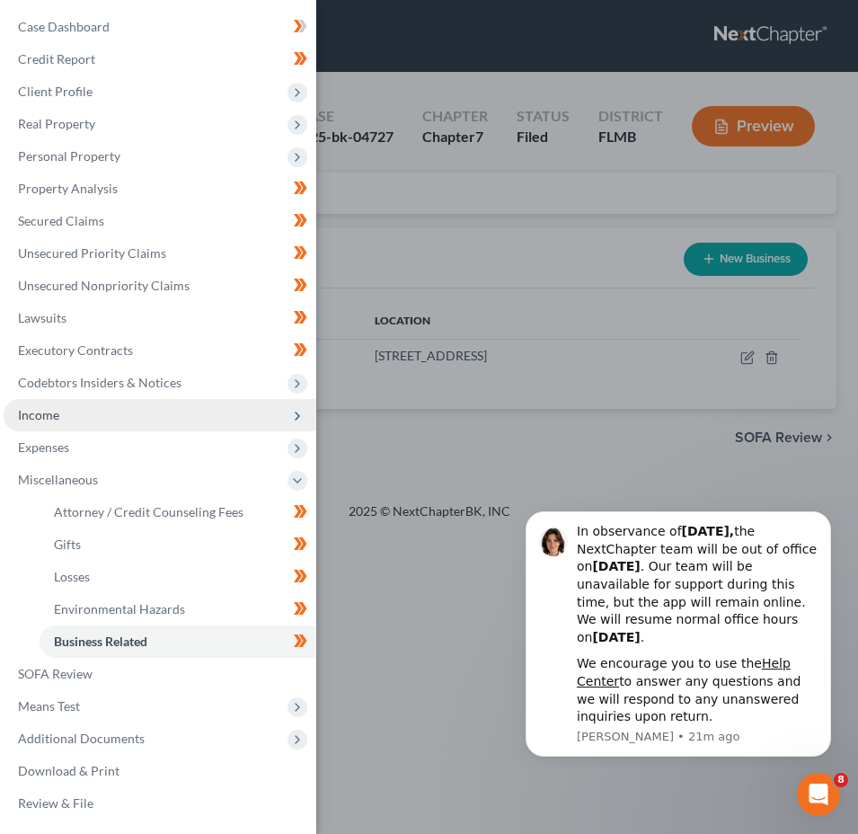
click at [101, 417] on span "Income" at bounding box center [160, 415] width 313 height 32
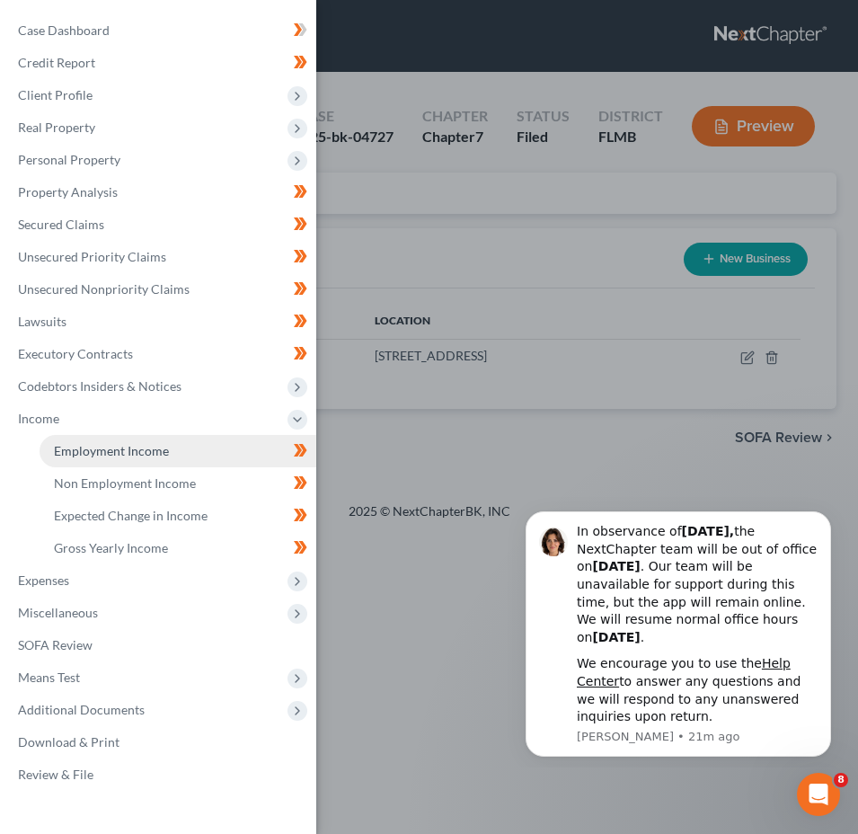
click at [136, 446] on span "Employment Income" at bounding box center [111, 450] width 115 height 15
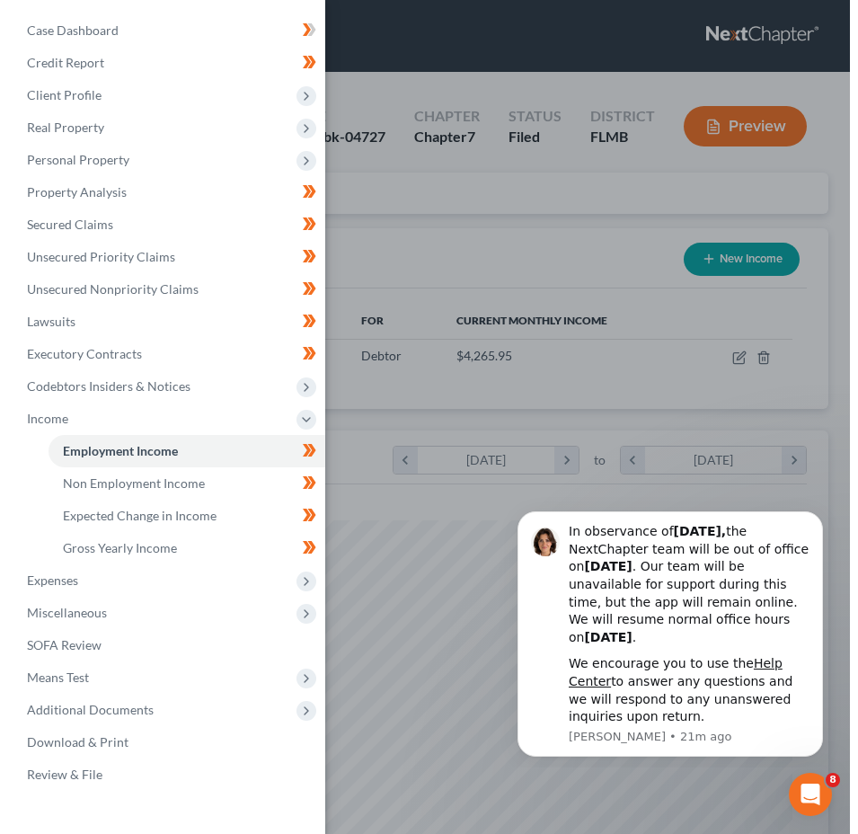
scroll to position [363, 762]
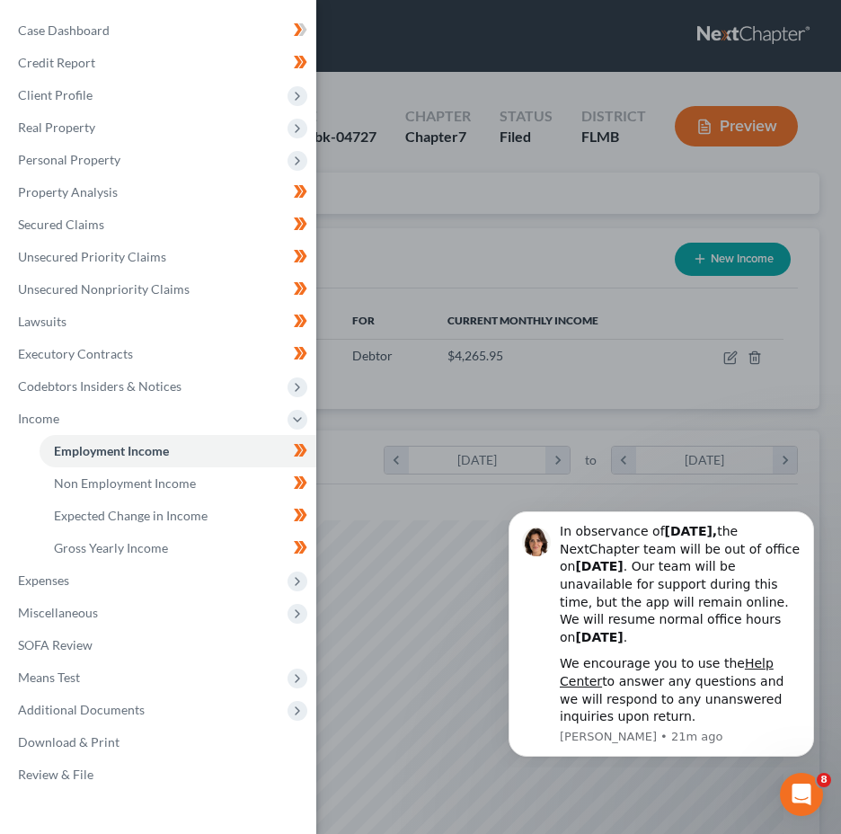
click at [506, 225] on div "Case Dashboard Payments Invoices Payments Payments Credit Report Client Profile" at bounding box center [420, 417] width 841 height 834
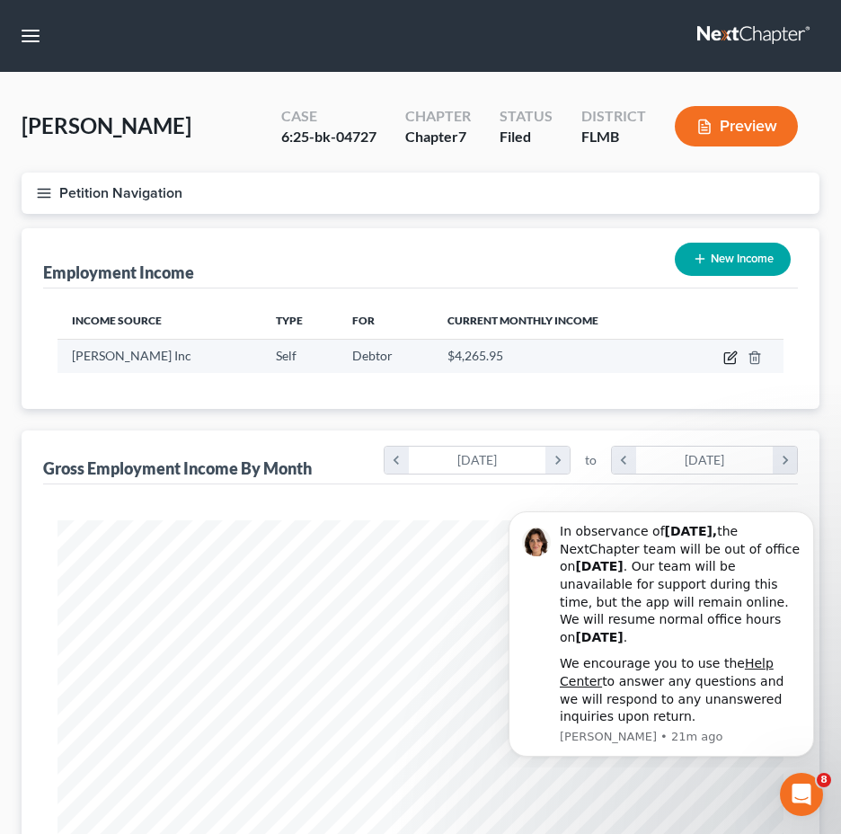
click at [727, 355] on icon "button" at bounding box center [730, 357] width 14 height 14
select select "1"
select select "9"
select select "0"
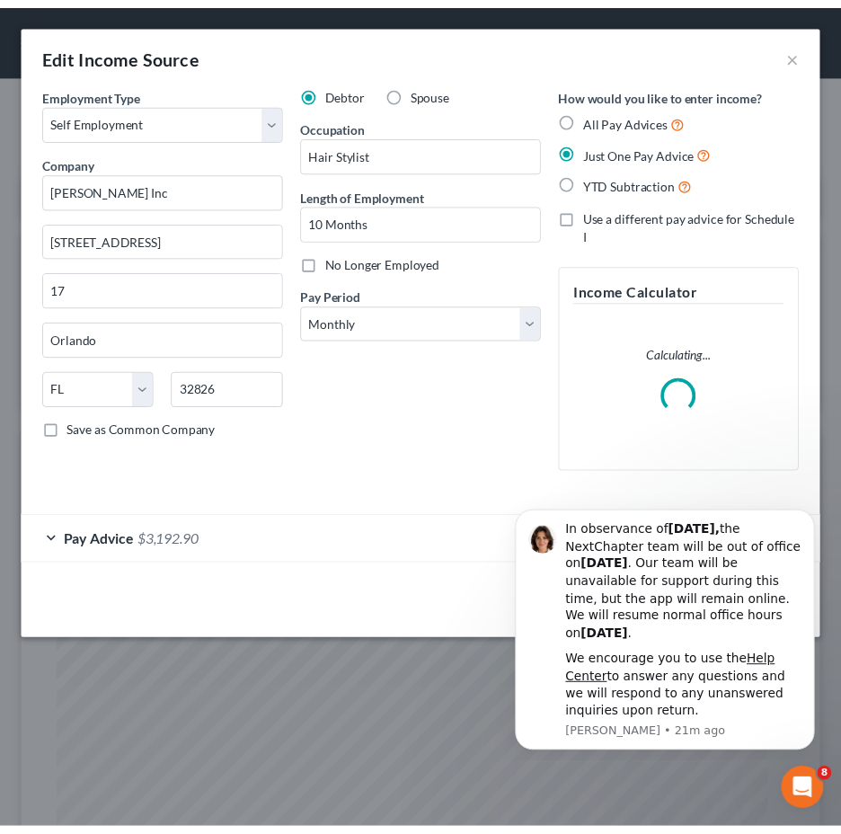
scroll to position [371, 779]
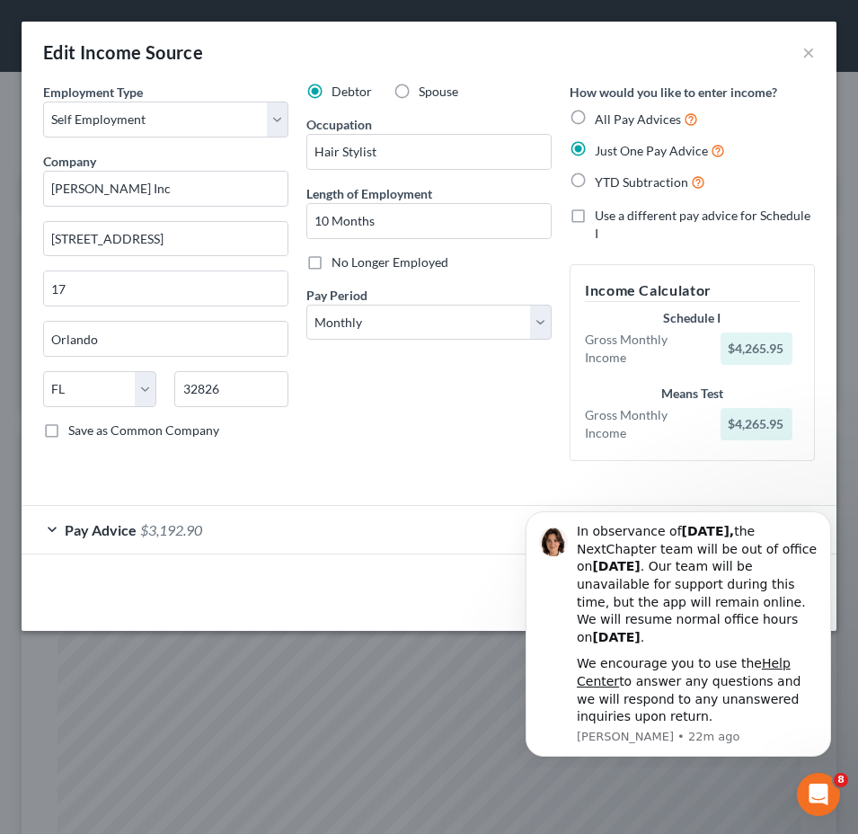
click at [443, 732] on div "Edit Income Source × Employment Type * Select Full or [DEMOGRAPHIC_DATA] Employ…" at bounding box center [429, 417] width 858 height 834
click at [255, 522] on div "Pay Advice $3,192.90" at bounding box center [404, 530] width 764 height 48
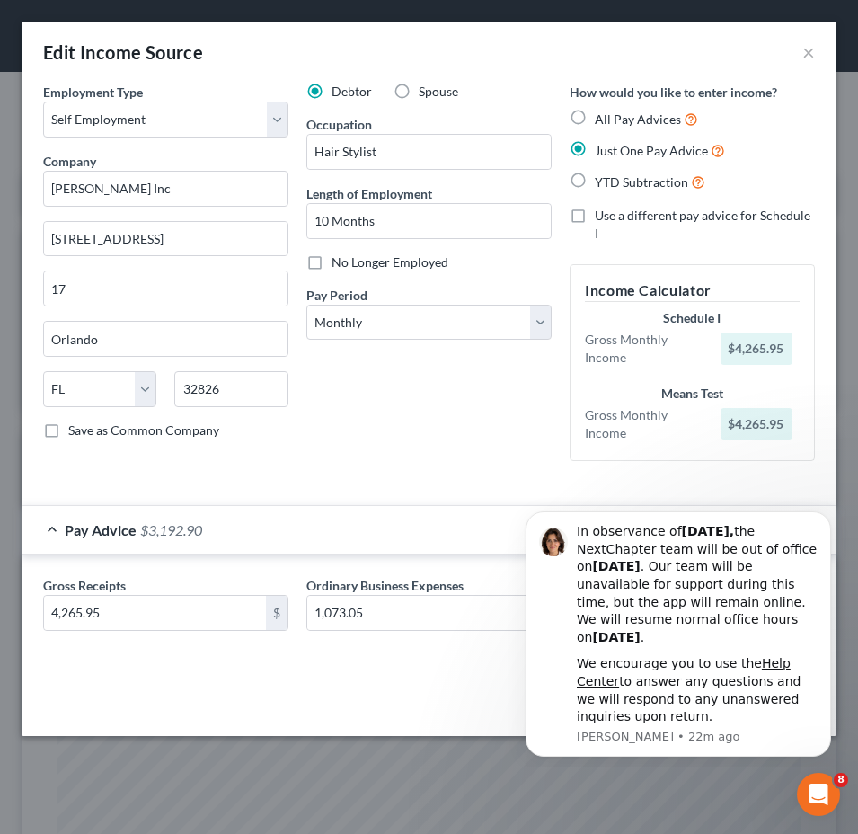
click at [375, 31] on div "Edit Income Source ×" at bounding box center [429, 52] width 815 height 61
click at [807, 53] on button "×" at bounding box center [808, 52] width 13 height 22
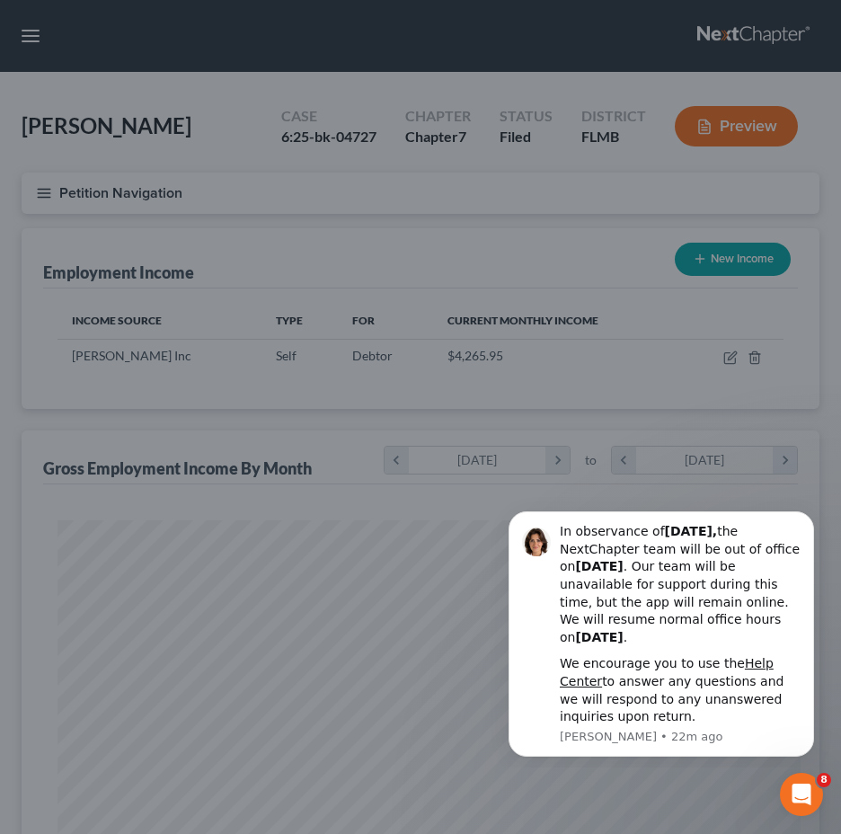
scroll to position [897809, 897411]
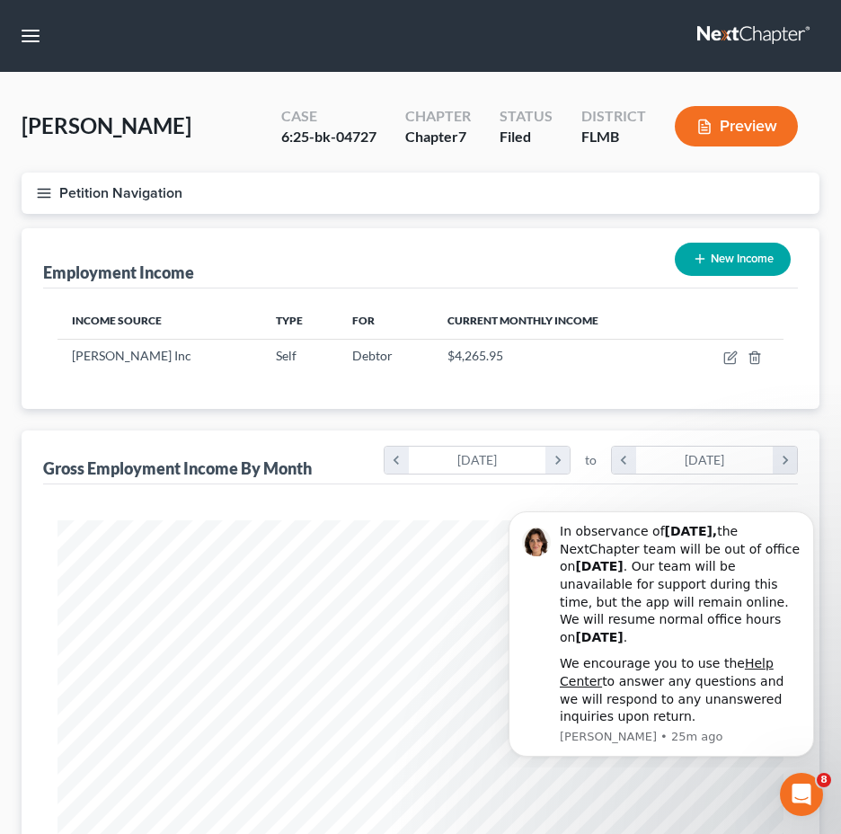
click at [41, 193] on line "button" at bounding box center [44, 193] width 13 height 0
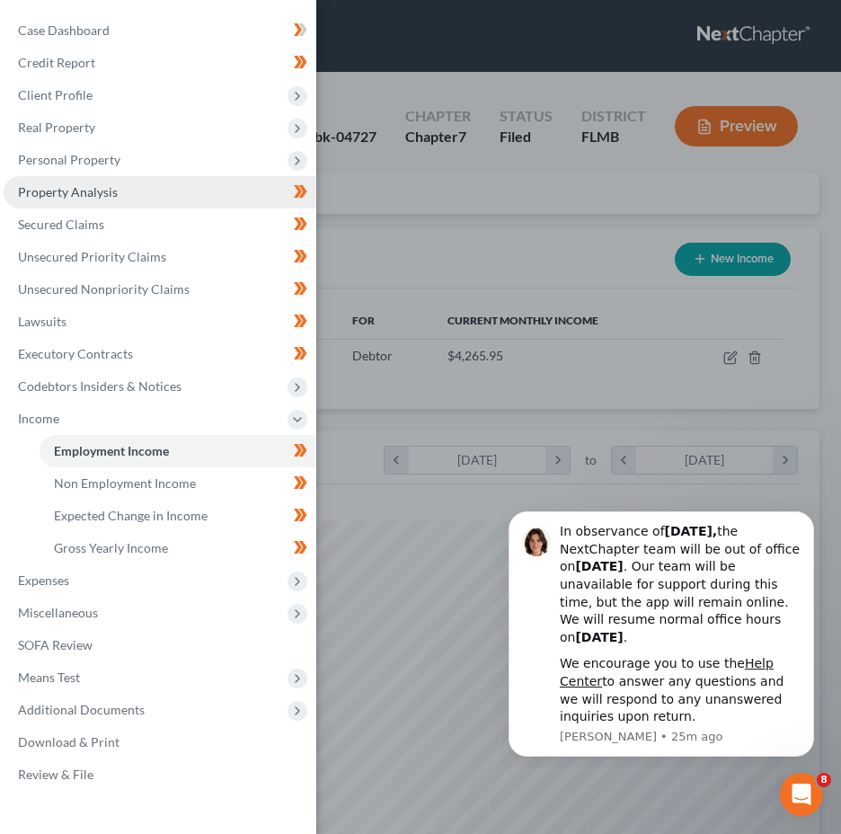
click at [110, 195] on span "Property Analysis" at bounding box center [68, 191] width 100 height 15
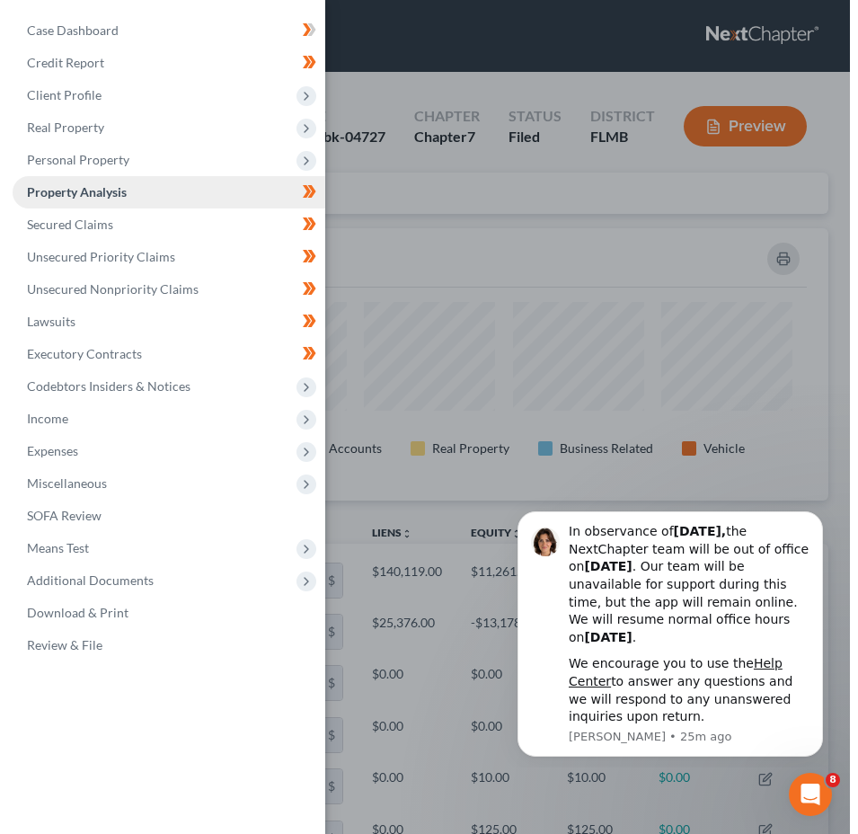
scroll to position [272, 798]
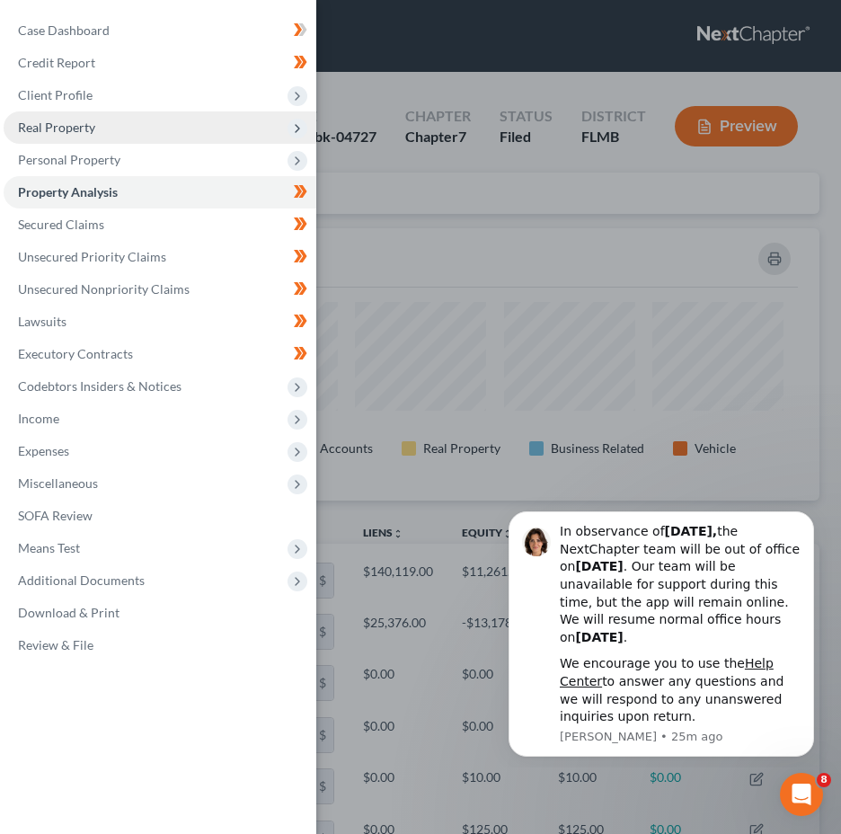
click at [109, 132] on span "Real Property" at bounding box center [160, 127] width 313 height 32
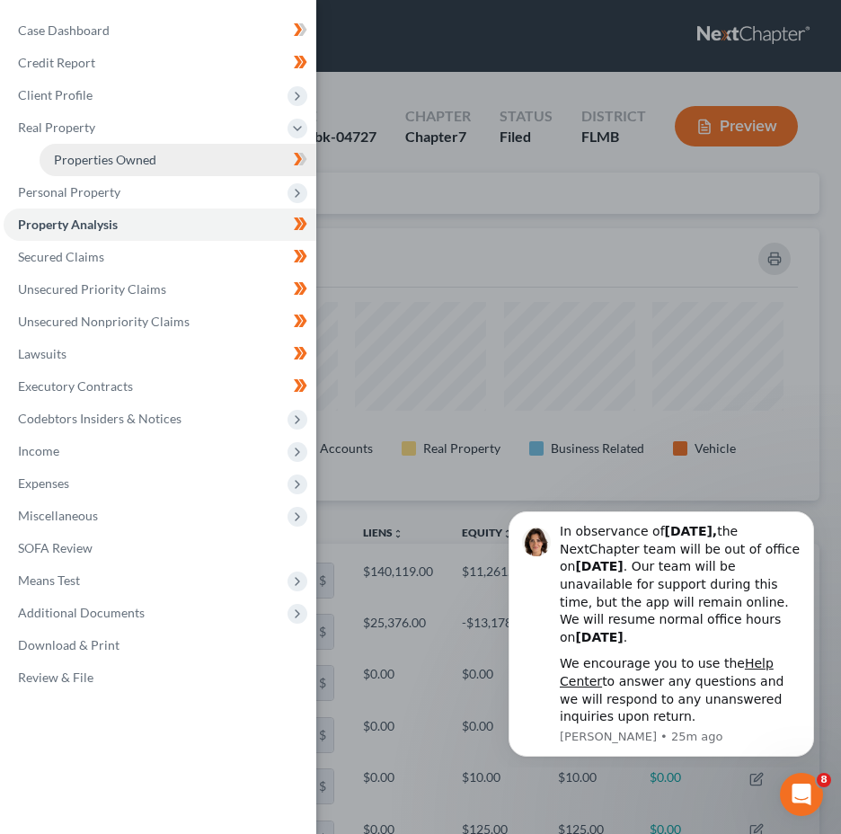
click at [117, 157] on span "Properties Owned" at bounding box center [105, 159] width 102 height 15
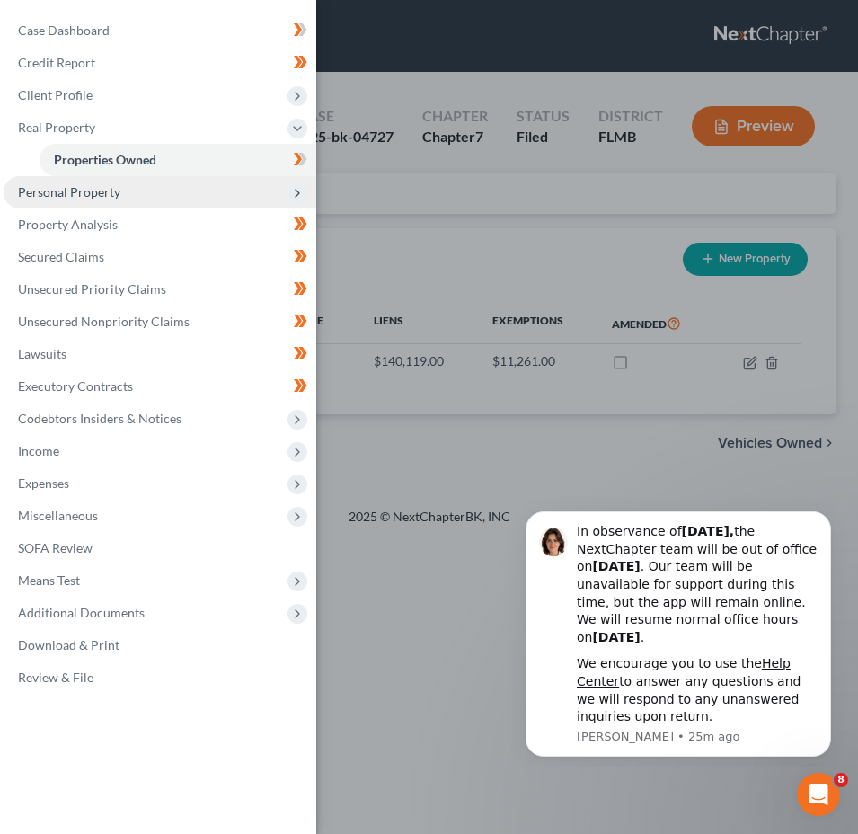
click at [101, 194] on span "Personal Property" at bounding box center [69, 191] width 102 height 15
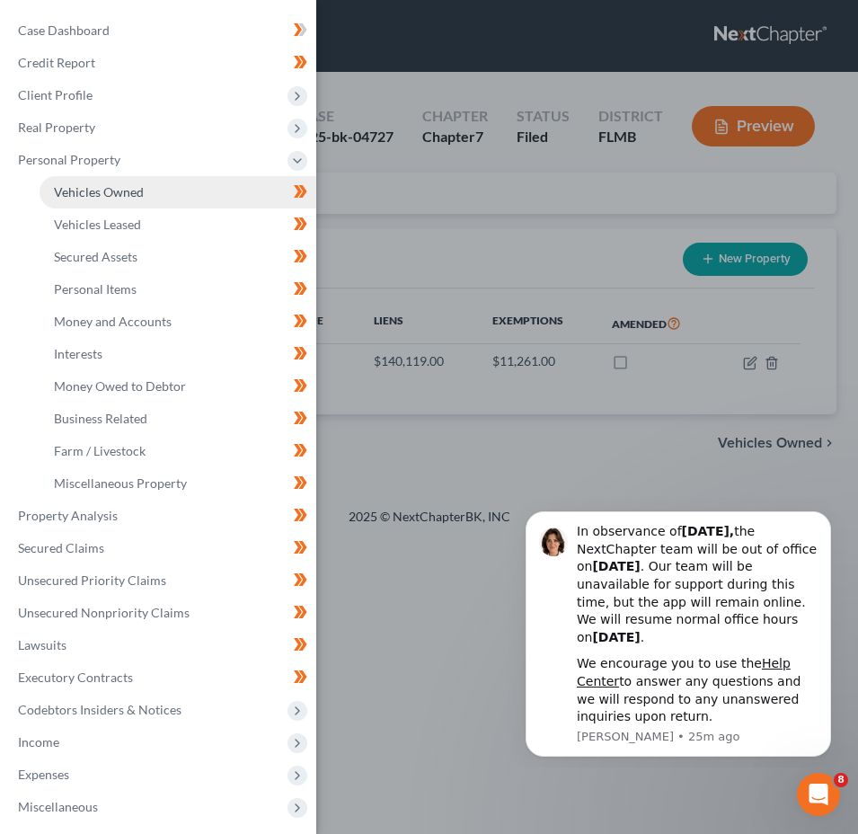
click at [126, 193] on span "Vehicles Owned" at bounding box center [99, 191] width 90 height 15
click at [462, 236] on div "Case Dashboard Payments Invoices Payments Payments Credit Report Client Profile" at bounding box center [429, 417] width 858 height 834
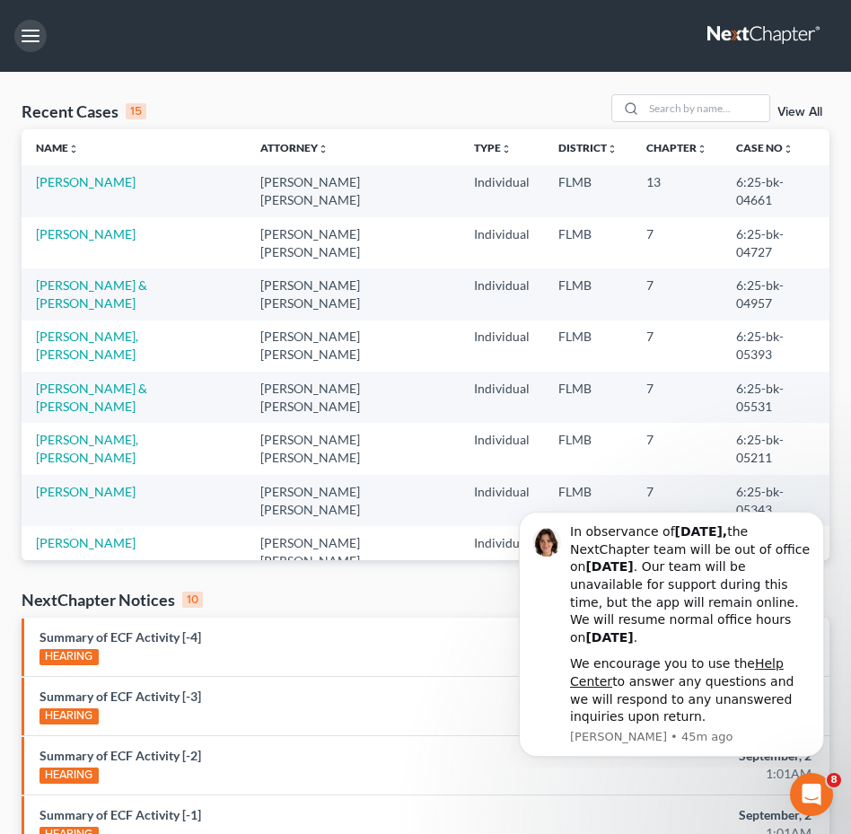
click at [28, 31] on button "button" at bounding box center [30, 36] width 32 height 32
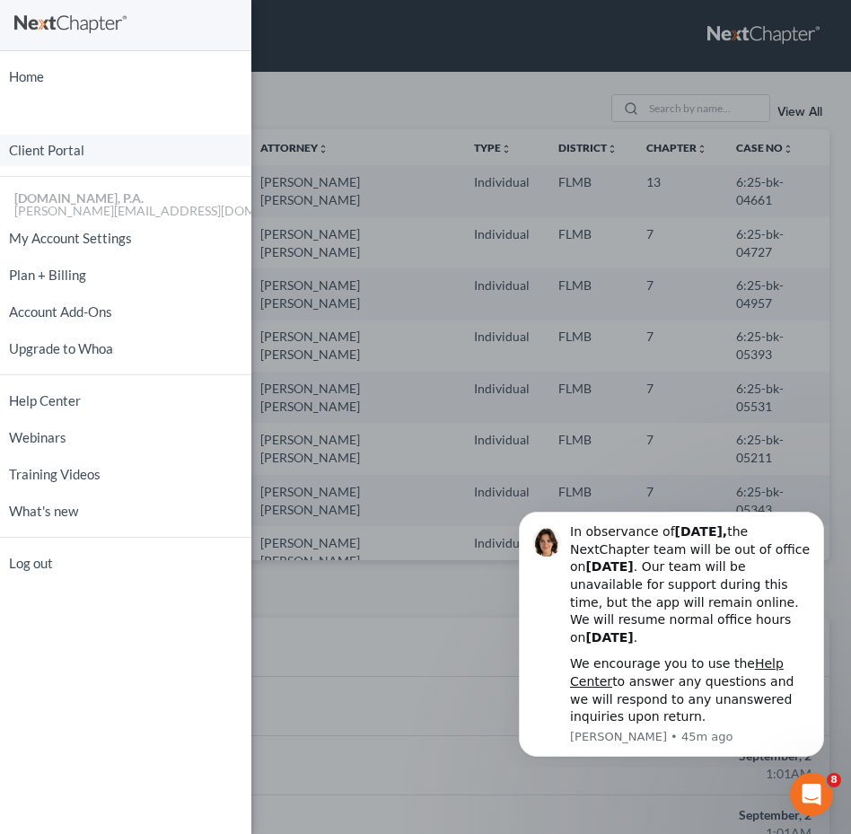
click at [81, 154] on link "Client Portal" at bounding box center [125, 150] width 251 height 31
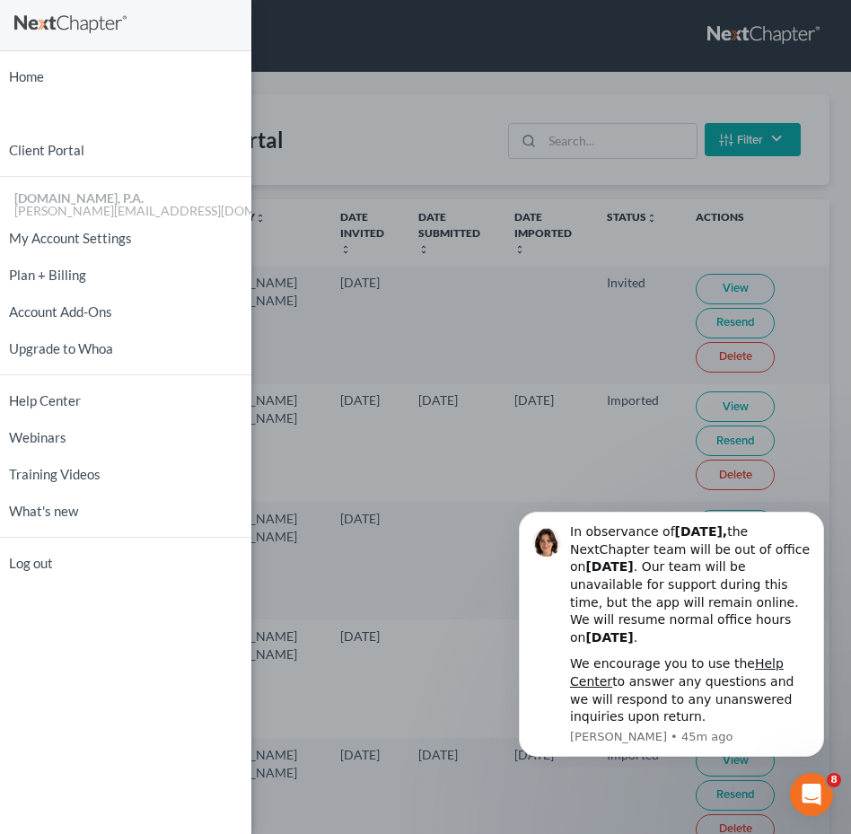
click at [600, 138] on div "Home New Case Client Portal [DOMAIN_NAME], P.A. [PERSON_NAME][EMAIL_ADDRESS][DO…" at bounding box center [425, 417] width 851 height 834
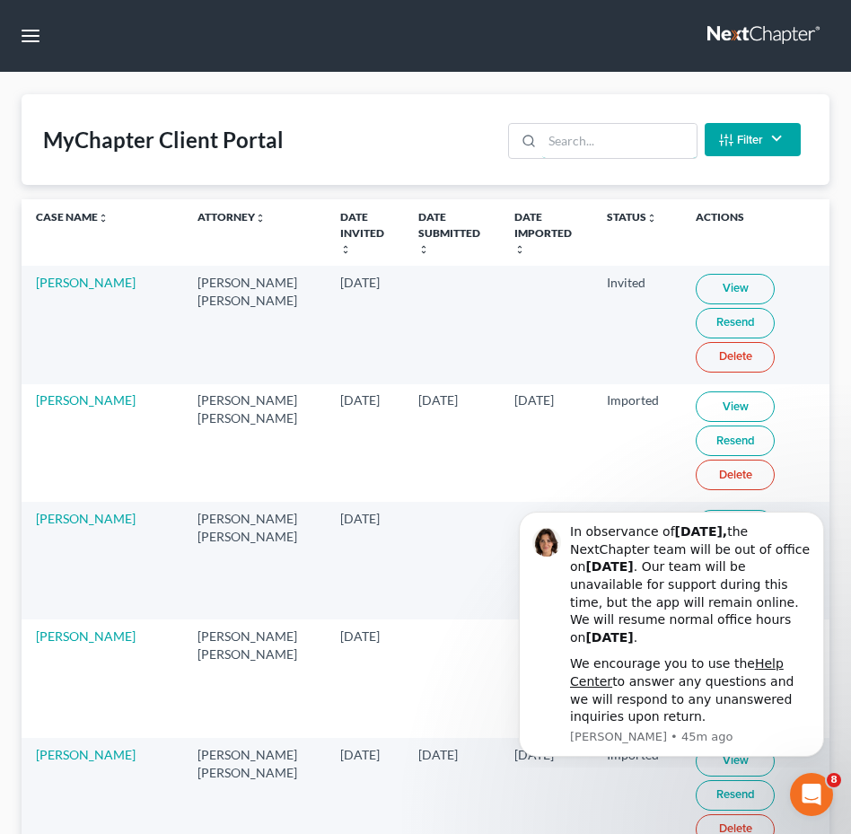
click at [600, 138] on input "search" at bounding box center [619, 141] width 154 height 34
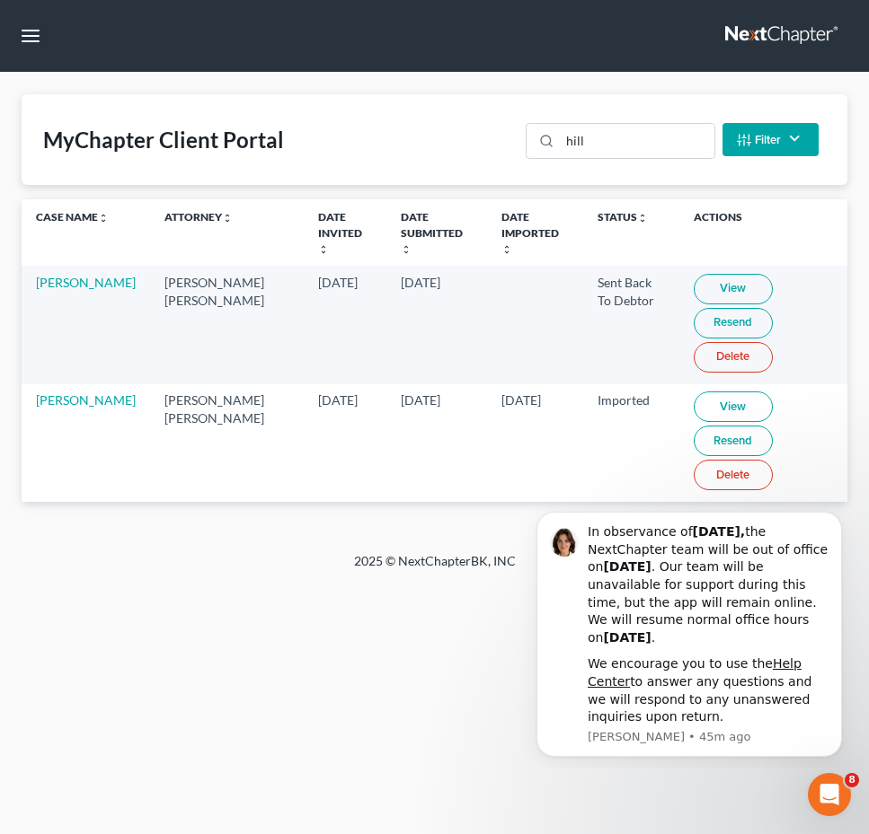
click at [701, 274] on link "View" at bounding box center [732, 289] width 79 height 31
drag, startPoint x: 634, startPoint y: 138, endPoint x: -105, endPoint y: 50, distance: 744.4
click at [0, 50] on html "Home New Case Client Portal Fresh-Start.Law, P.A. jay@fresh-start.law My Accoun…" at bounding box center [434, 417] width 869 height 834
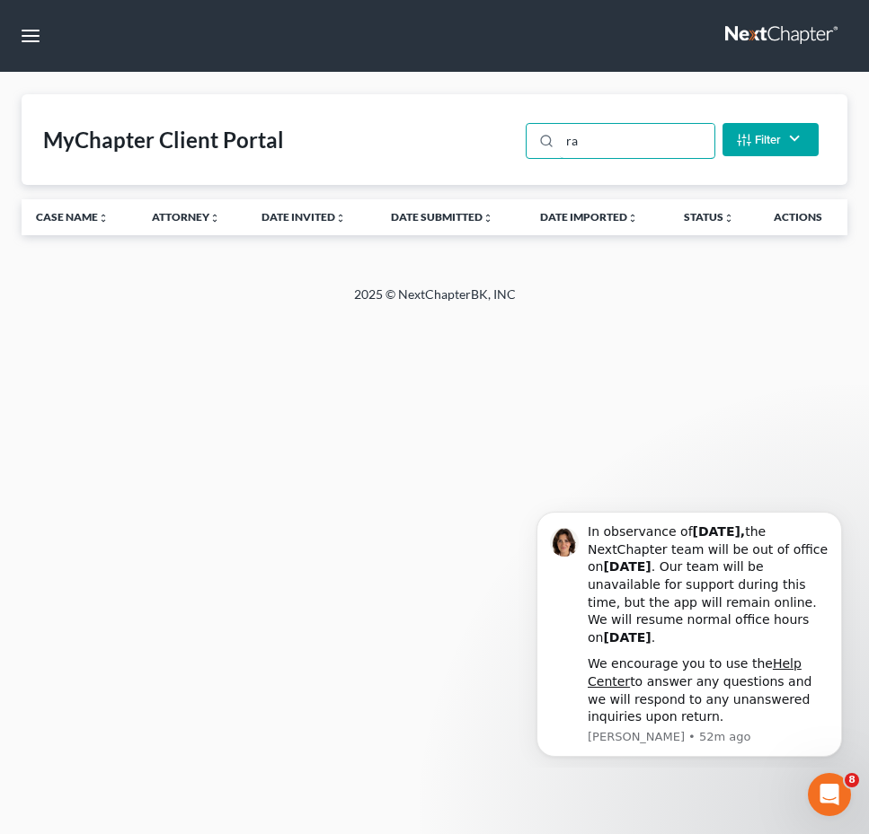
type input "r"
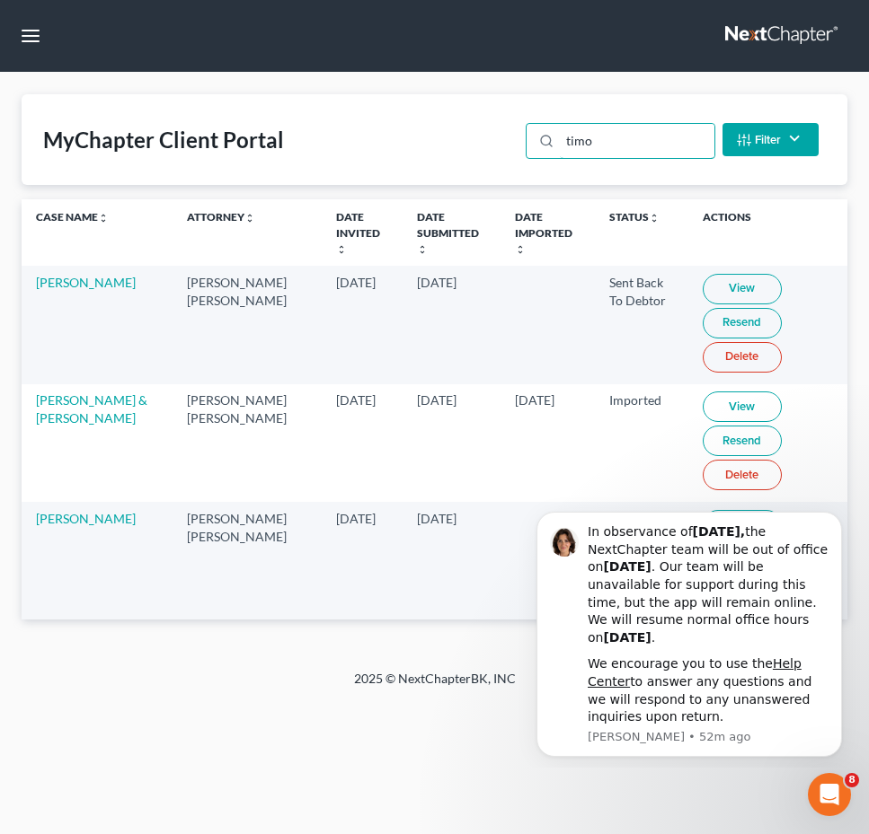
type input "timo"
click at [703, 274] on link "View" at bounding box center [741, 289] width 79 height 31
click at [500, 546] on td at bounding box center [547, 561] width 94 height 118
click at [689, 503] on body "In observance of Labor Day, the NextChapter team will be out of office on Monda…" at bounding box center [688, 632] width 345 height 258
click at [684, 507] on body "In observance of Labor Day, the NextChapter team will be out of office on Monda…" at bounding box center [688, 632] width 345 height 258
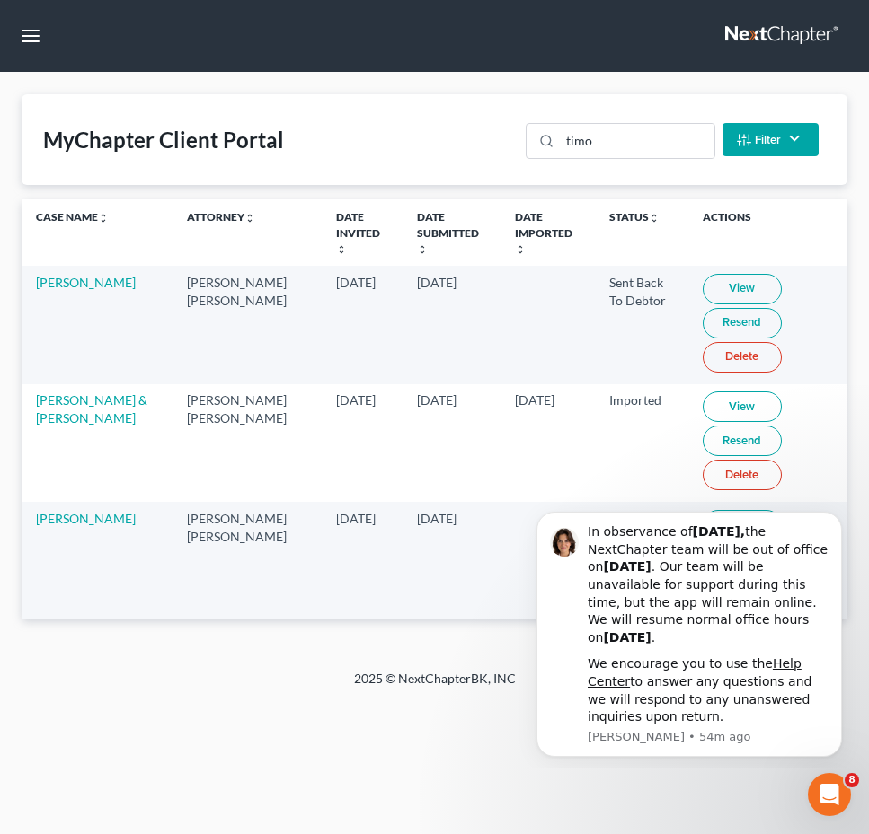
drag, startPoint x: 847, startPoint y: 518, endPoint x: 834, endPoint y: 633, distance: 115.7
click at [835, 518] on button "Dismiss notification" at bounding box center [836, 517] width 19 height 19
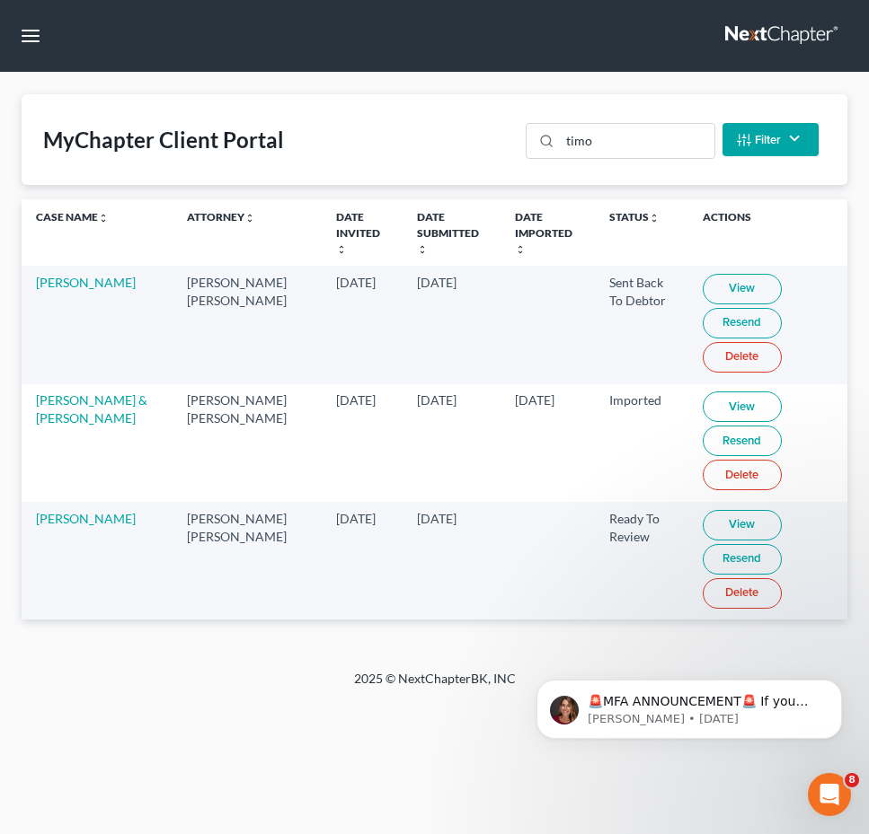
click at [702, 510] on link "View" at bounding box center [741, 525] width 79 height 31
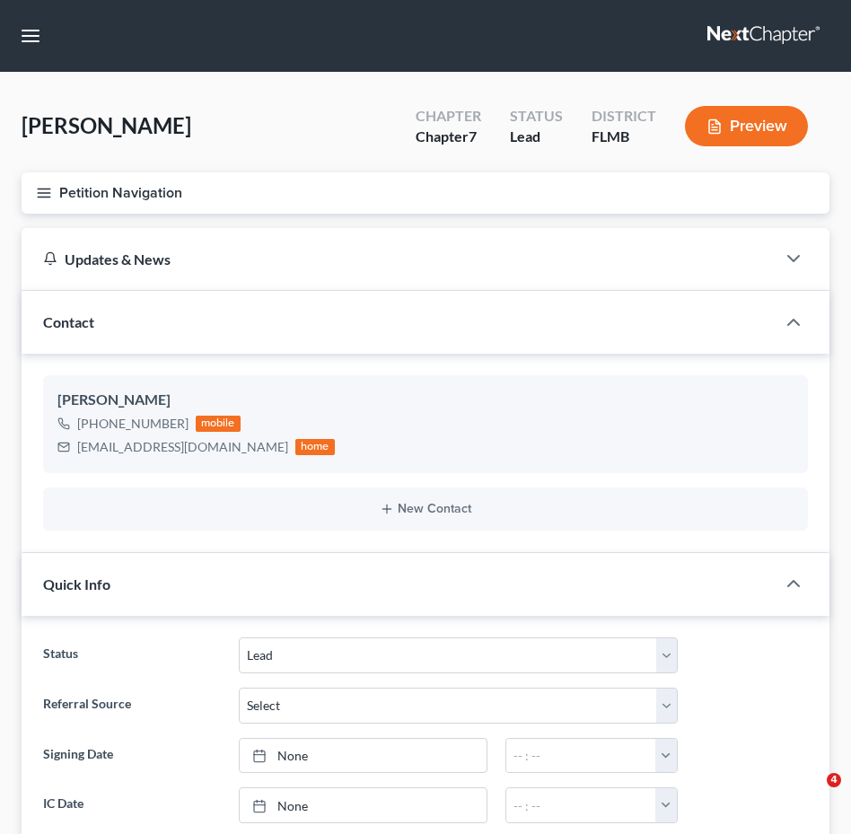
select select "4"
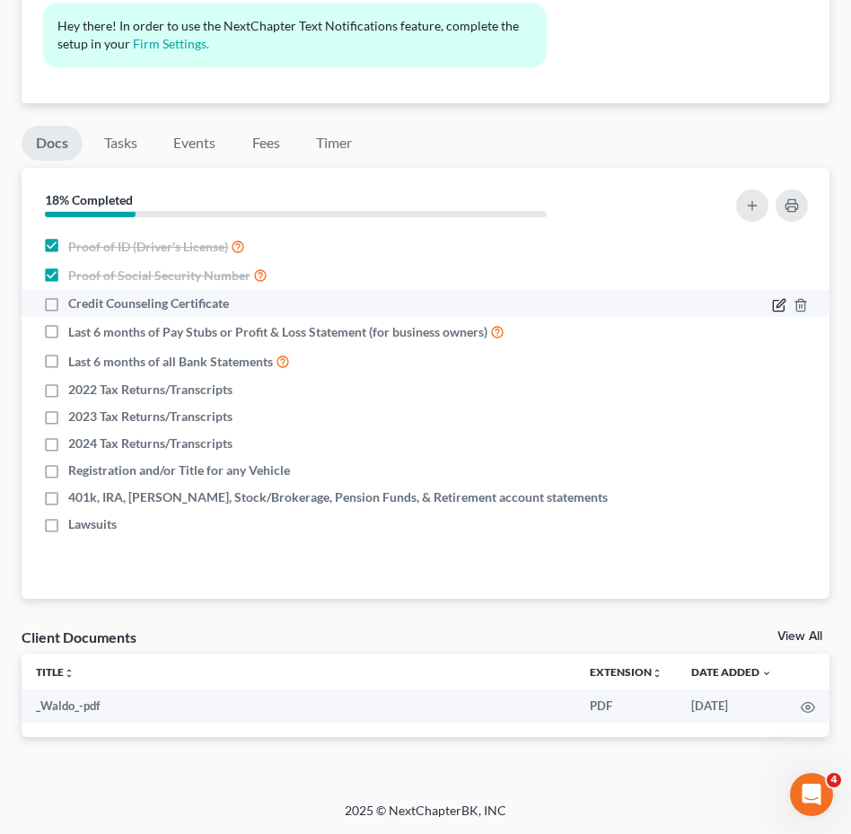
click at [772, 300] on div at bounding box center [720, 304] width 196 height 18
click at [781, 301] on icon "button" at bounding box center [781, 303] width 8 height 8
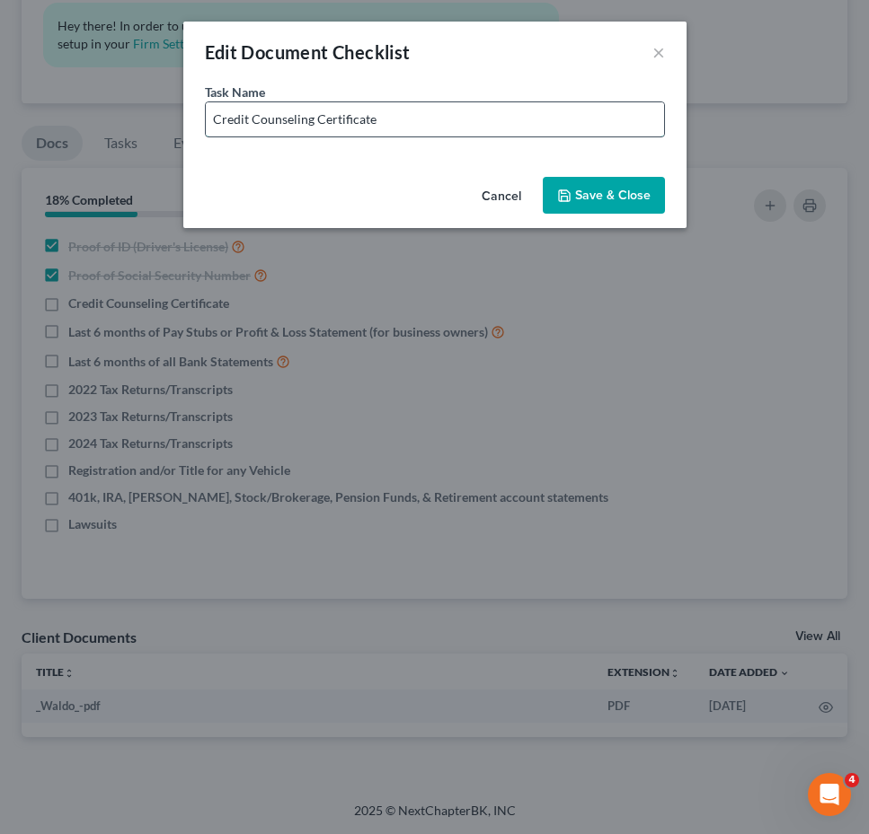
drag, startPoint x: 396, startPoint y: 123, endPoint x: 413, endPoint y: 124, distance: 17.1
click at [396, 123] on input "Credit Counseling Certificate" at bounding box center [435, 119] width 458 height 34
click at [444, 119] on input "Credit Counseling Certificate - Previous Cert expired" at bounding box center [435, 119] width 458 height 34
type input "Credit Counseling Certificate - Previous cert expired"
click at [629, 196] on button "Save & Close" at bounding box center [603, 196] width 122 height 38
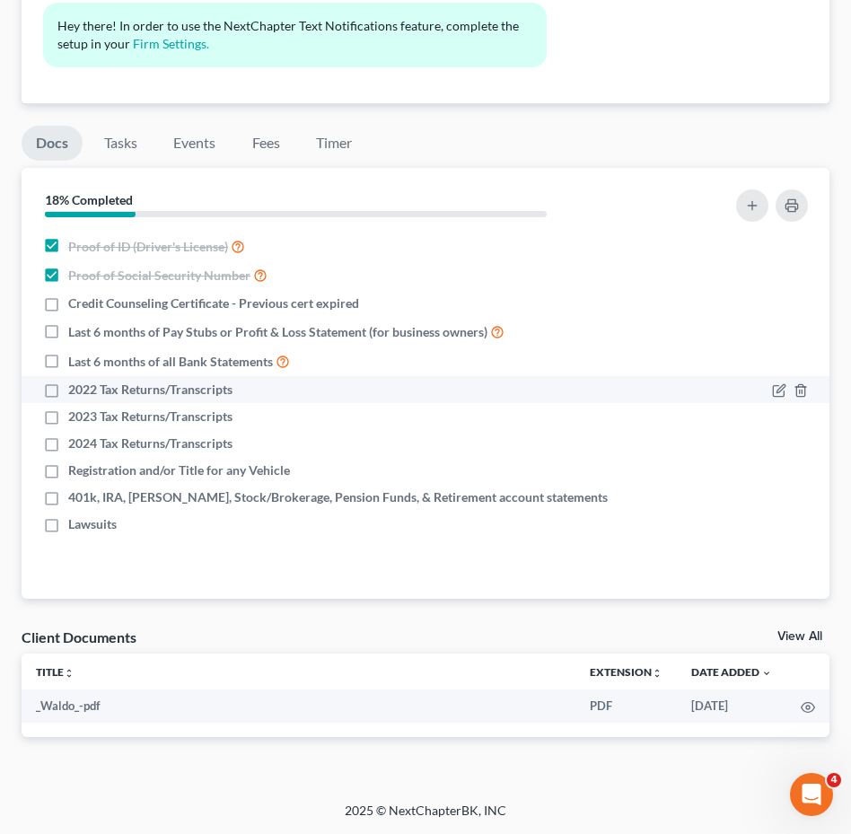
click at [68, 395] on label "2022 Tax Returns/Transcripts" at bounding box center [150, 390] width 164 height 18
click at [75, 393] on input "2022 Tax Returns/Transcripts" at bounding box center [81, 387] width 12 height 12
checkbox input "true"
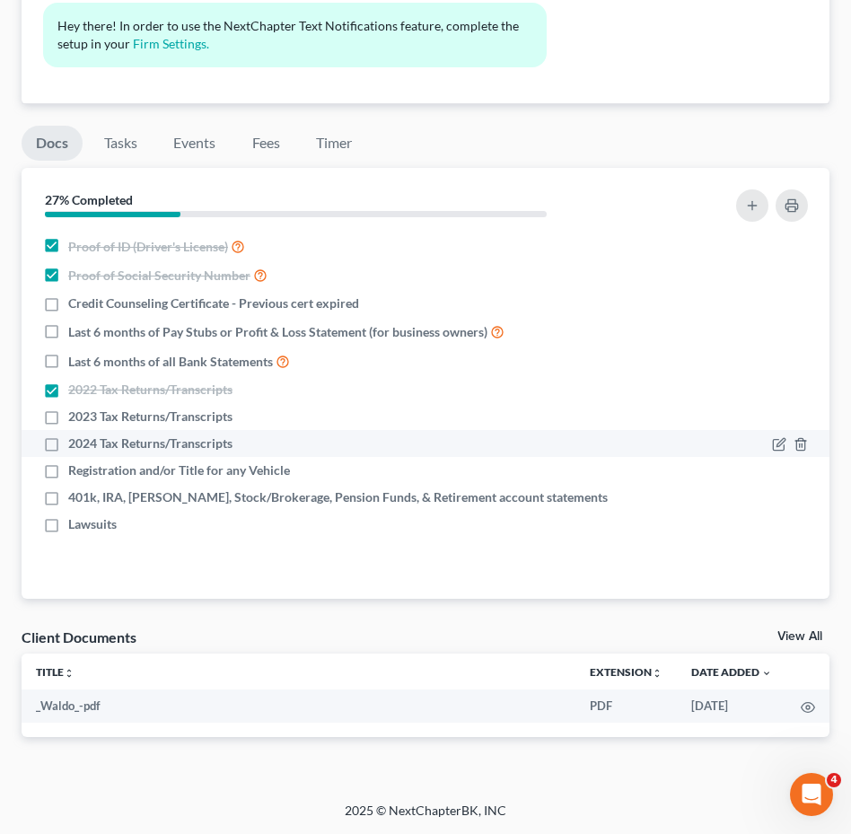
drag, startPoint x: 49, startPoint y: 418, endPoint x: 50, endPoint y: 429, distance: 11.8
click at [68, 419] on label "2023 Tax Returns/Transcripts" at bounding box center [150, 417] width 164 height 18
click at [75, 419] on input "2023 Tax Returns/Transcripts" at bounding box center [81, 414] width 12 height 12
checkbox input "true"
drag, startPoint x: 46, startPoint y: 445, endPoint x: 55, endPoint y: 453, distance: 11.5
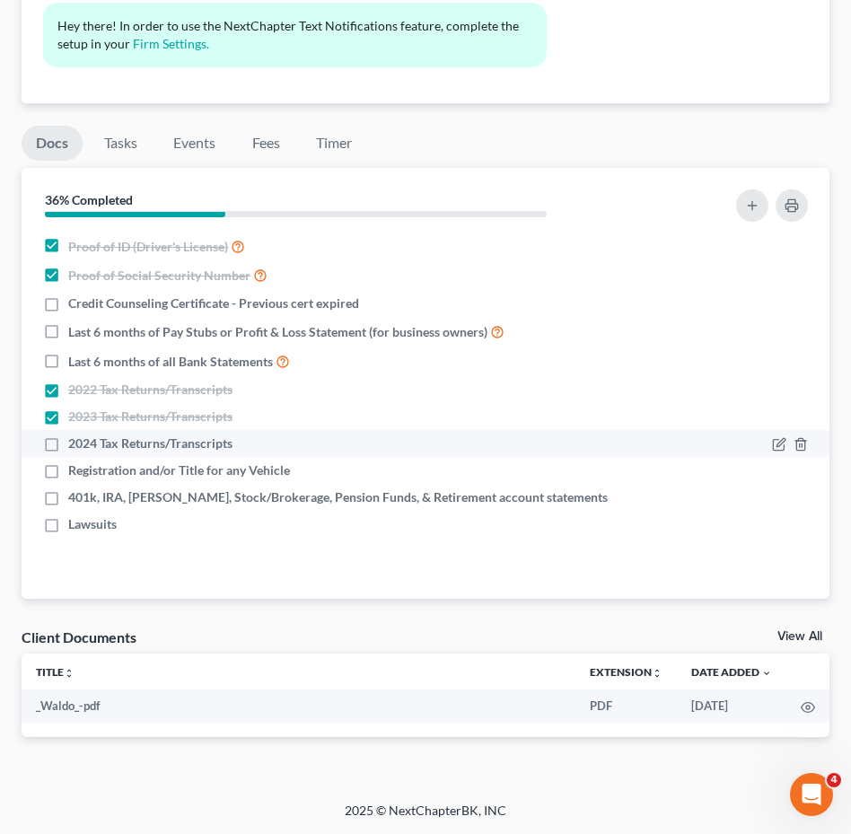
click at [68, 446] on label "2024 Tax Returns/Transcripts" at bounding box center [150, 444] width 164 height 18
click at [75, 446] on input "2024 Tax Returns/Transcripts" at bounding box center [81, 441] width 12 height 12
checkbox input "true"
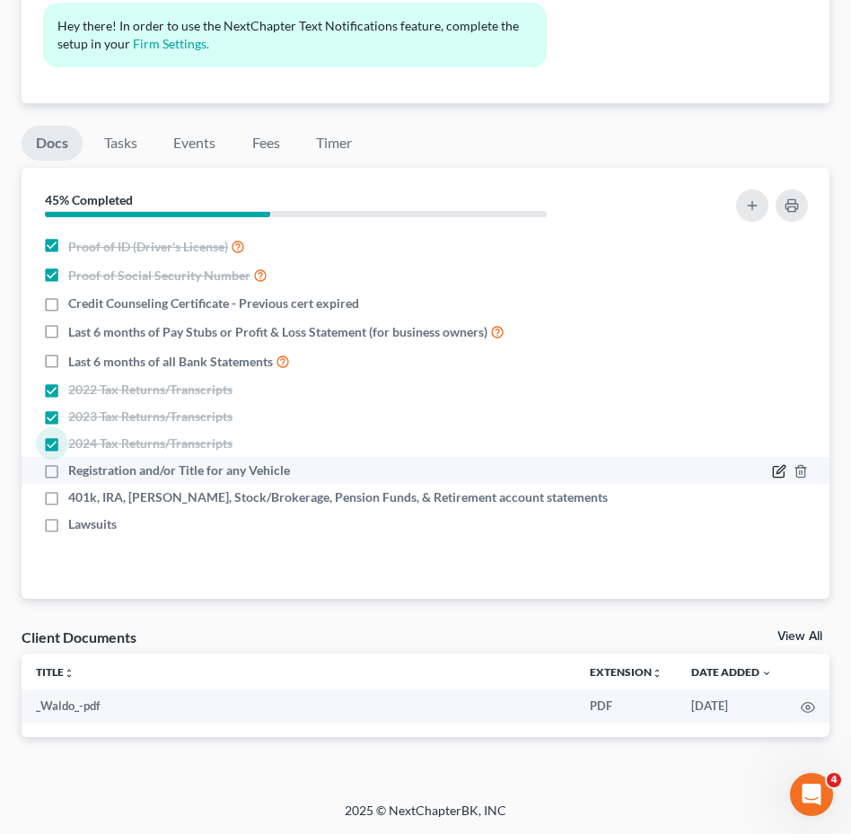
click at [780, 470] on icon "button" at bounding box center [781, 470] width 8 height 8
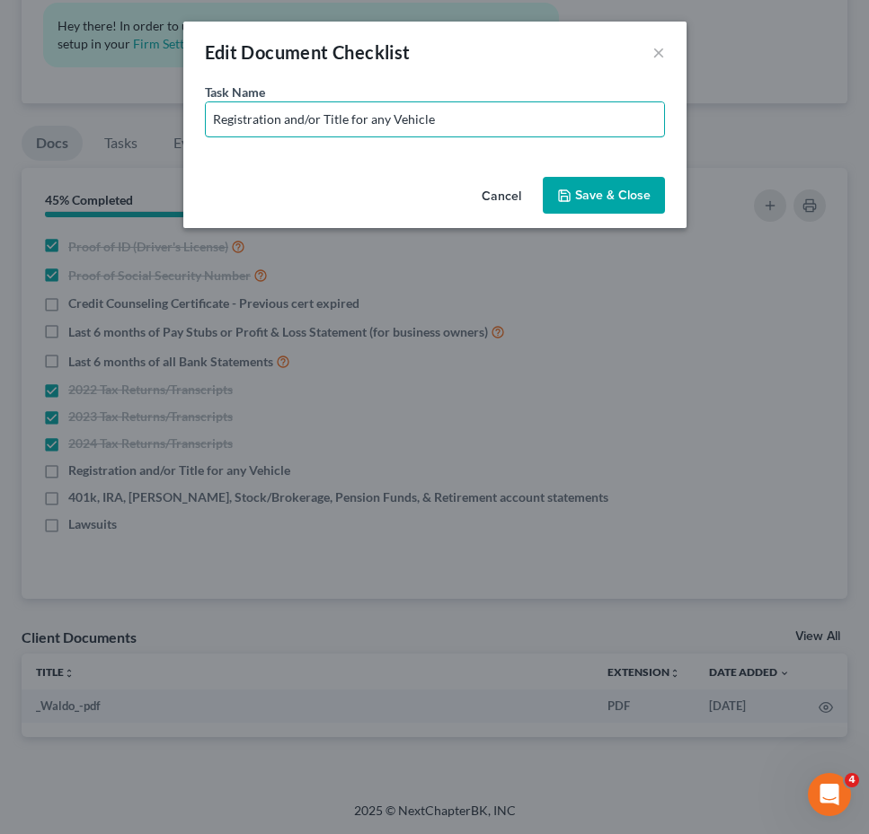
drag, startPoint x: 366, startPoint y: 124, endPoint x: 813, endPoint y: 131, distance: 446.4
click at [803, 131] on div "Edit Document Checklist × Task Name * Registration and/or Title for any Vehicle…" at bounding box center [434, 417] width 869 height 834
paste input "2025 Chevrolet"
click at [363, 121] on input "Registration and/or Title for2025 Chevrolet" at bounding box center [435, 119] width 458 height 34
type input "Registration and/or Title for 2025 Chevrolet"
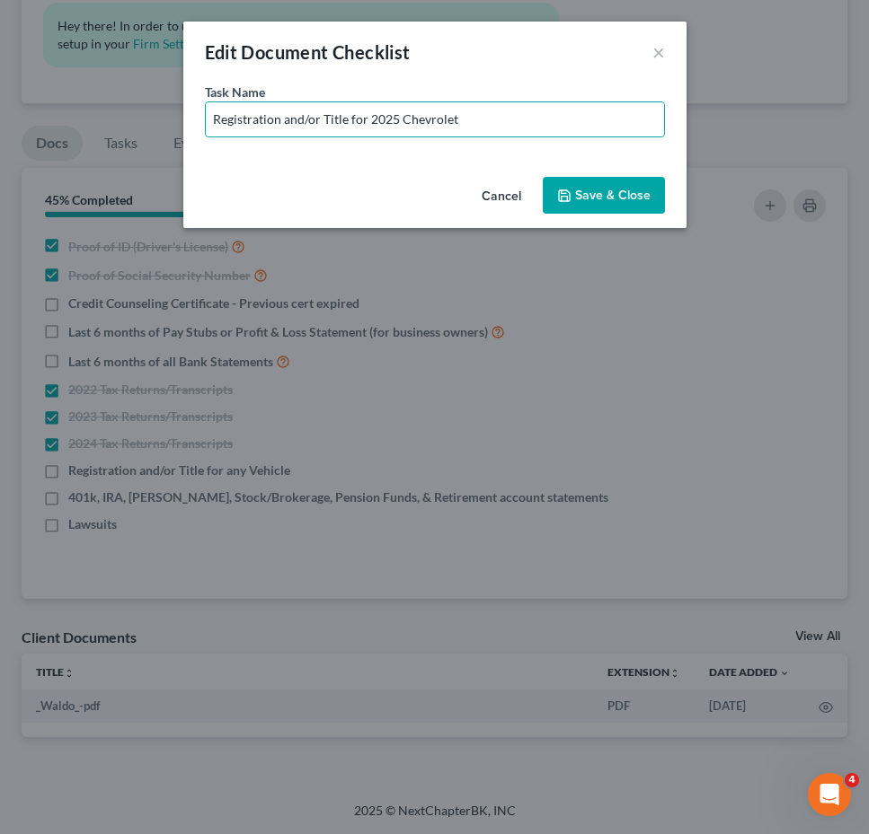
click at [594, 198] on button "Save & Close" at bounding box center [603, 196] width 122 height 38
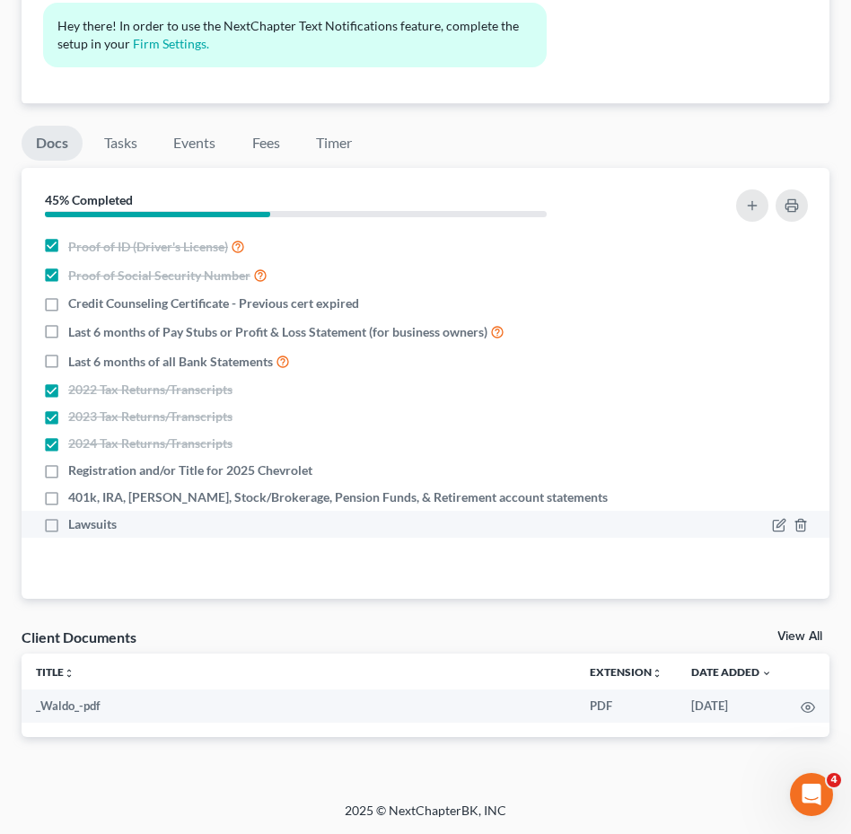
click at [68, 532] on label "Lawsuits" at bounding box center [92, 525] width 49 height 18
click at [75, 527] on input "Lawsuits" at bounding box center [81, 522] width 12 height 12
checkbox input "true"
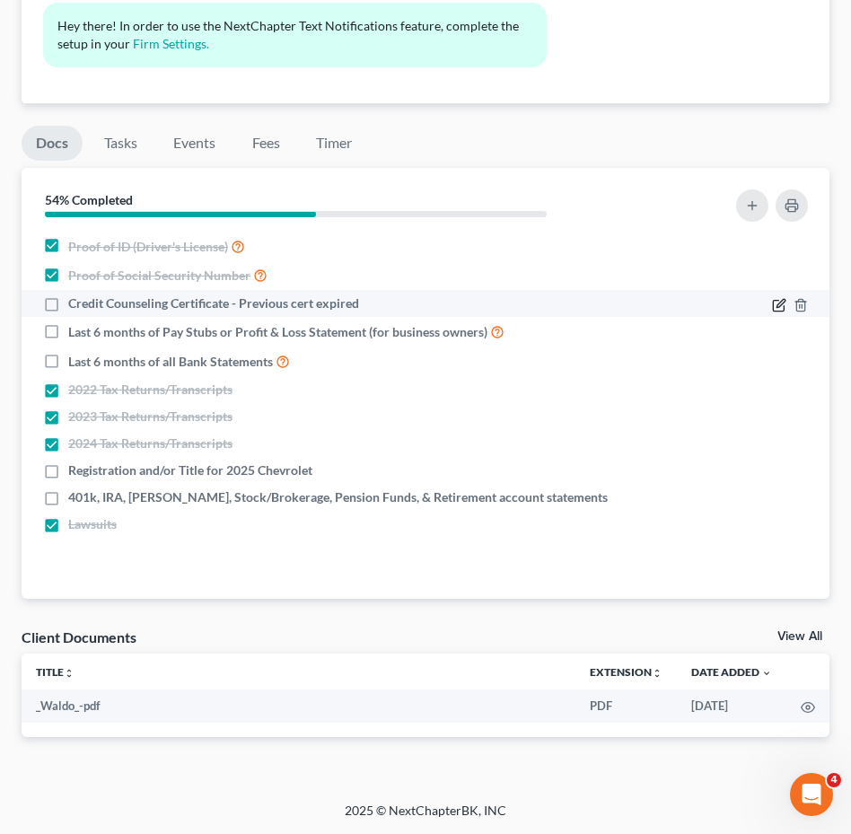
click at [780, 304] on icon "button" at bounding box center [781, 303] width 8 height 8
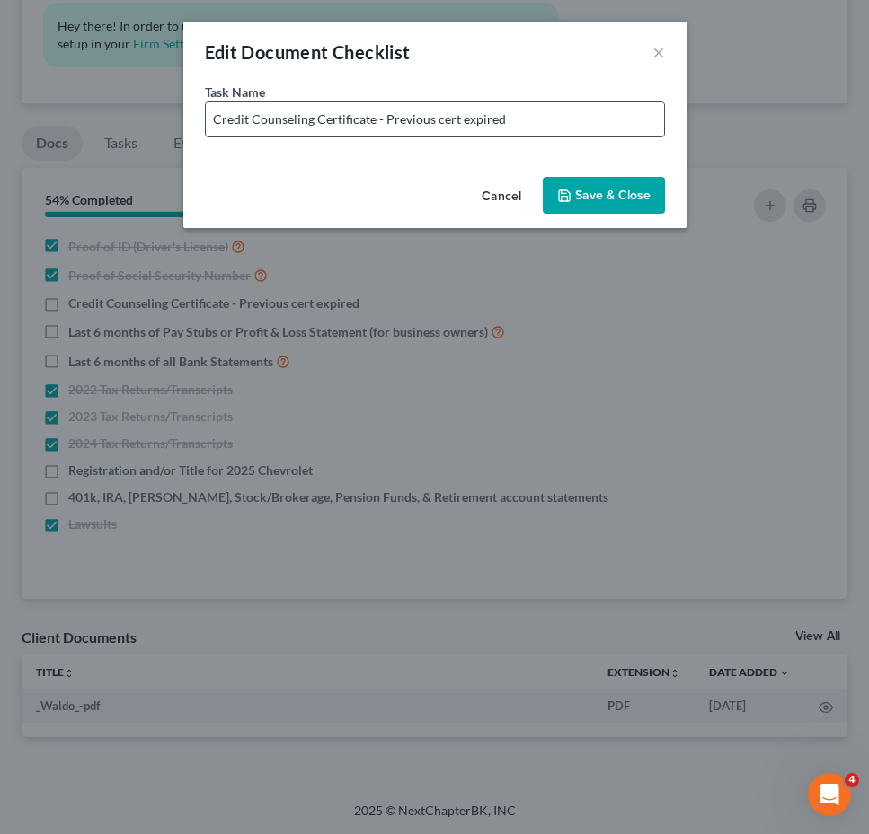
drag, startPoint x: 387, startPoint y: 121, endPoint x: 657, endPoint y: 119, distance: 270.4
click at [656, 119] on input "Credit Counseling Certificate - Previous cert expired" at bounding box center [435, 119] width 458 height 34
type input "Credit Counseling Certificate - Recertification Required"
drag, startPoint x: 617, startPoint y: 203, endPoint x: 623, endPoint y: 233, distance: 30.3
click at [618, 203] on button "Save & Close" at bounding box center [603, 196] width 122 height 38
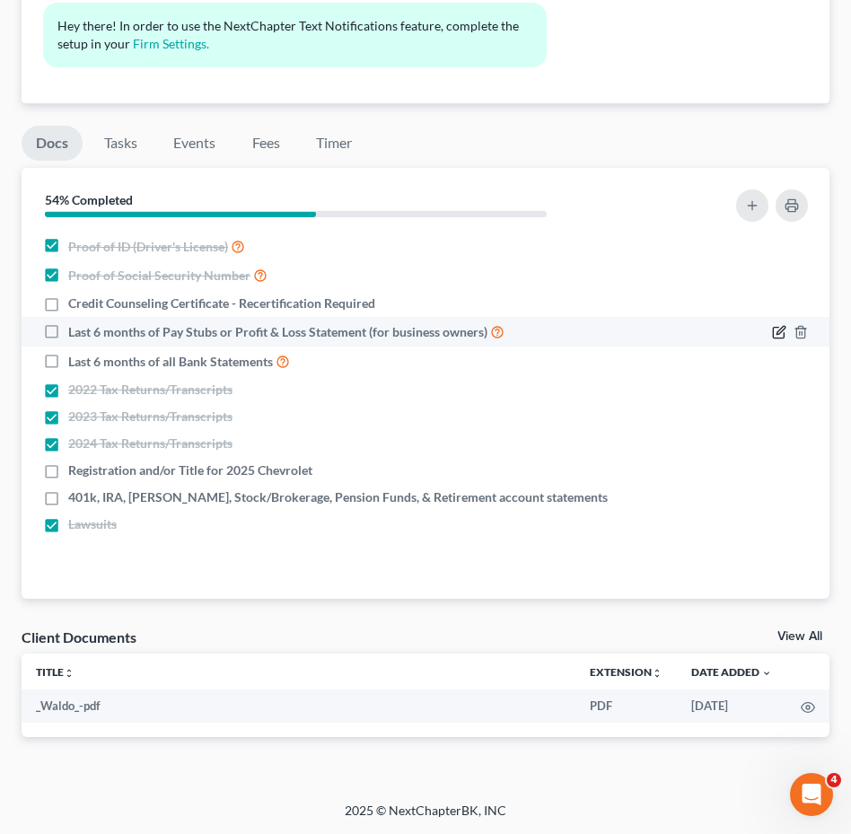
click at [782, 329] on icon "button" at bounding box center [779, 332] width 14 height 14
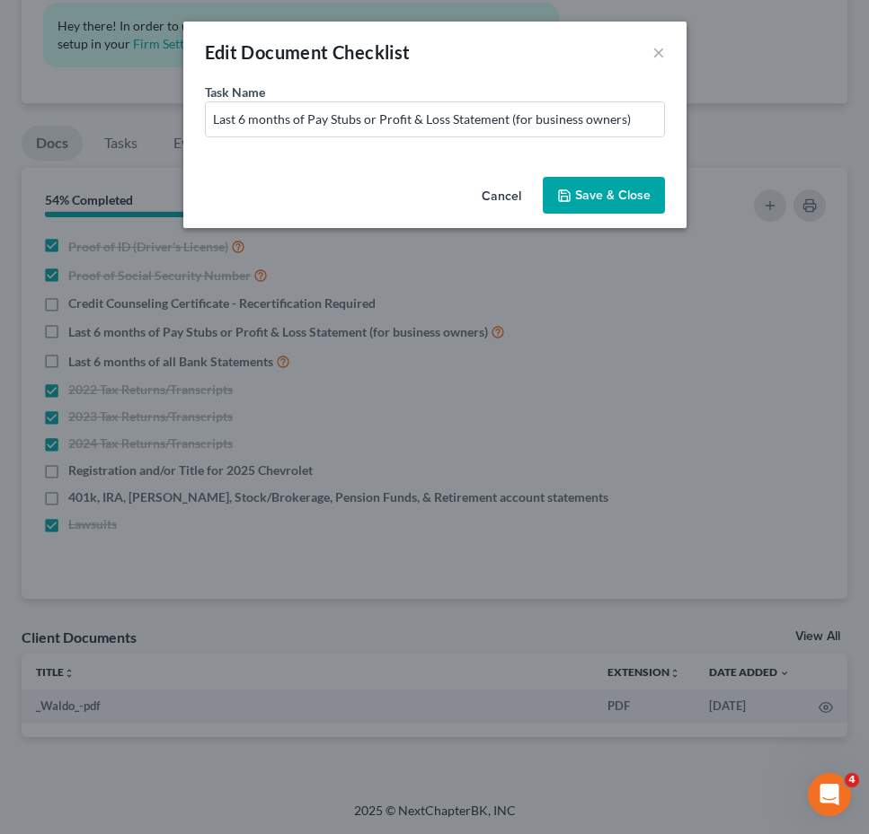
click at [666, 52] on div "Edit Document Checklist ×" at bounding box center [434, 52] width 503 height 61
click at [659, 51] on button "×" at bounding box center [658, 52] width 13 height 22
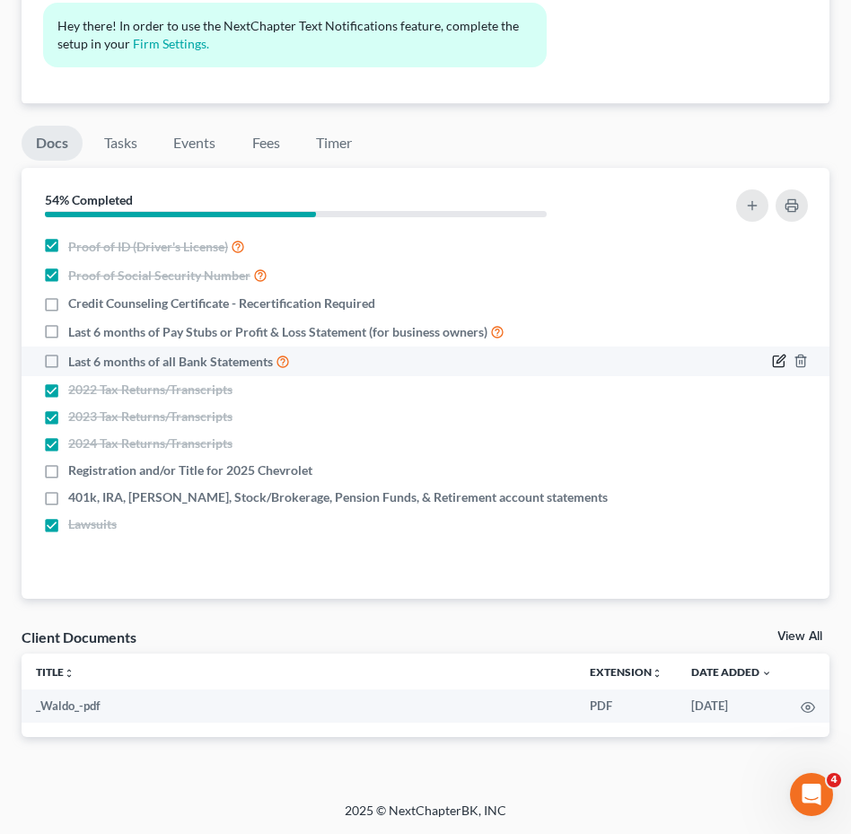
click at [779, 357] on icon "button" at bounding box center [778, 362] width 11 height 11
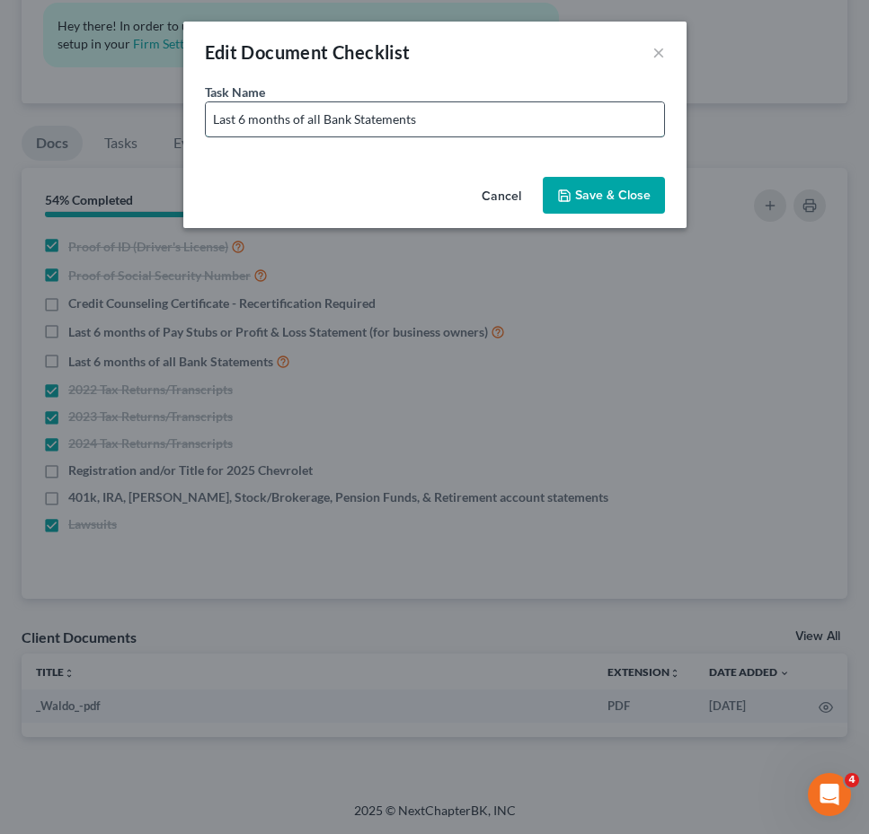
drag, startPoint x: 511, startPoint y: 117, endPoint x: 538, endPoint y: 135, distance: 32.4
click at [511, 117] on input "Last 6 months of all Bank Statements" at bounding box center [435, 119] width 458 height 34
type input "Last 6 months of all Bank Statements (Including Cash App, Chime, Apple Pay, Ven…"
click at [605, 190] on button "Save & Close" at bounding box center [603, 196] width 122 height 38
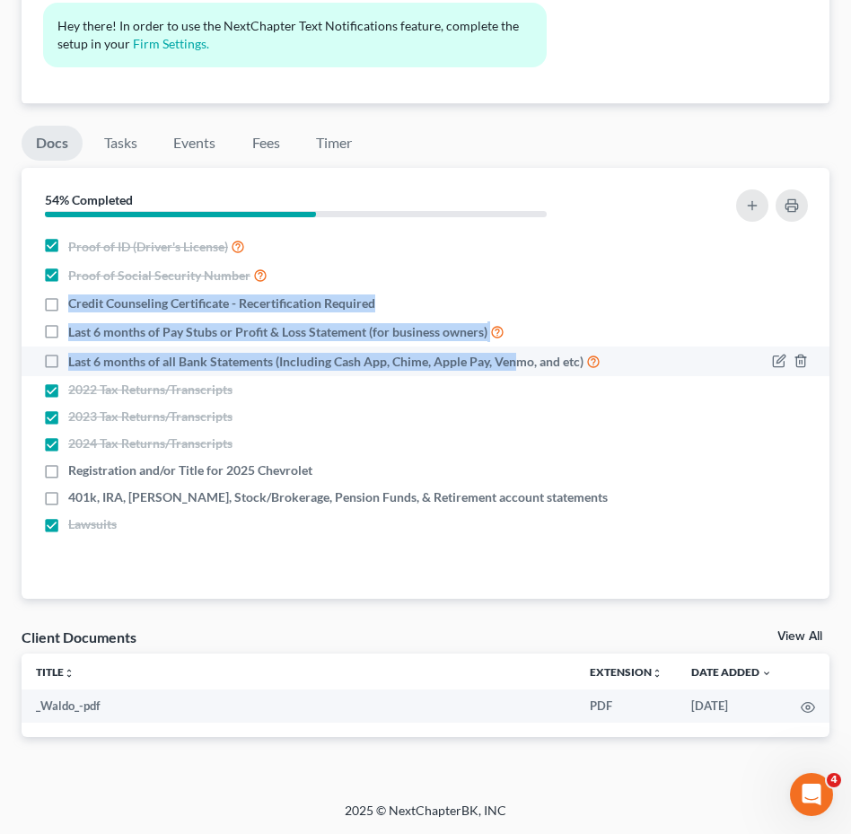
drag, startPoint x: 69, startPoint y: 300, endPoint x: 515, endPoint y: 366, distance: 450.4
click at [515, 366] on ul "Proof of ID (Driver's License) Proof of Social Security Number Credit Counselin…" at bounding box center [426, 385] width 780 height 306
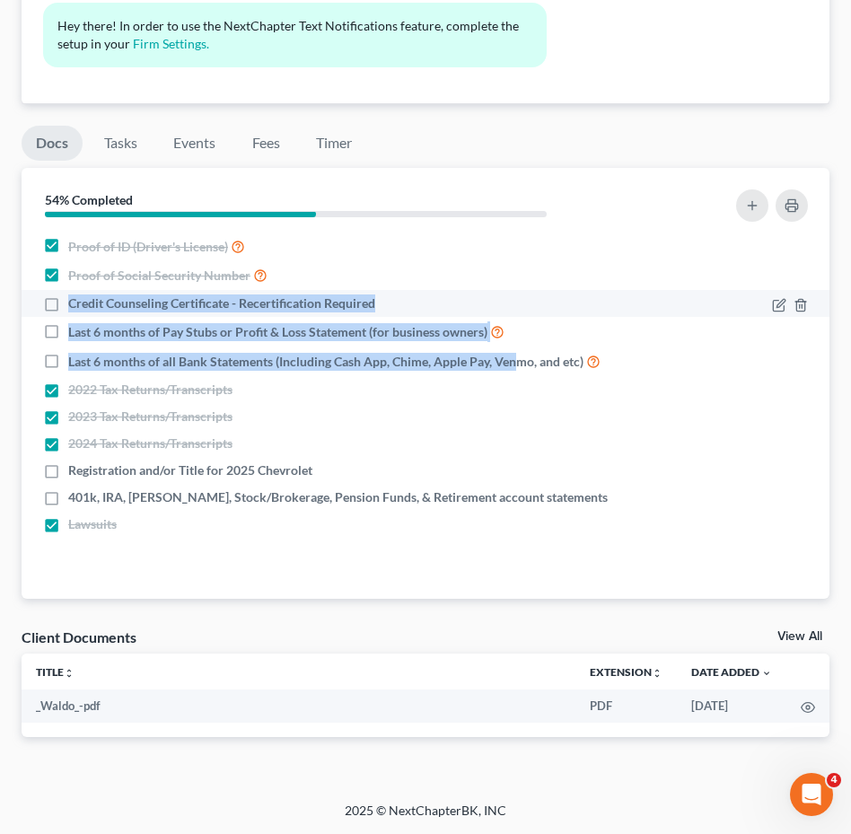
drag, startPoint x: 277, startPoint y: 325, endPoint x: 71, endPoint y: 303, distance: 206.9
click at [71, 304] on span "Credit Counseling Certificate - Recertification Required" at bounding box center [221, 304] width 307 height 18
click at [75, 304] on input "Credit Counseling Certificate - Recertification Required" at bounding box center [81, 301] width 12 height 12
drag, startPoint x: 47, startPoint y: 302, endPoint x: 63, endPoint y: 301, distance: 16.2
click at [68, 302] on label "Credit Counseling Certificate - Recertification Required" at bounding box center [221, 304] width 307 height 18
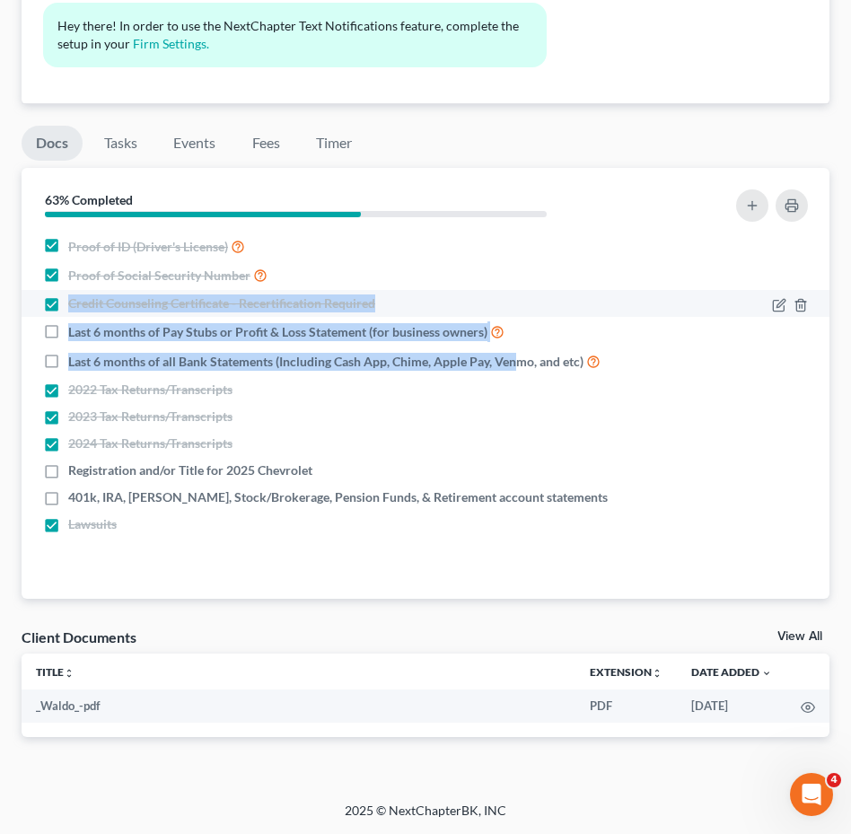
click at [75, 302] on input "Credit Counseling Certificate - Recertification Required" at bounding box center [81, 301] width 12 height 12
checkbox input "false"
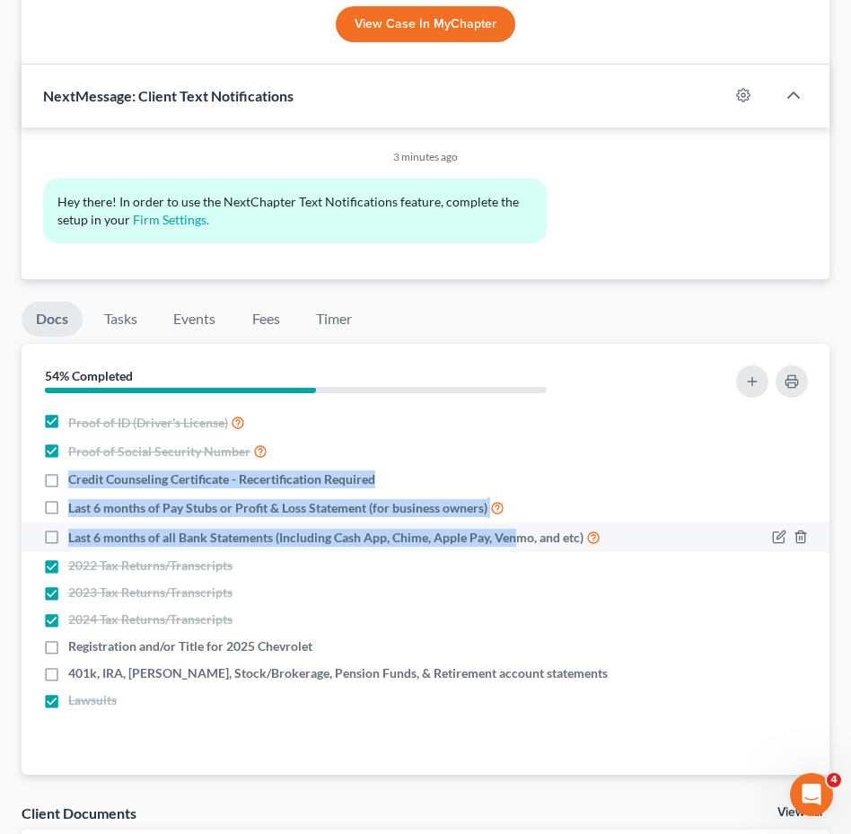
scroll to position [1106, 0]
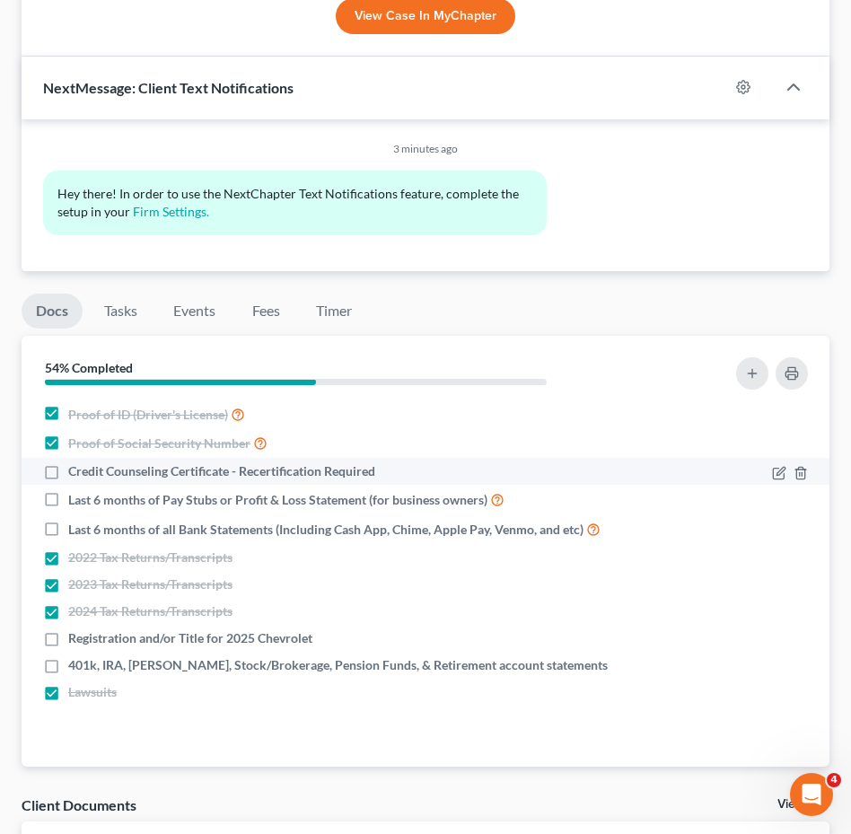
click at [34, 467] on div "Credit Counseling Certificate - Recertification Required" at bounding box center [327, 472] width 587 height 18
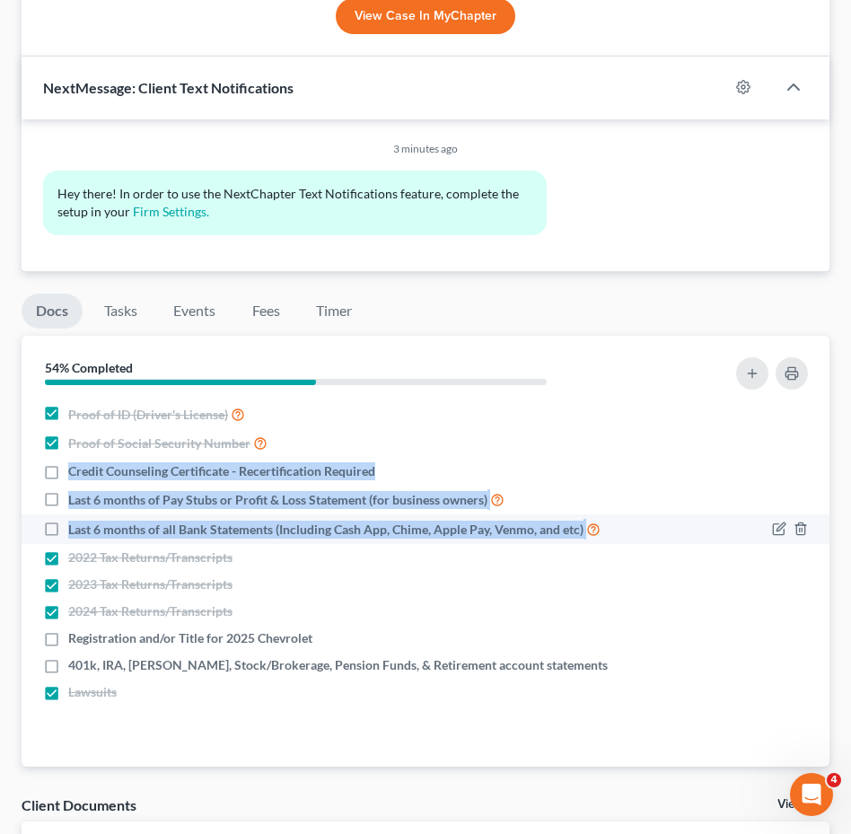
drag, startPoint x: 68, startPoint y: 465, endPoint x: 609, endPoint y: 525, distance: 543.9
click at [609, 525] on ul "Proof of ID (Driver's License) Proof of Social Security Number Credit Counselin…" at bounding box center [426, 553] width 780 height 306
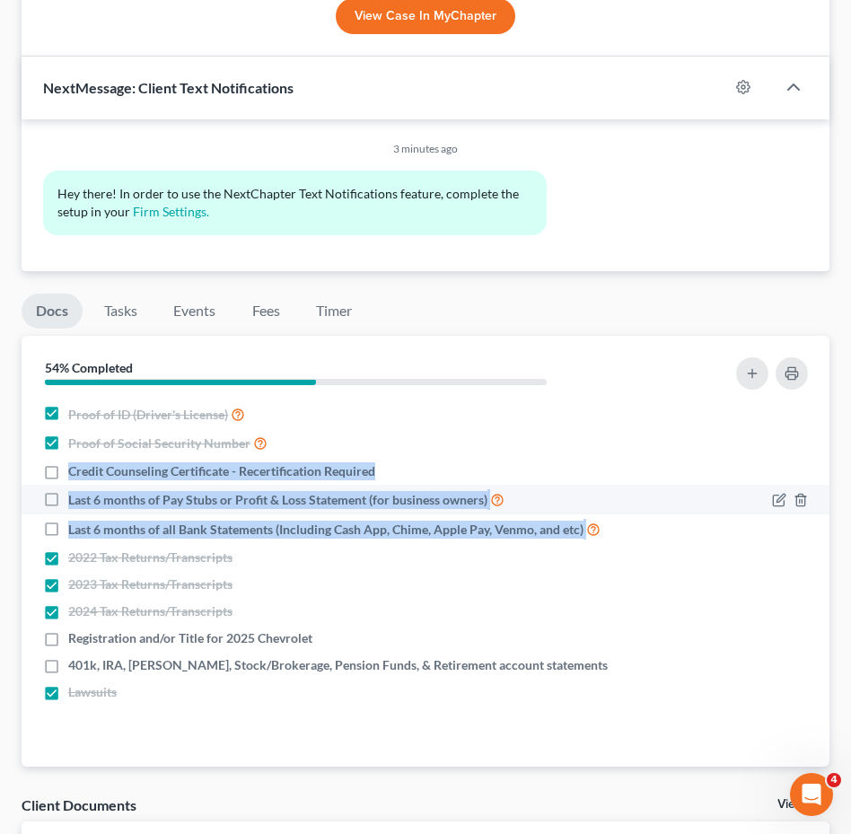
copy ul "Credit Counseling Certificate - Recertification Required Last 6 months of Pay S…"
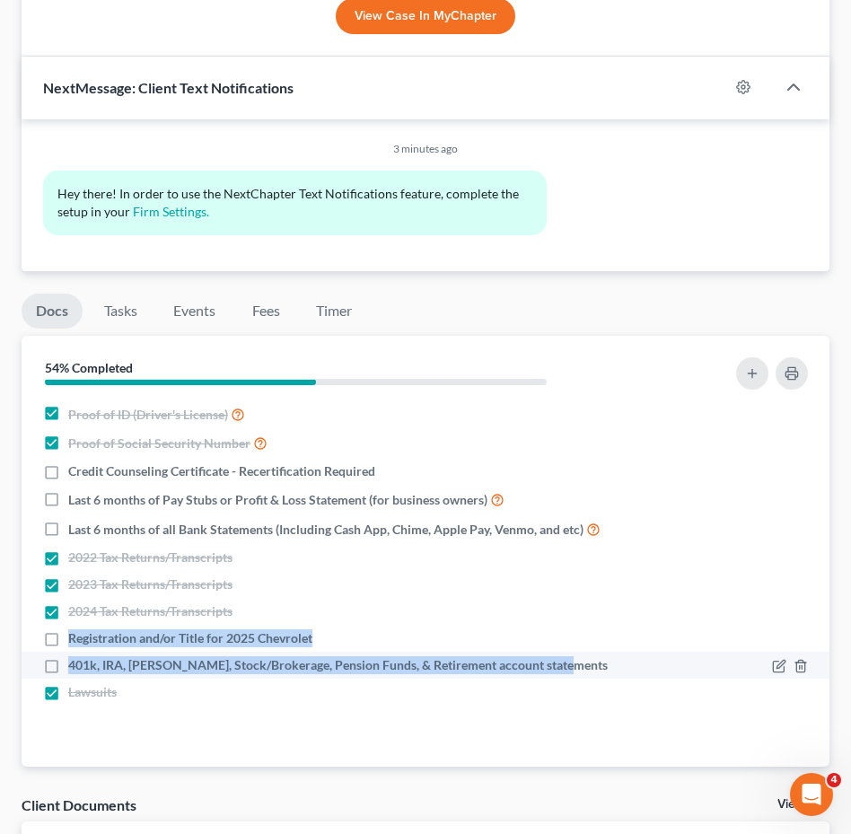
drag, startPoint x: 71, startPoint y: 639, endPoint x: 595, endPoint y: 673, distance: 525.6
click at [595, 673] on ul "Proof of ID (Driver's License) Proof of Social Security Number Credit Counselin…" at bounding box center [426, 553] width 780 height 306
drag, startPoint x: 459, startPoint y: 646, endPoint x: 278, endPoint y: 657, distance: 180.9
copy ul "Registration and/or Title for 2025 Chevrolet 401k, IRA, ROTH IRA, Stock/Brokera…"
